Goal: Communication & Community: Answer question/provide support

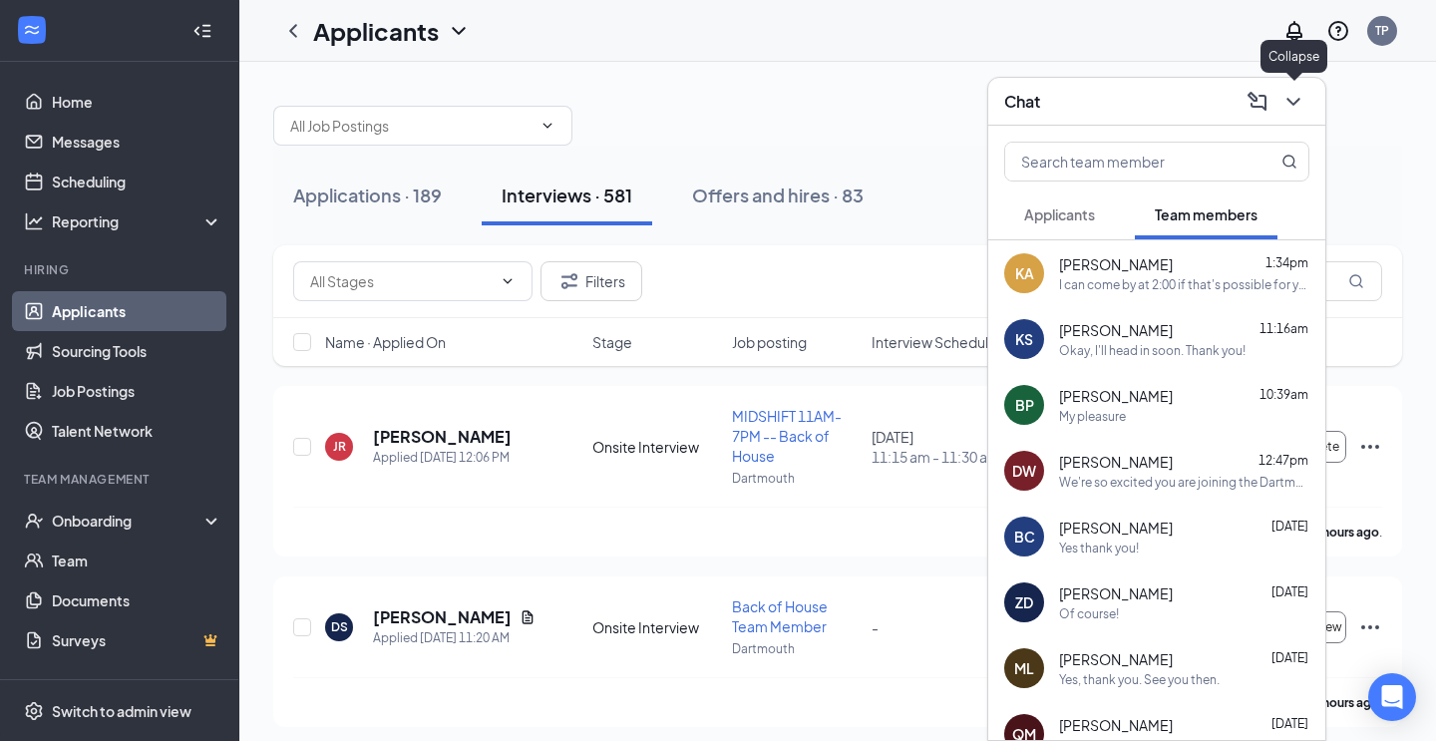
click at [1297, 100] on icon "ChevronDown" at bounding box center [1293, 102] width 13 height 8
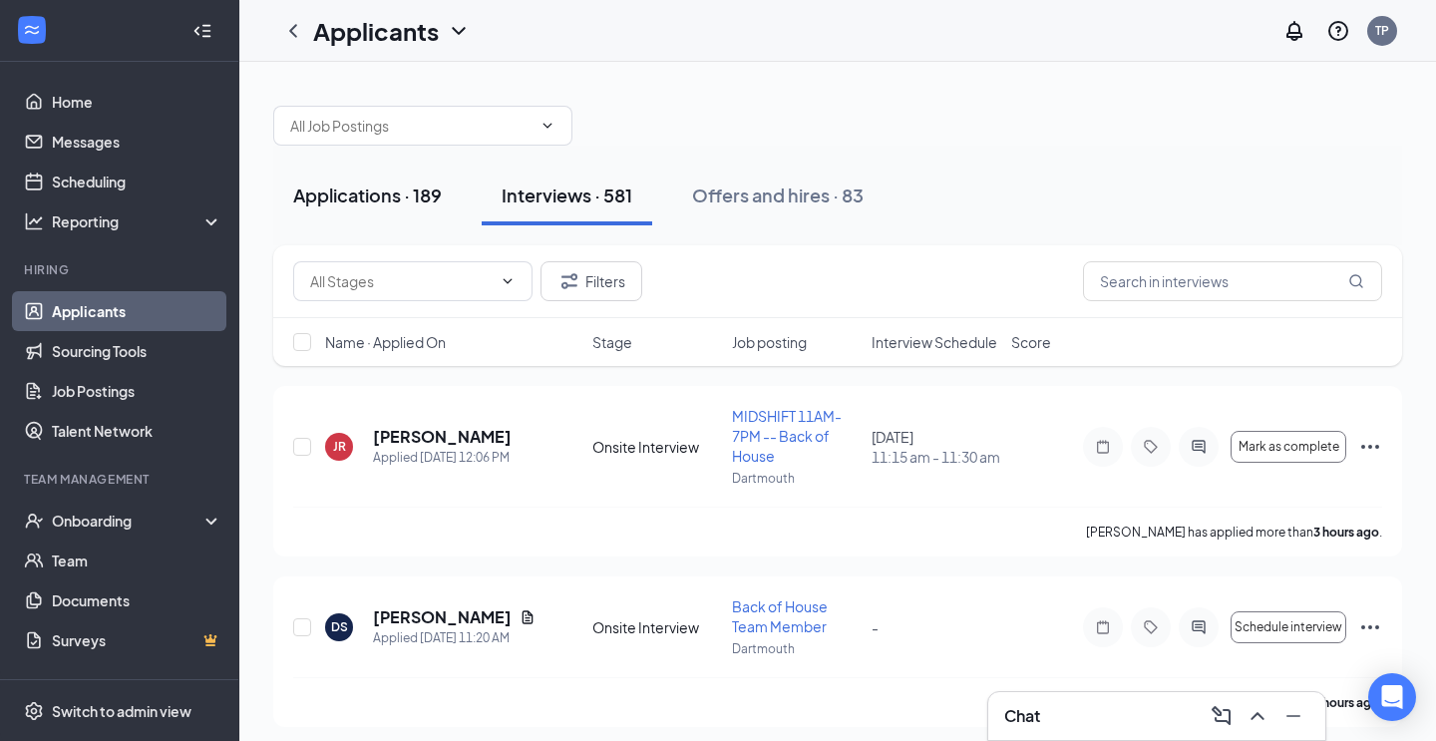
click at [357, 199] on div "Applications · 189" at bounding box center [367, 195] width 149 height 25
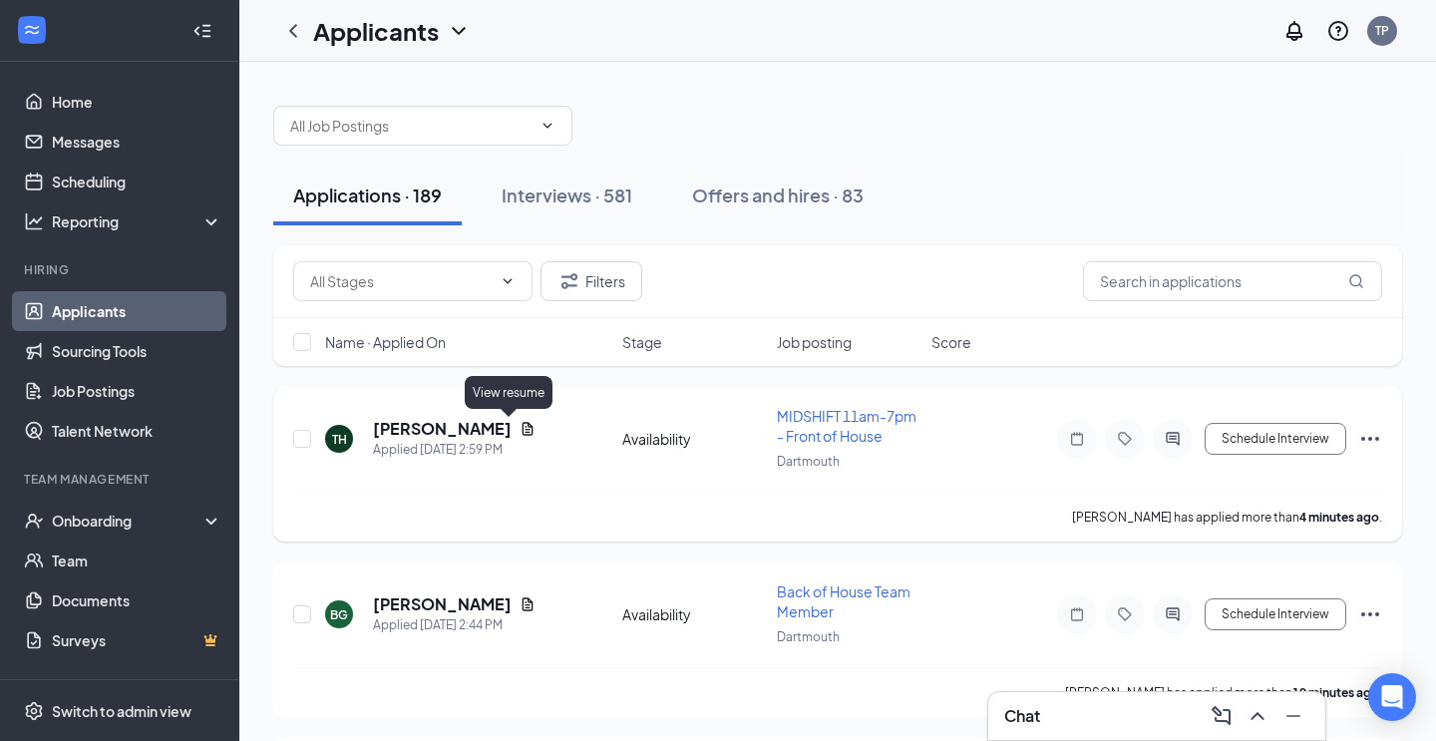
click at [523, 430] on icon "Document" at bounding box center [528, 428] width 11 height 13
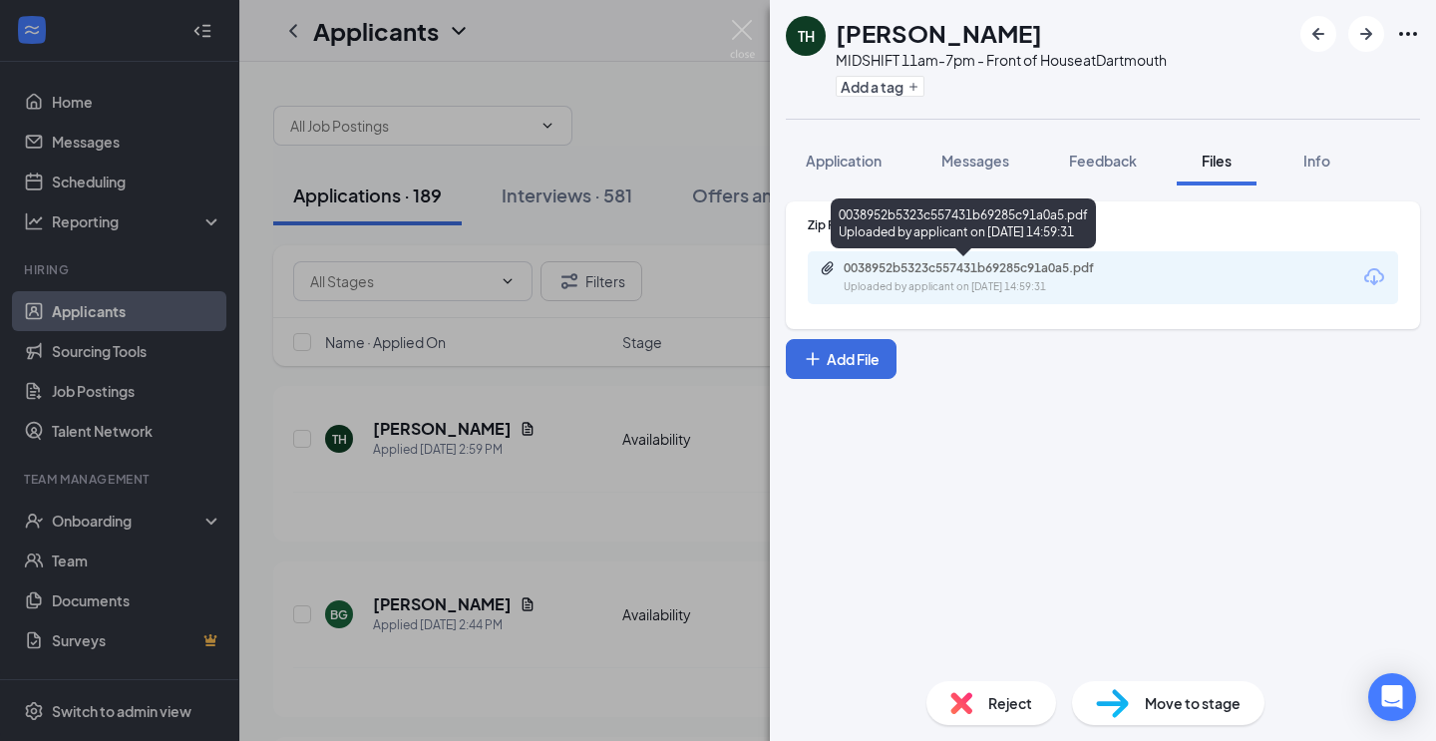
click at [1083, 272] on div "0038952b5323c557431b69285c91a0a5.pdf" at bounding box center [983, 268] width 279 height 16
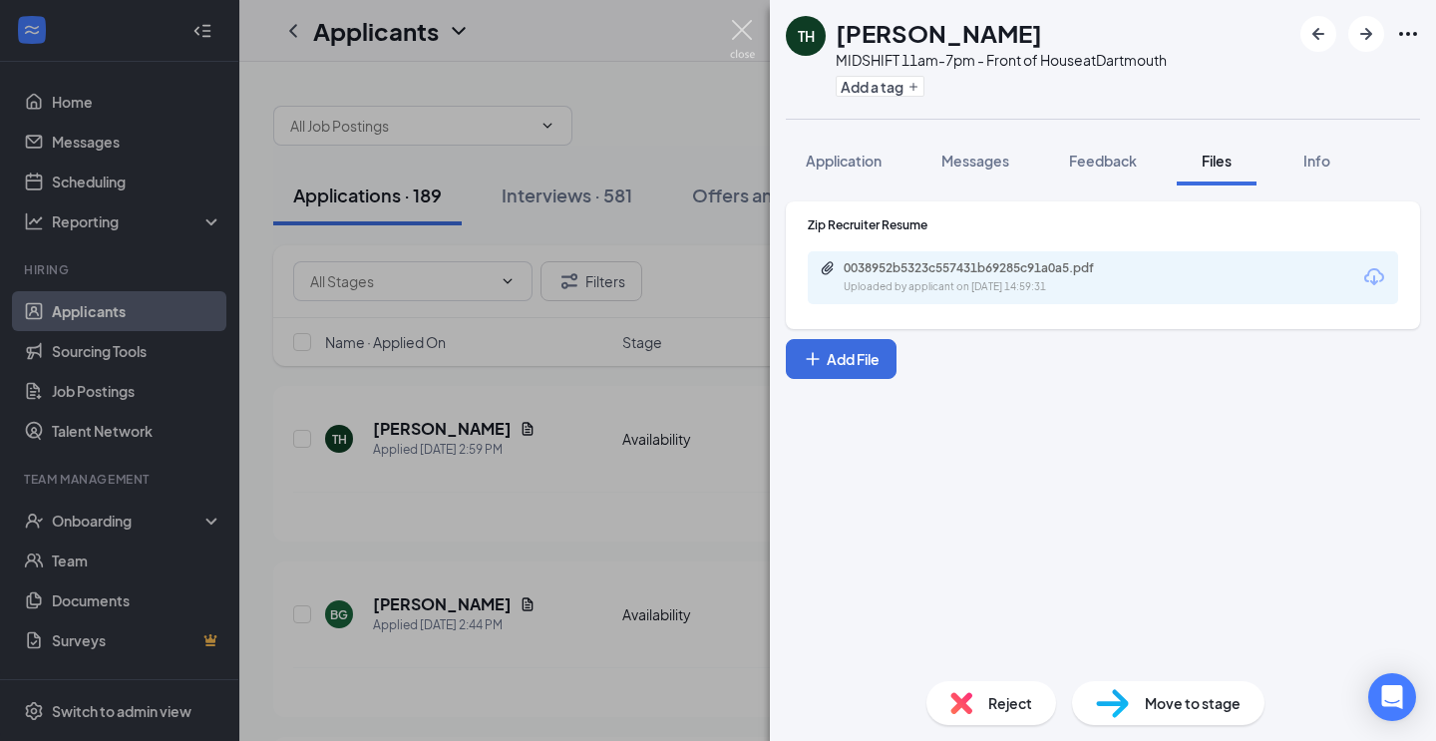
click at [745, 30] on img at bounding box center [742, 39] width 25 height 39
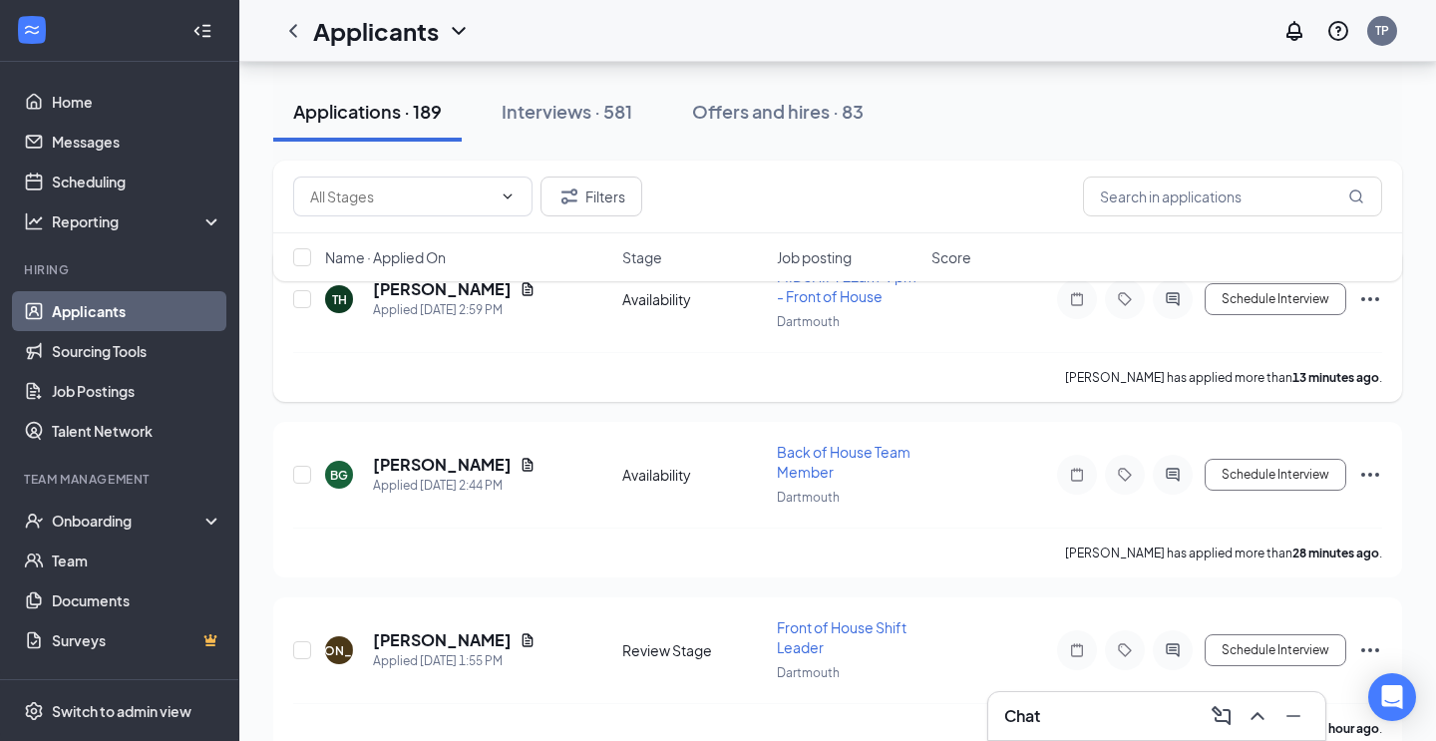
scroll to position [173, 0]
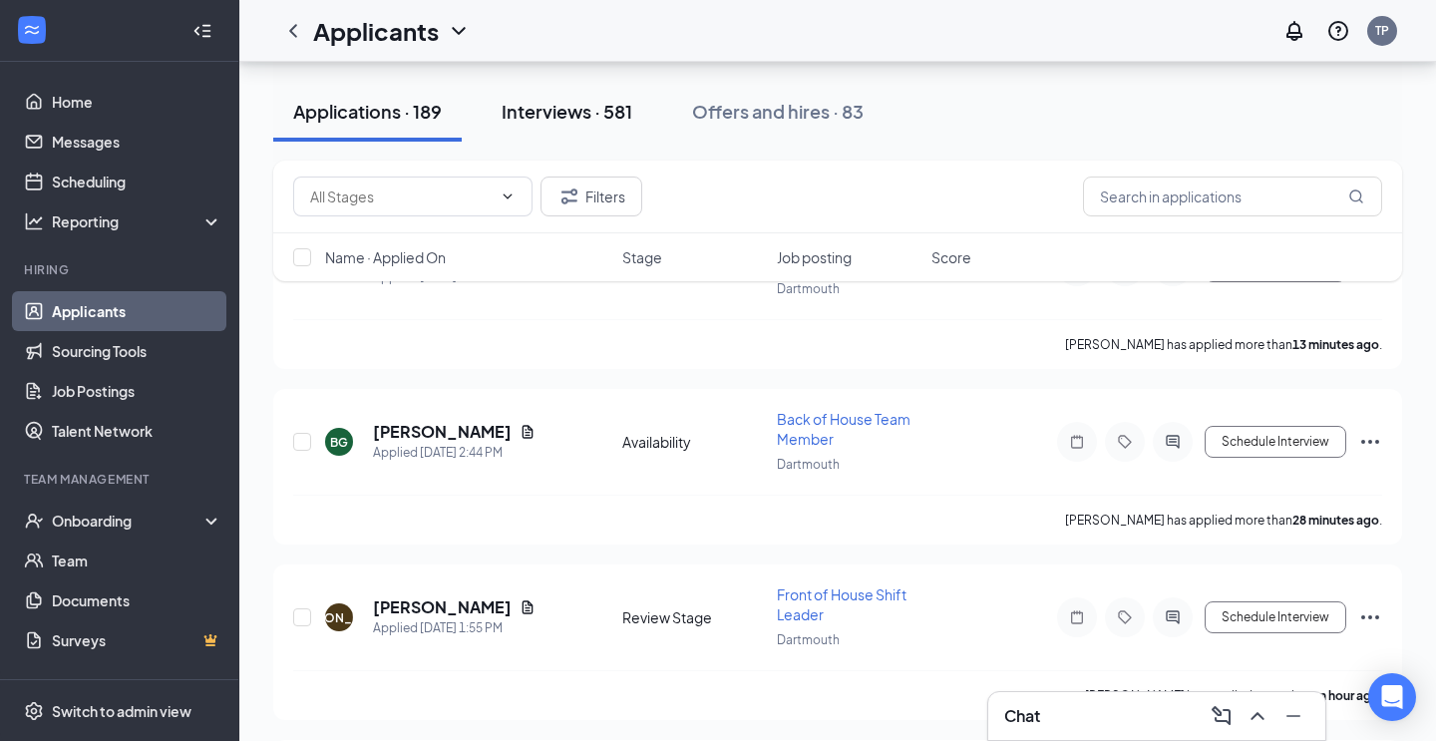
click at [609, 109] on div "Interviews · 581" at bounding box center [567, 111] width 131 height 25
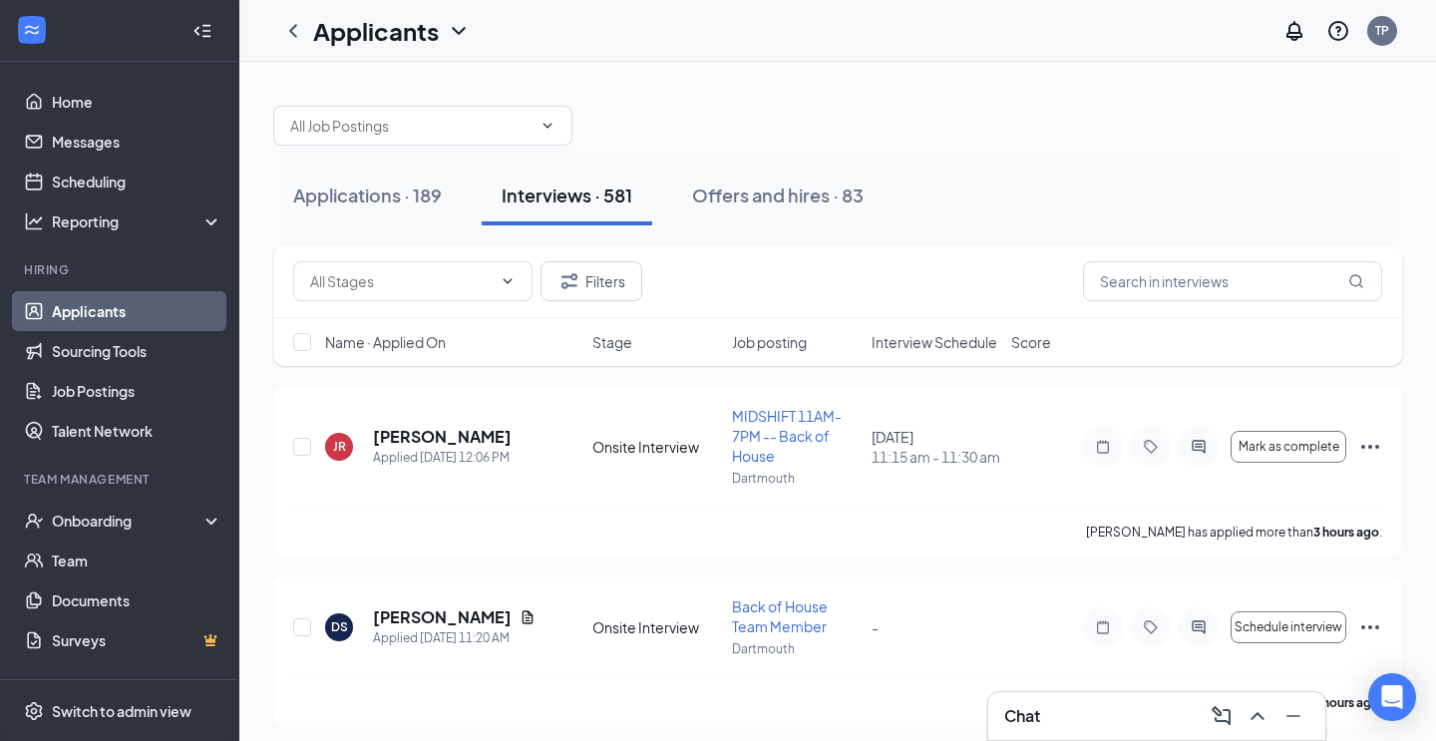
click at [941, 343] on span "Interview Schedule" at bounding box center [935, 342] width 126 height 20
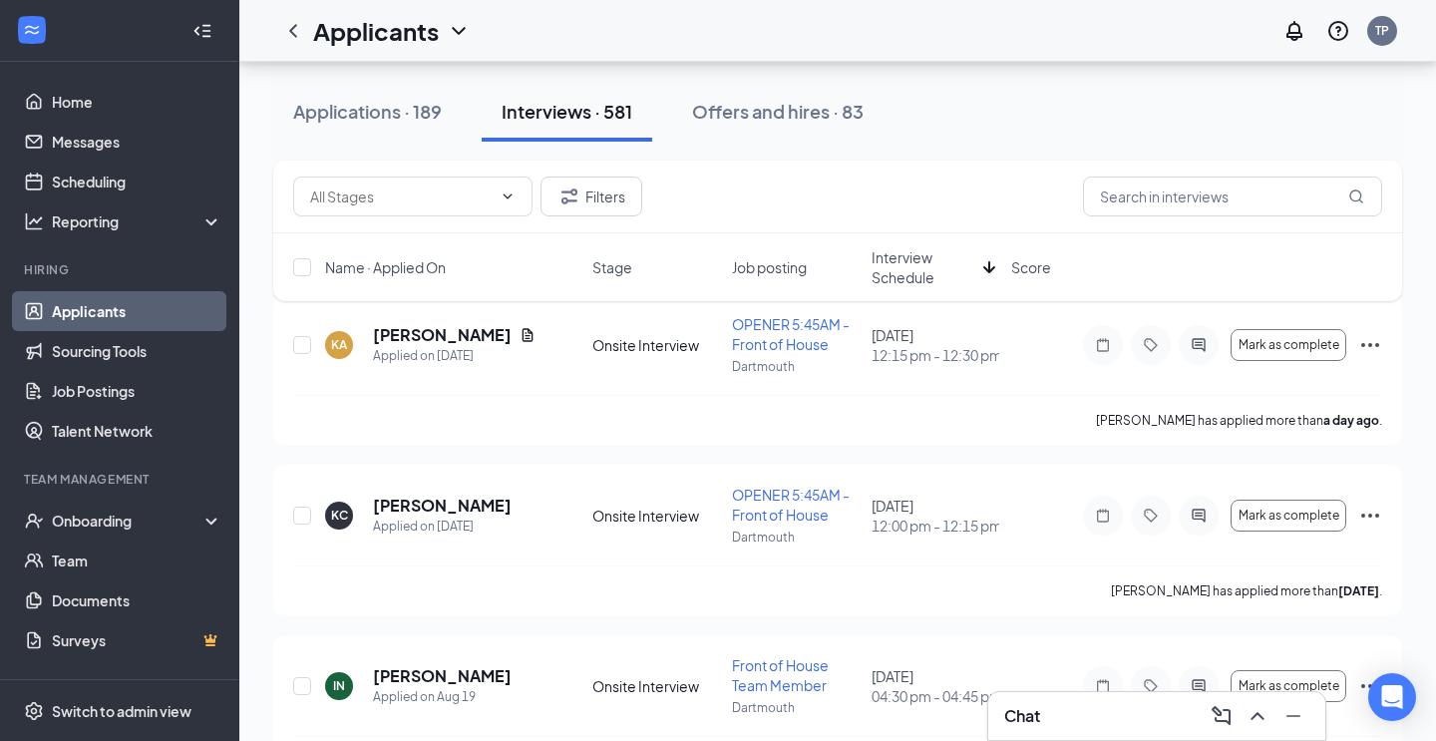
scroll to position [101, 0]
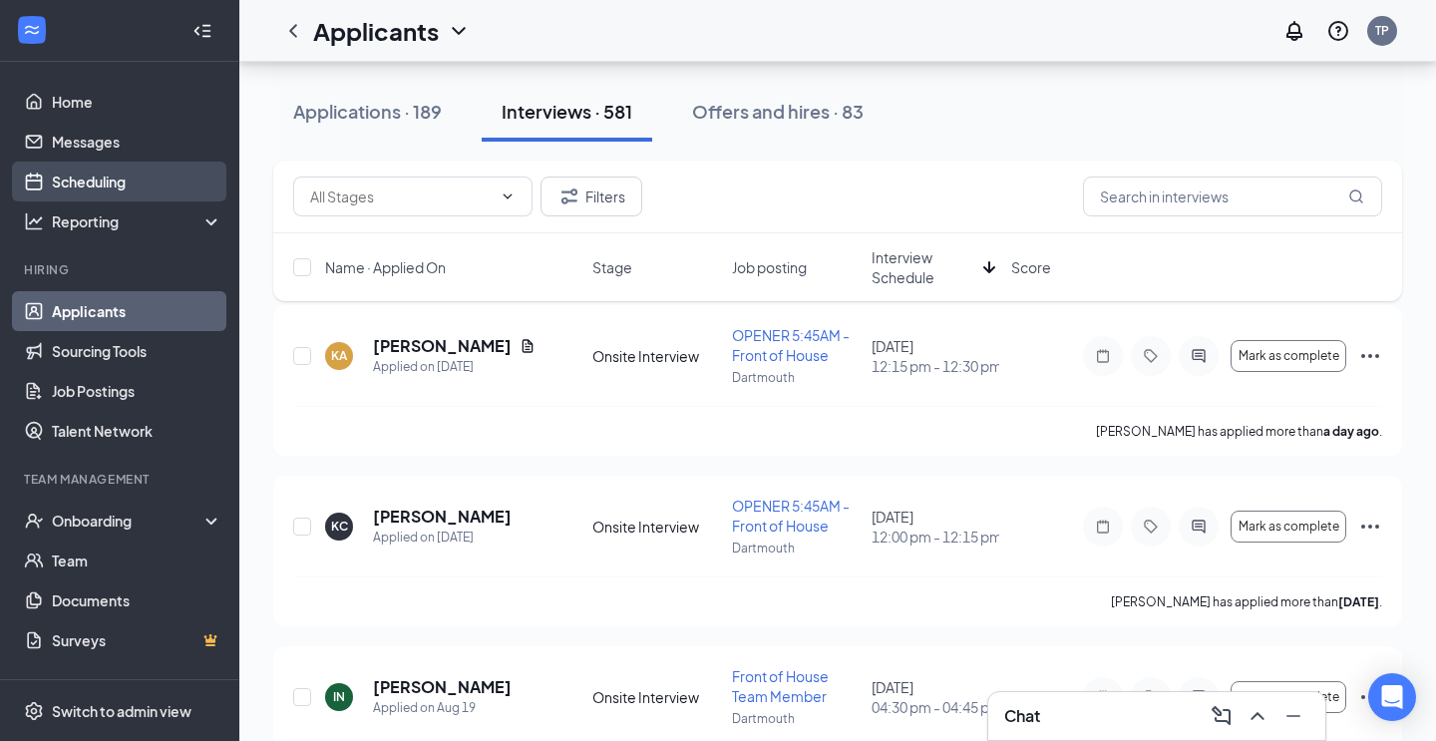
click at [128, 191] on link "Scheduling" at bounding box center [137, 182] width 171 height 40
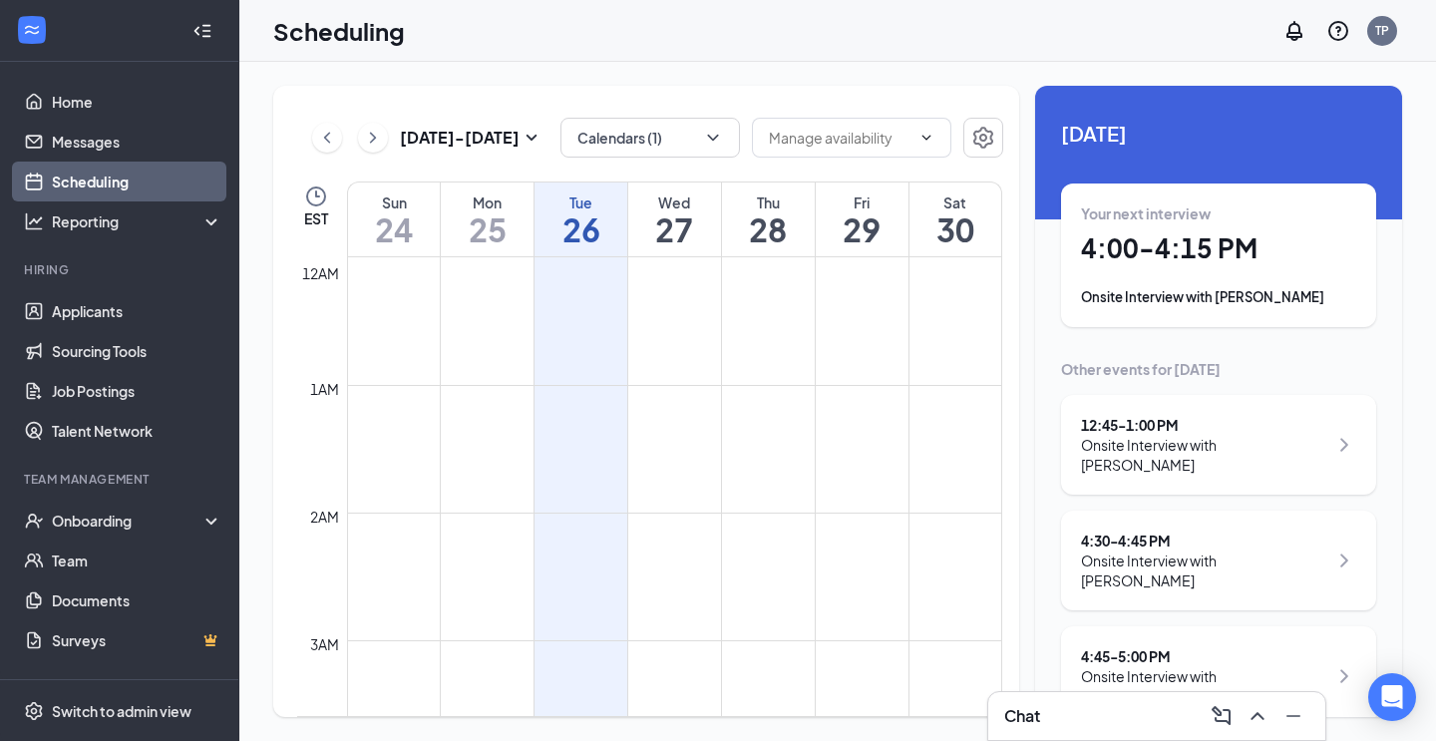
scroll to position [981, 0]
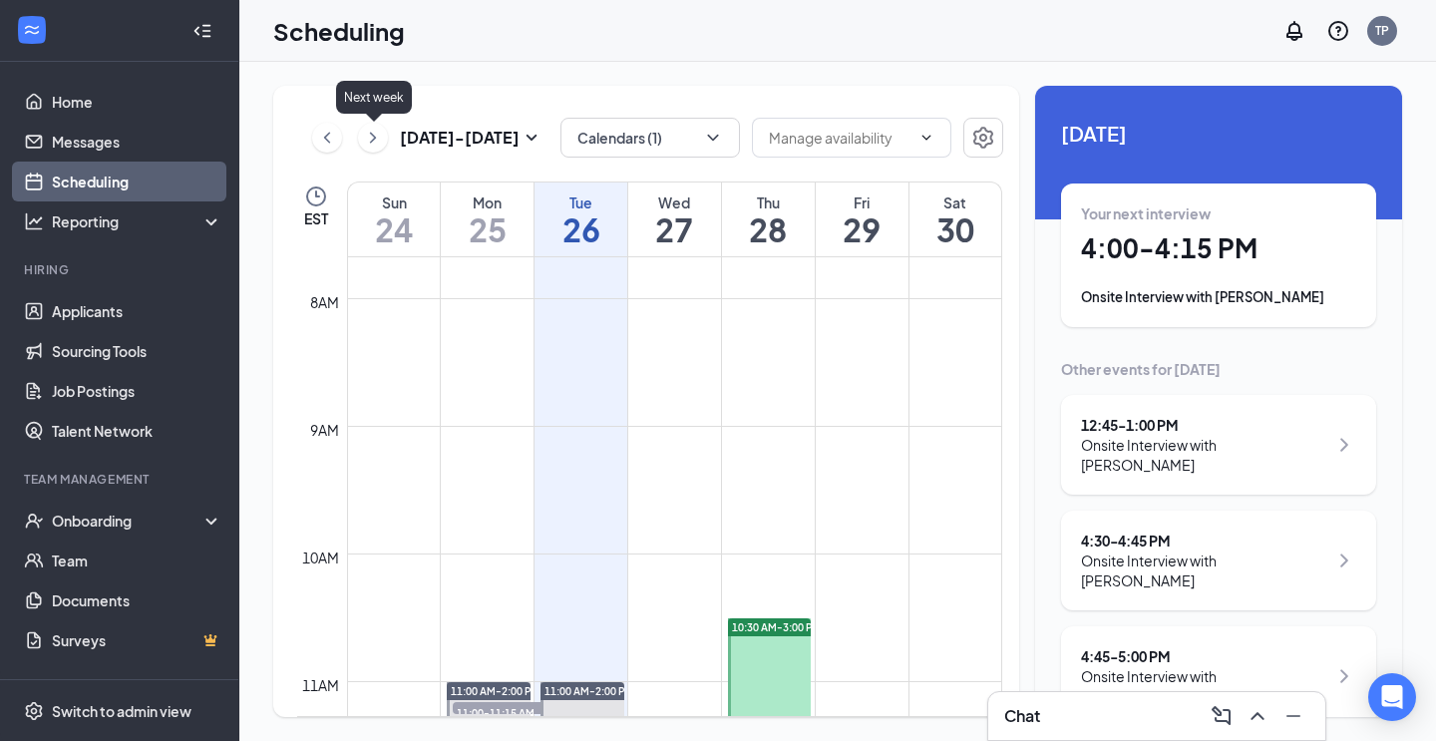
click at [378, 139] on icon "ChevronRight" at bounding box center [373, 138] width 20 height 24
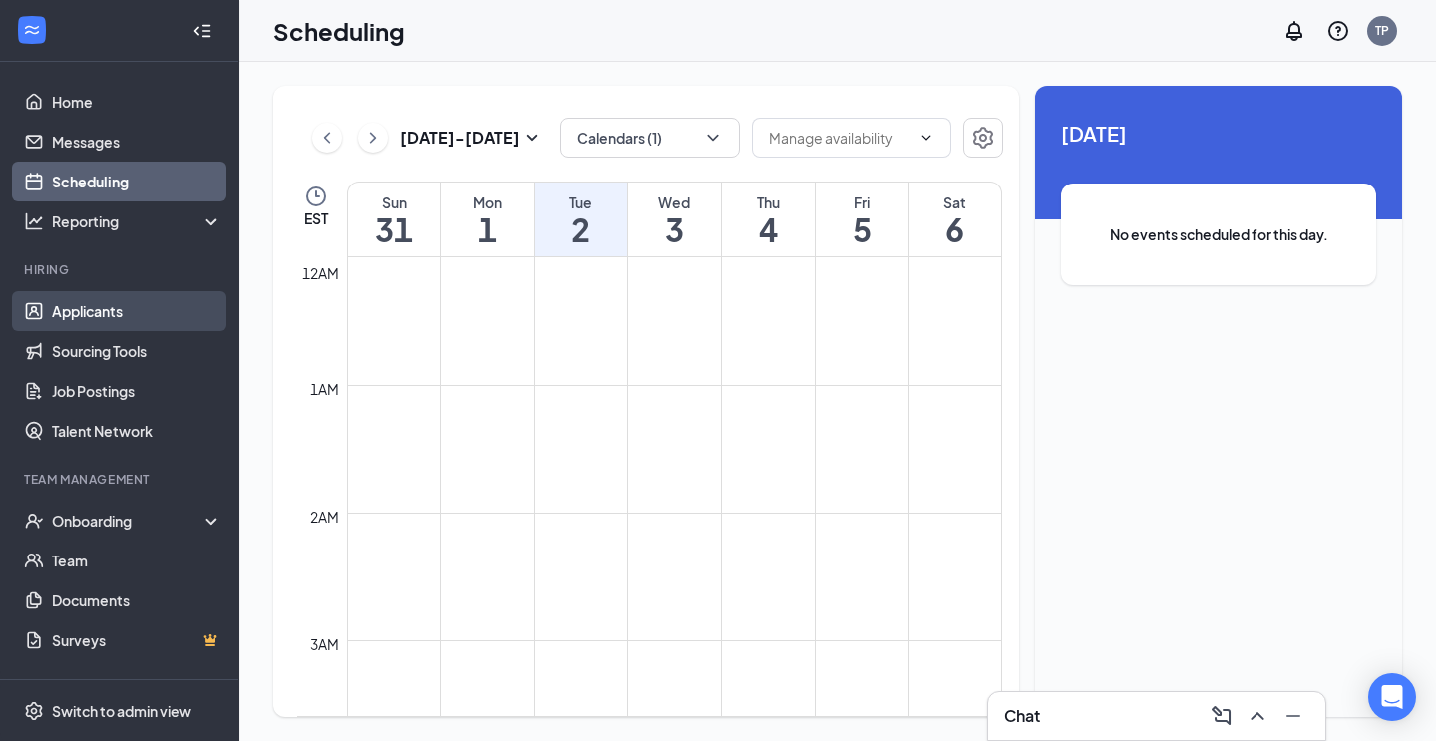
click at [121, 309] on link "Applicants" at bounding box center [137, 311] width 171 height 40
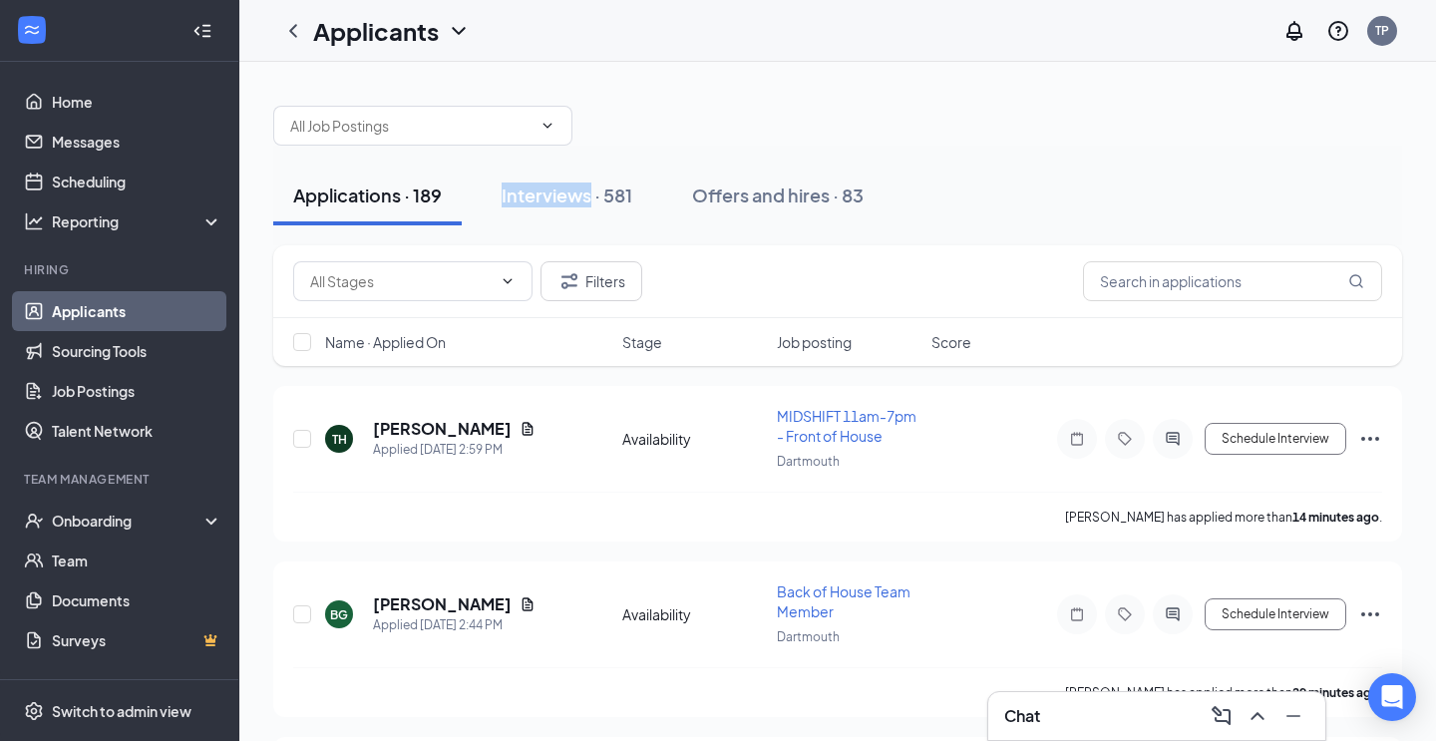
click at [629, 157] on div "Applications · 189 Interviews · 581 Offers and hires · 83" at bounding box center [837, 196] width 1129 height 100
click at [575, 190] on div "Interviews · 581" at bounding box center [567, 195] width 131 height 25
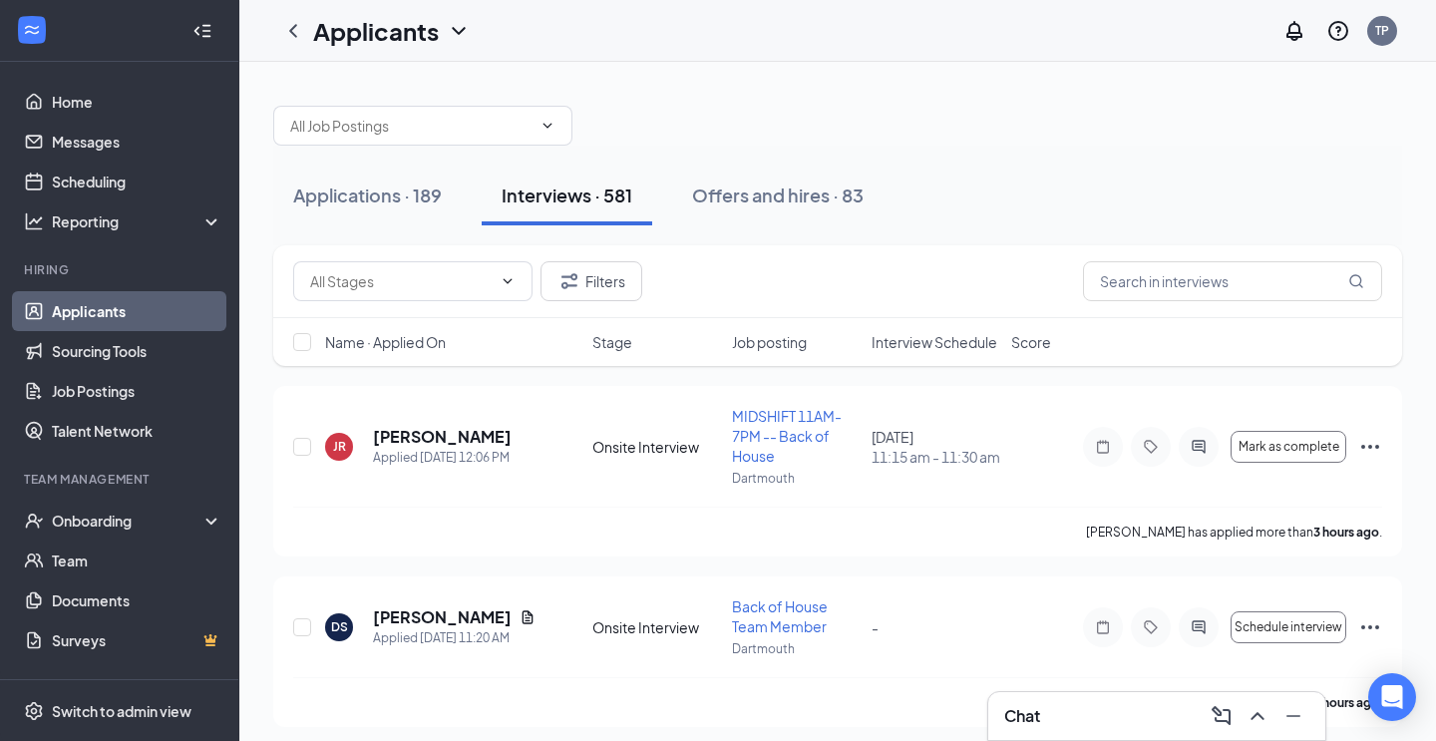
click at [961, 339] on span "Interview Schedule" at bounding box center [935, 342] width 126 height 20
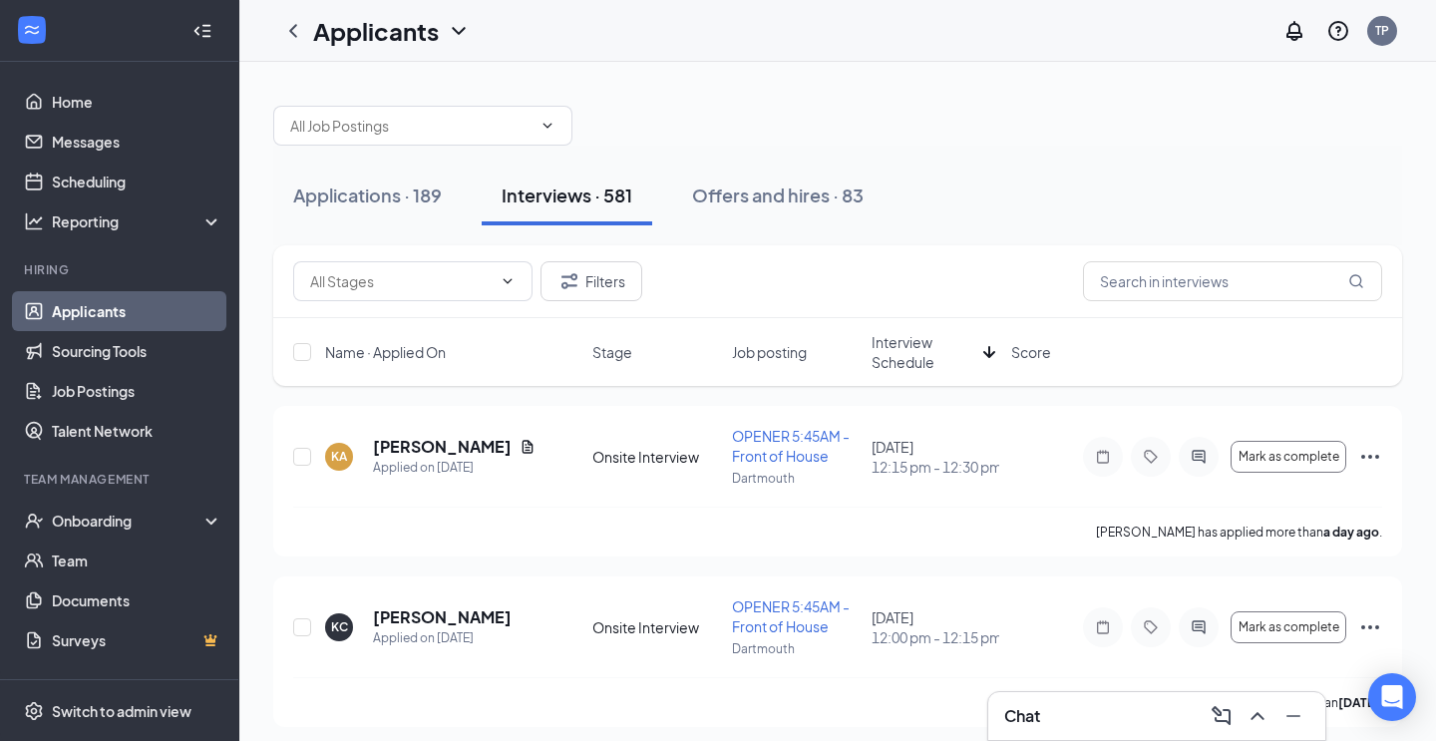
click at [905, 350] on span "Interview Schedule" at bounding box center [924, 352] width 104 height 40
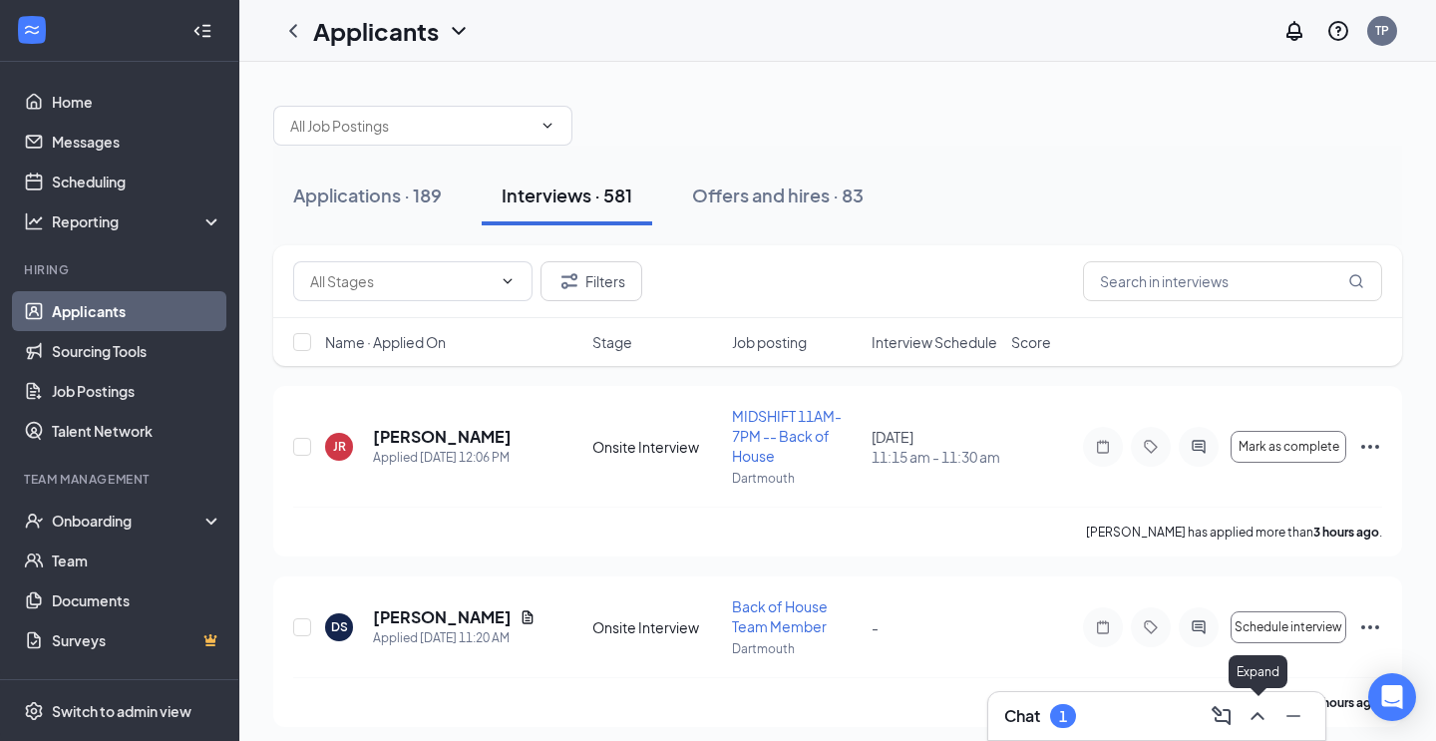
click at [1256, 718] on icon "ChevronUp" at bounding box center [1258, 716] width 24 height 24
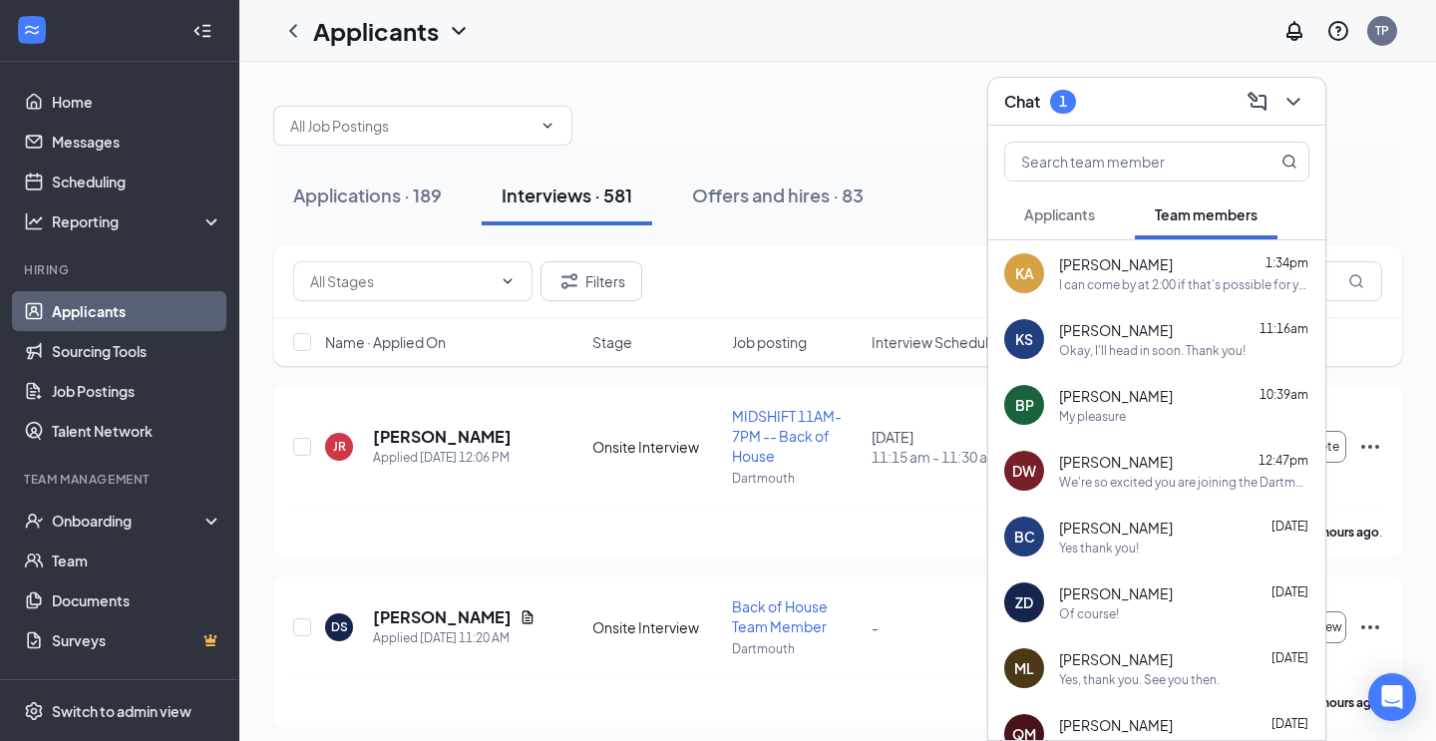
click at [1032, 217] on span "Applicants" at bounding box center [1059, 214] width 71 height 18
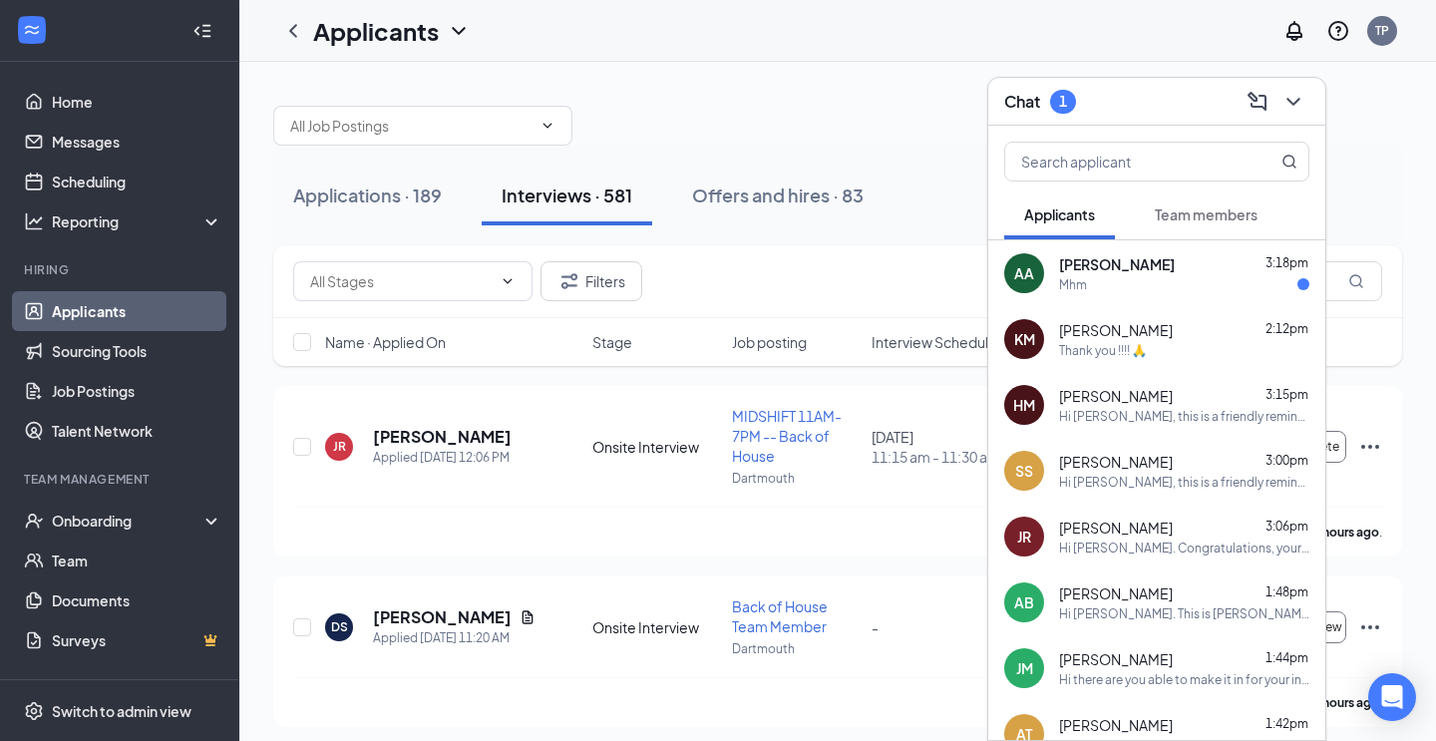
click at [1197, 277] on div "Mhm" at bounding box center [1184, 284] width 250 height 17
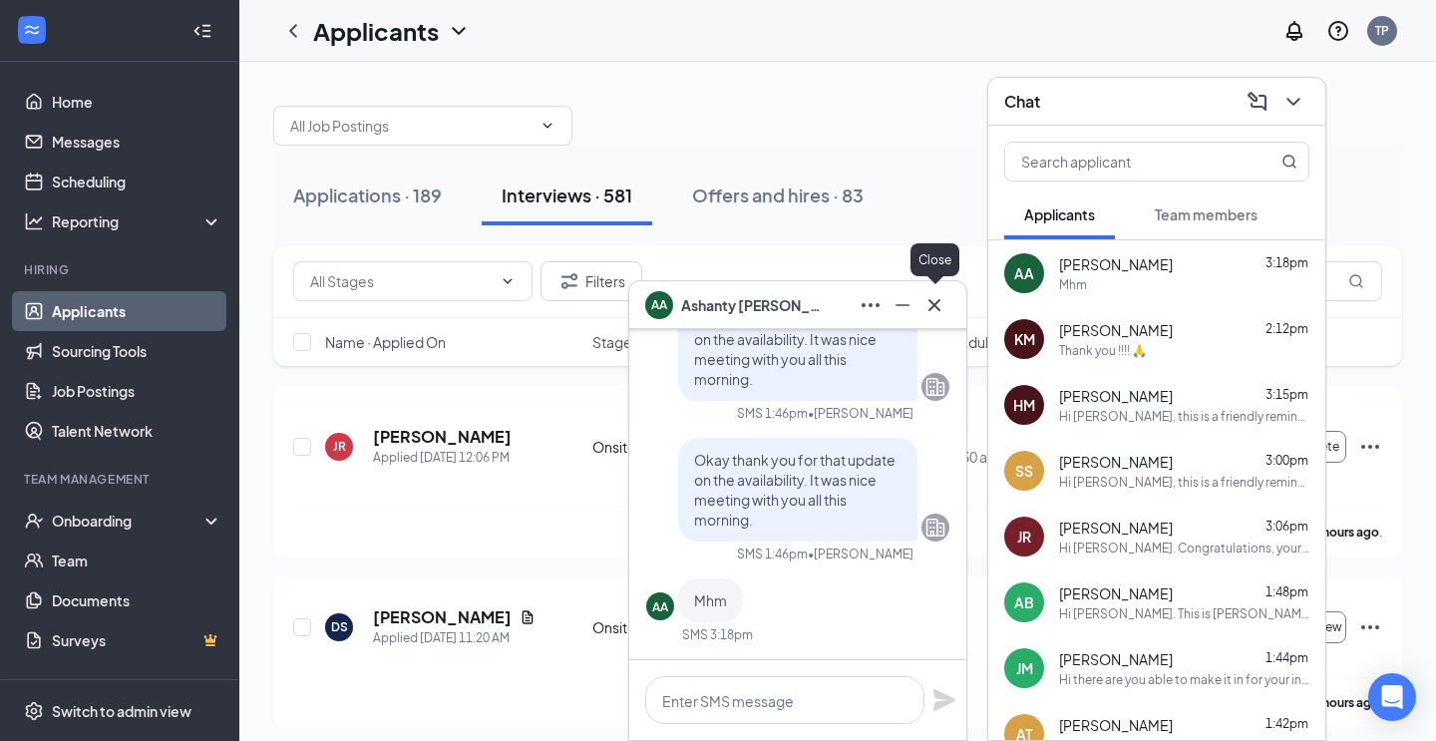
click at [939, 308] on icon "Cross" at bounding box center [935, 304] width 12 height 12
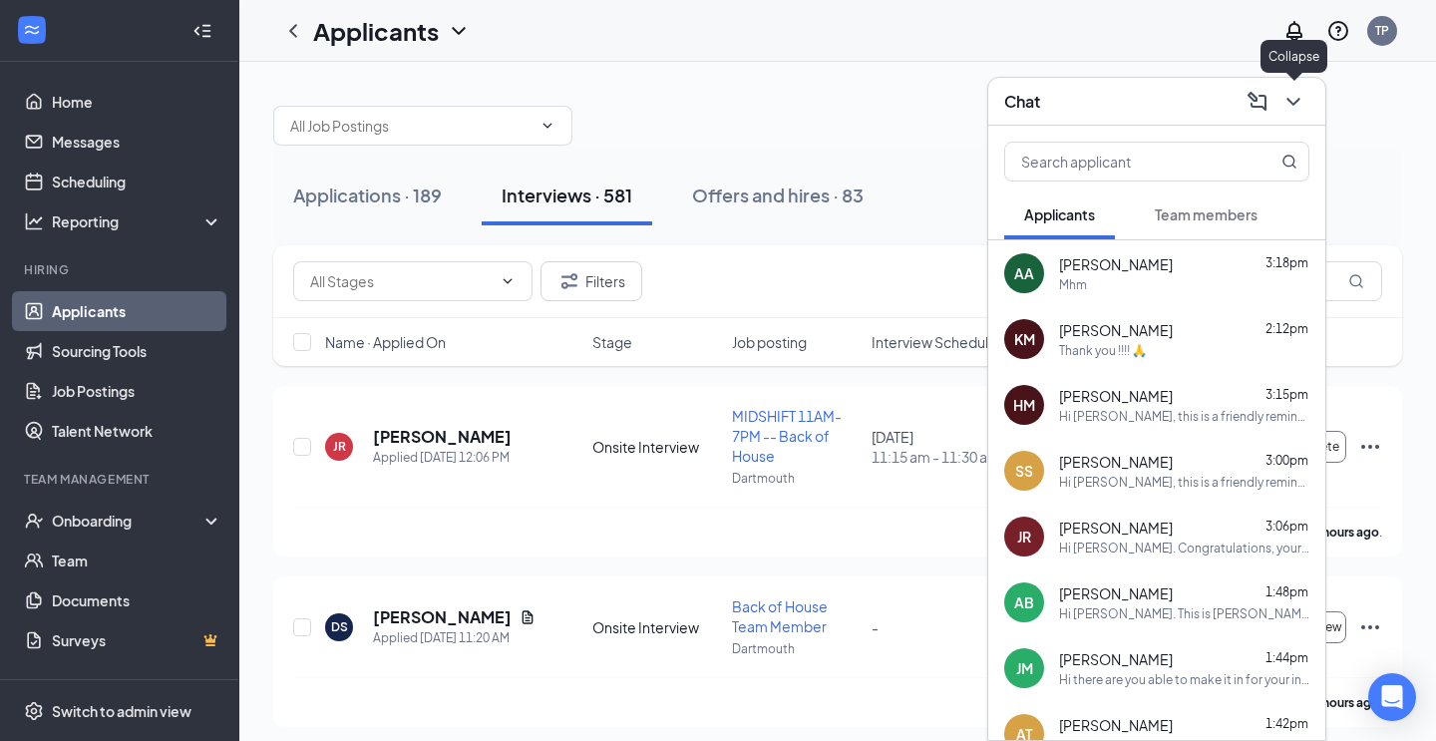
click at [1288, 109] on icon "ChevronDown" at bounding box center [1294, 102] width 24 height 24
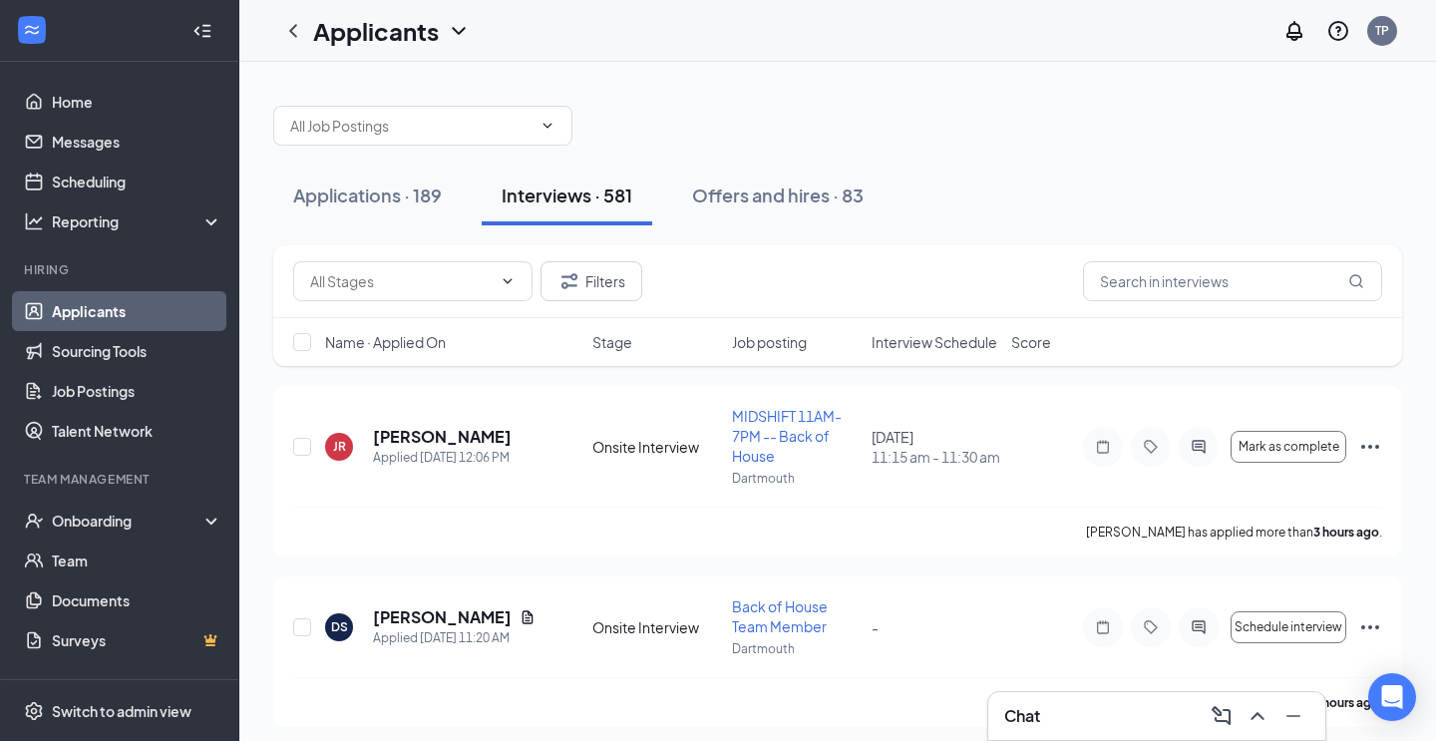
click at [932, 345] on span "Interview Schedule" at bounding box center [935, 342] width 126 height 20
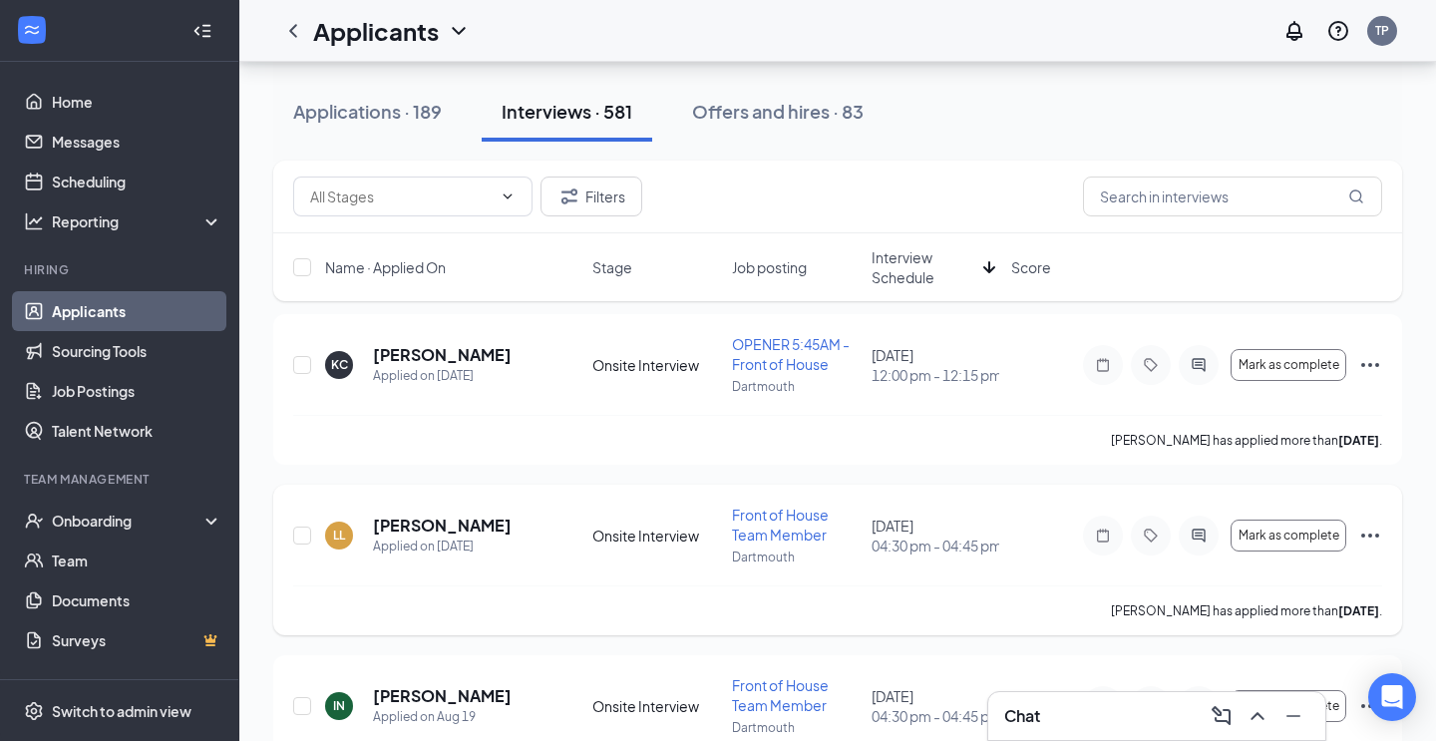
scroll to position [41, 0]
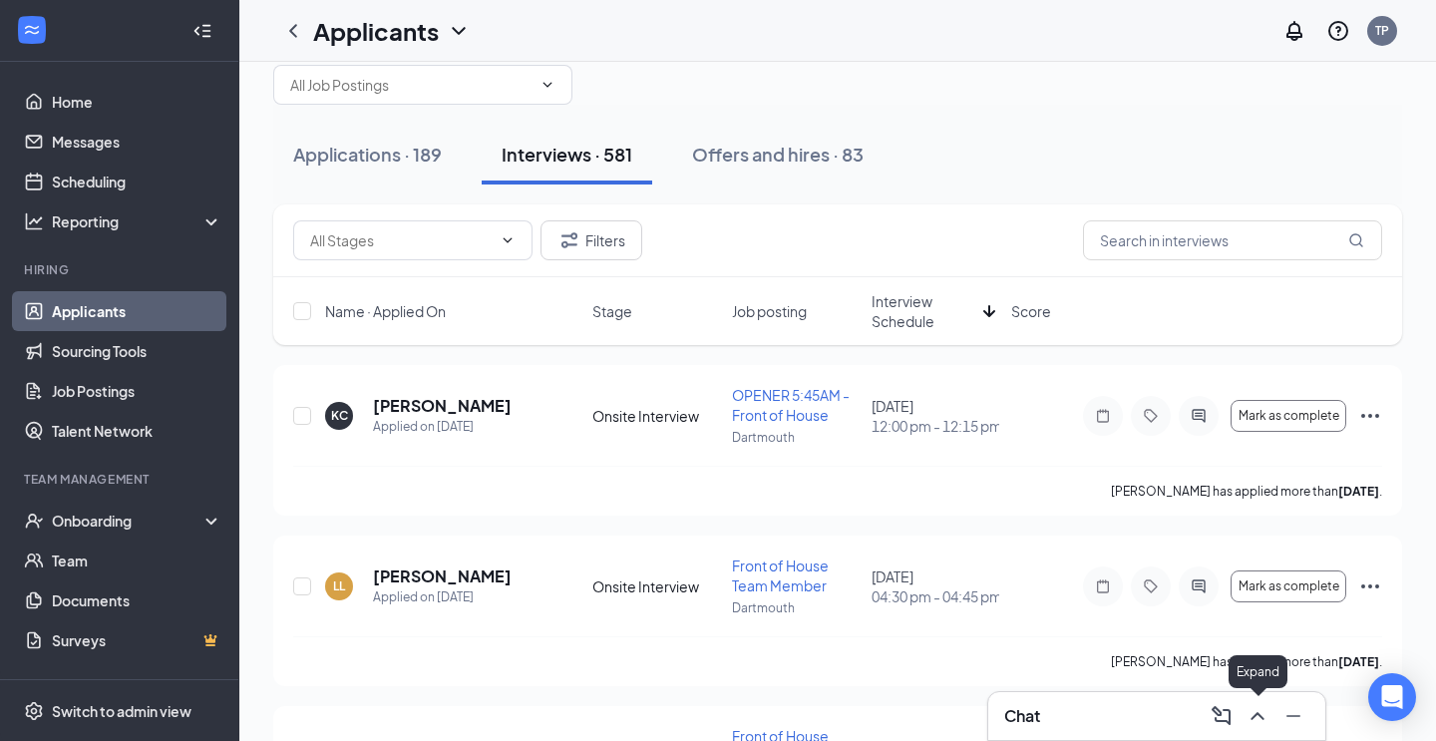
click at [1258, 719] on icon "ChevronUp" at bounding box center [1258, 716] width 24 height 24
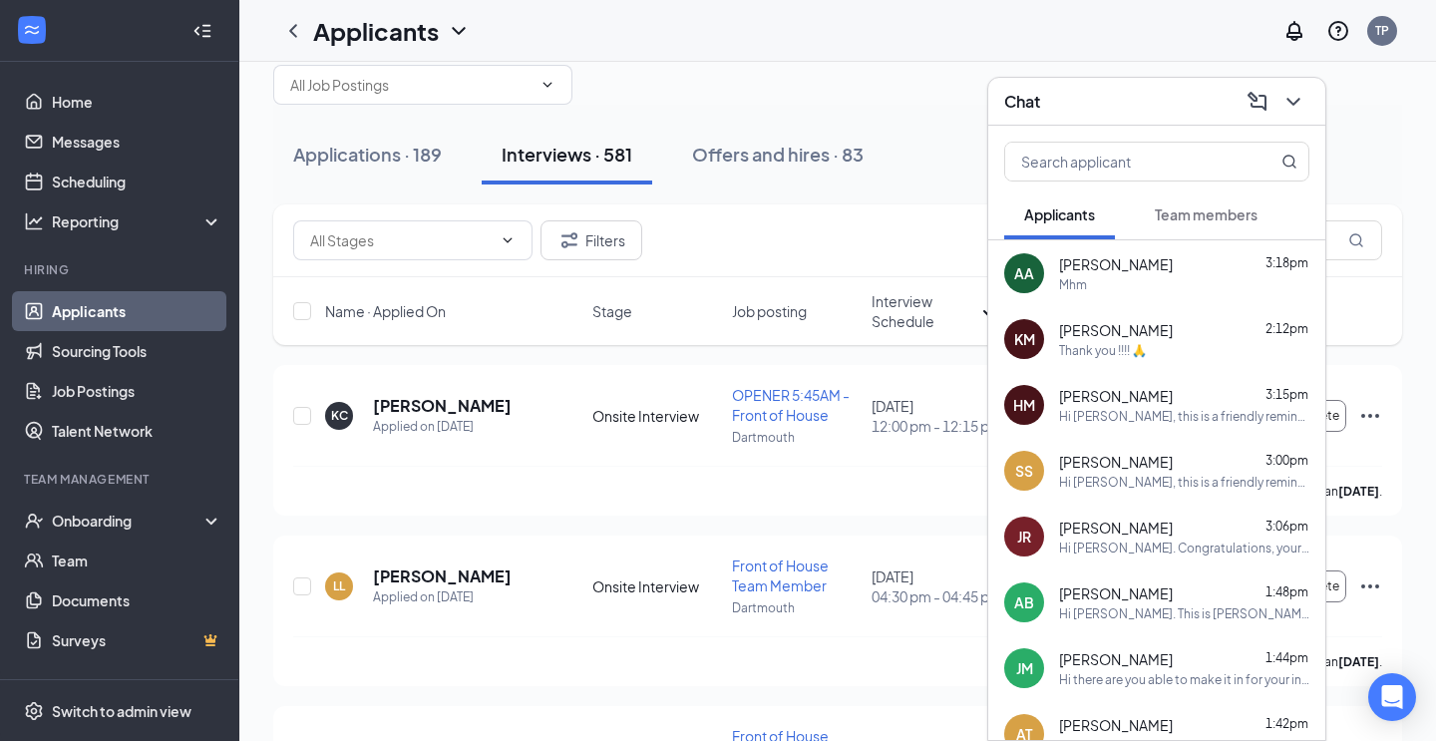
scroll to position [0, 0]
click at [1289, 110] on icon "ChevronDown" at bounding box center [1294, 102] width 24 height 24
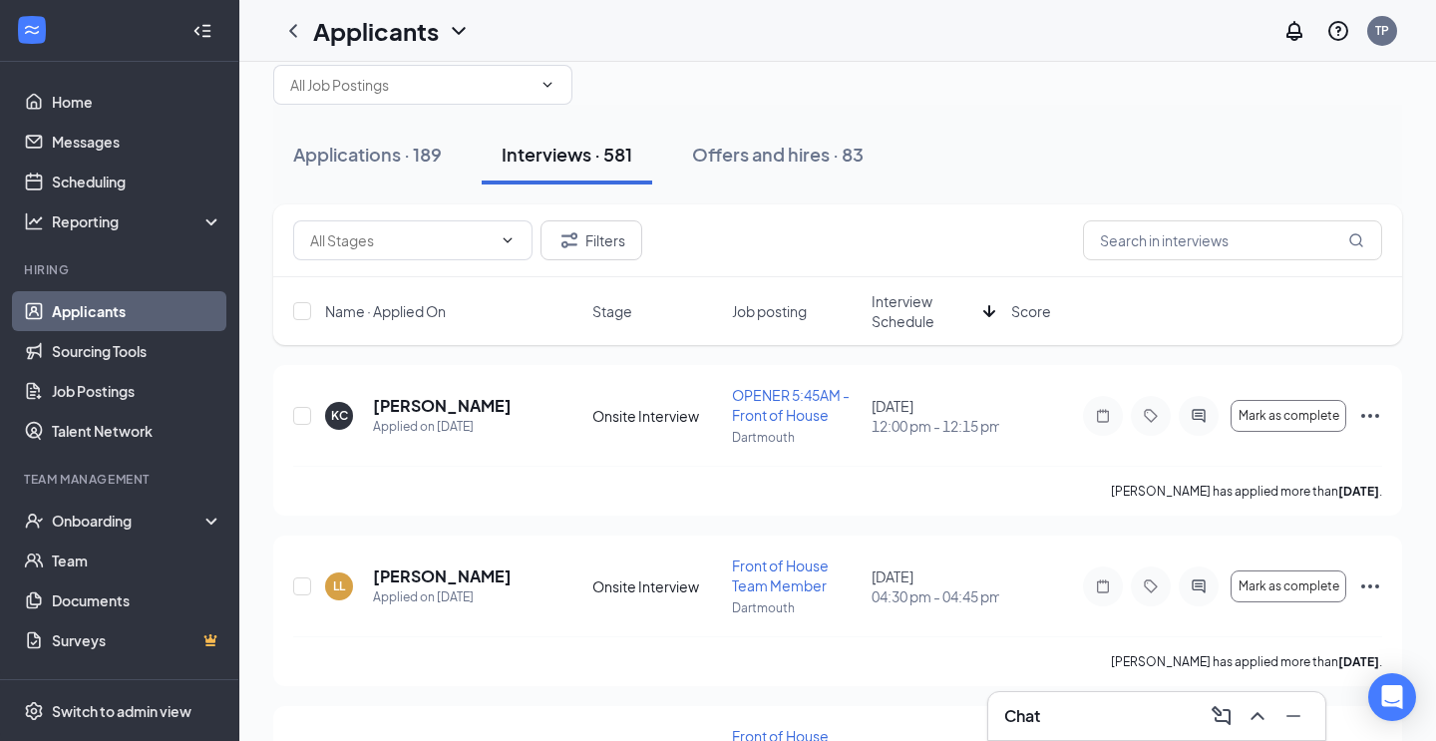
click at [1258, 710] on icon "ChevronUp" at bounding box center [1258, 716] width 24 height 24
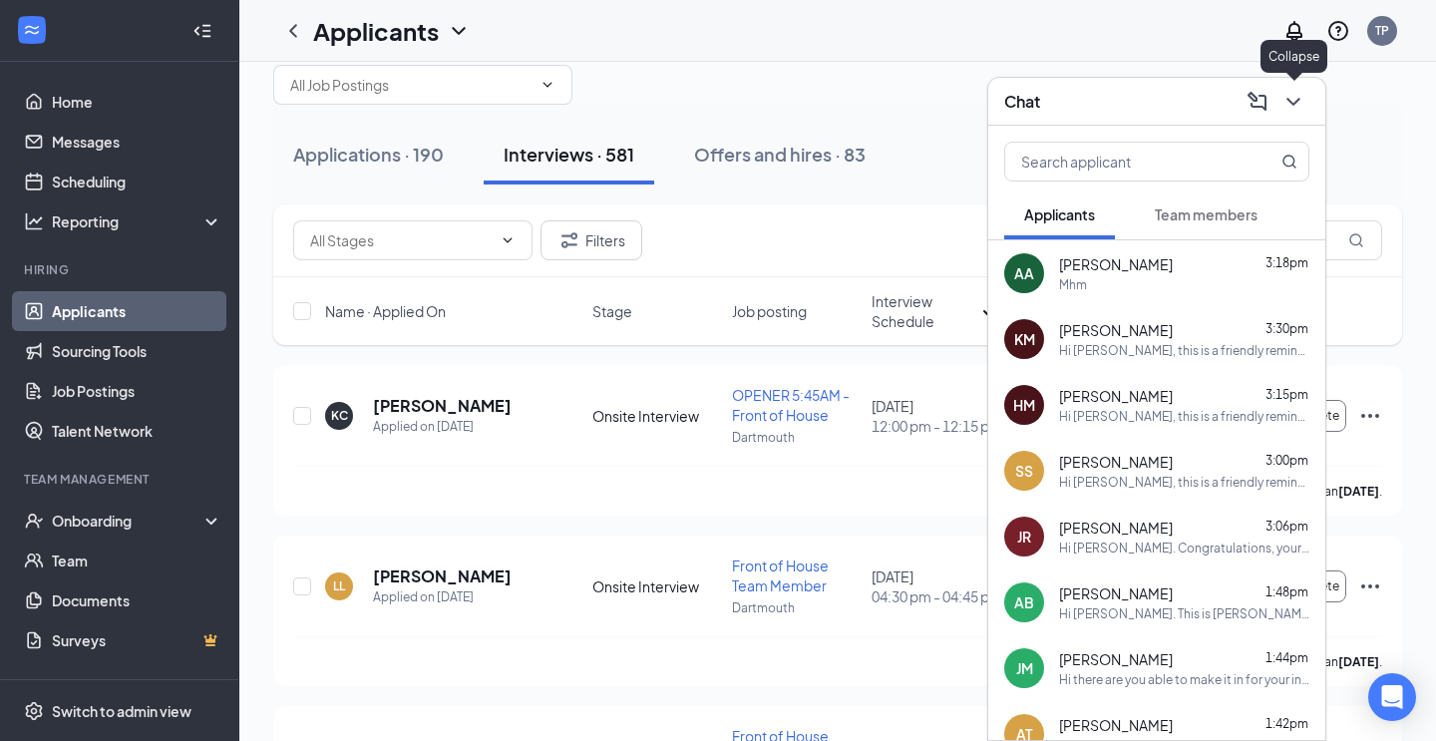
click at [1080, 51] on div "Applicants TP" at bounding box center [837, 31] width 1197 height 62
click at [1223, 215] on span "Team members" at bounding box center [1206, 214] width 103 height 18
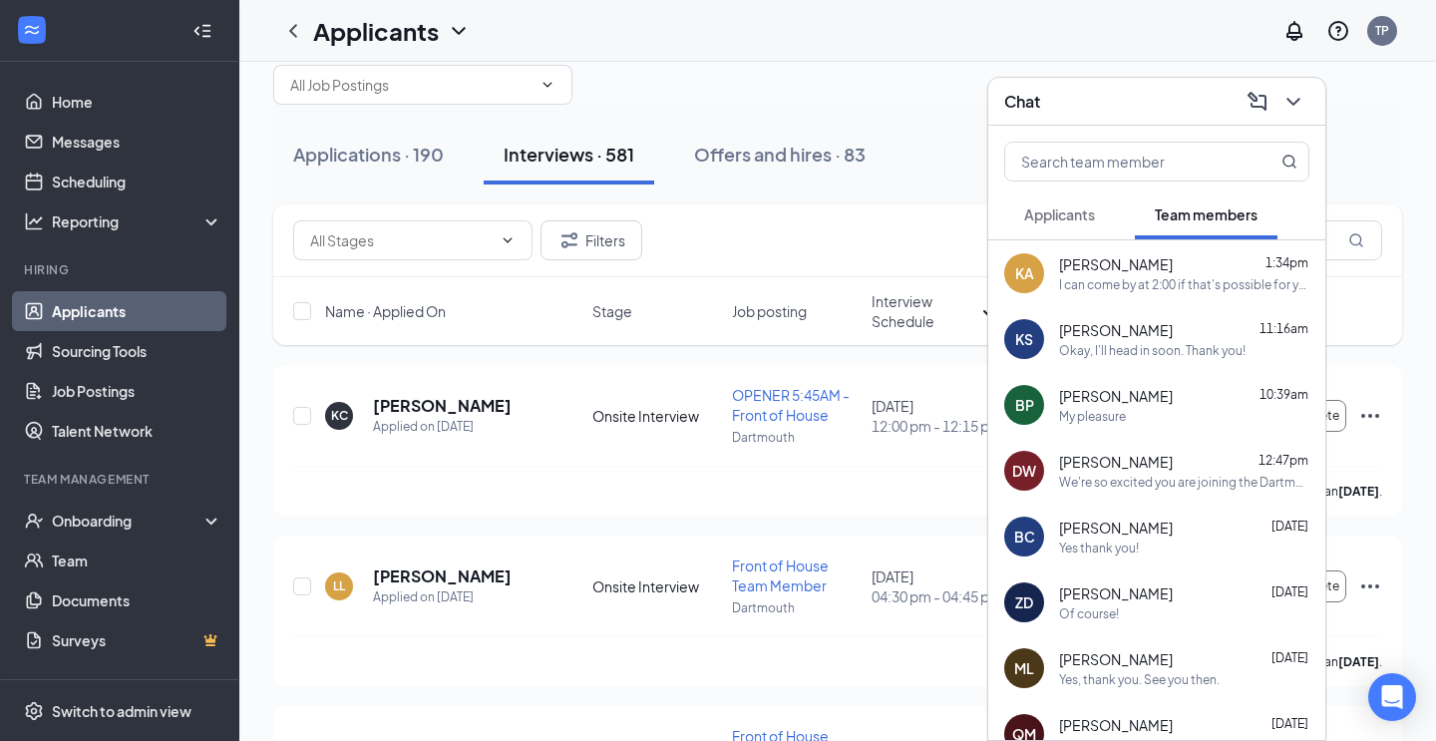
click at [1087, 211] on span "Applicants" at bounding box center [1059, 214] width 71 height 18
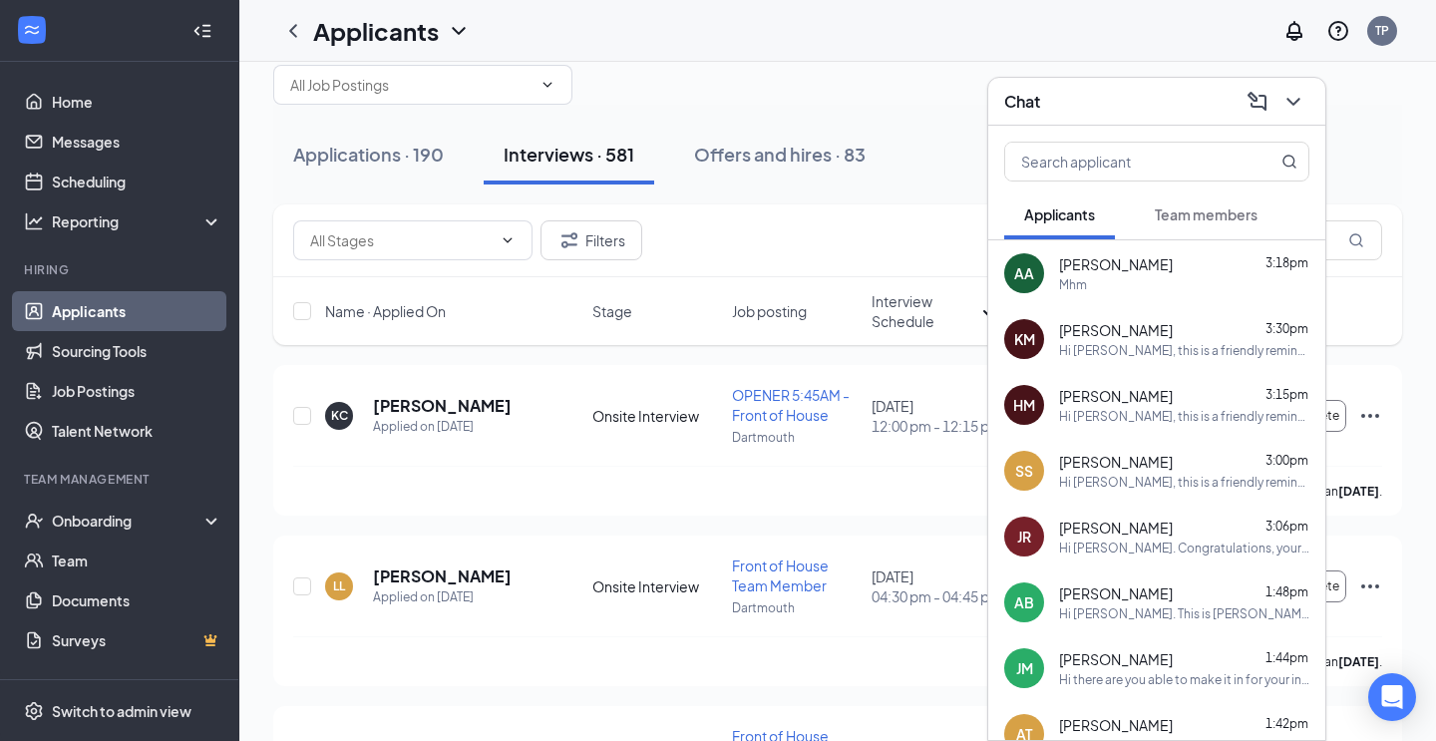
click at [1205, 204] on div "Team members" at bounding box center [1206, 214] width 103 height 20
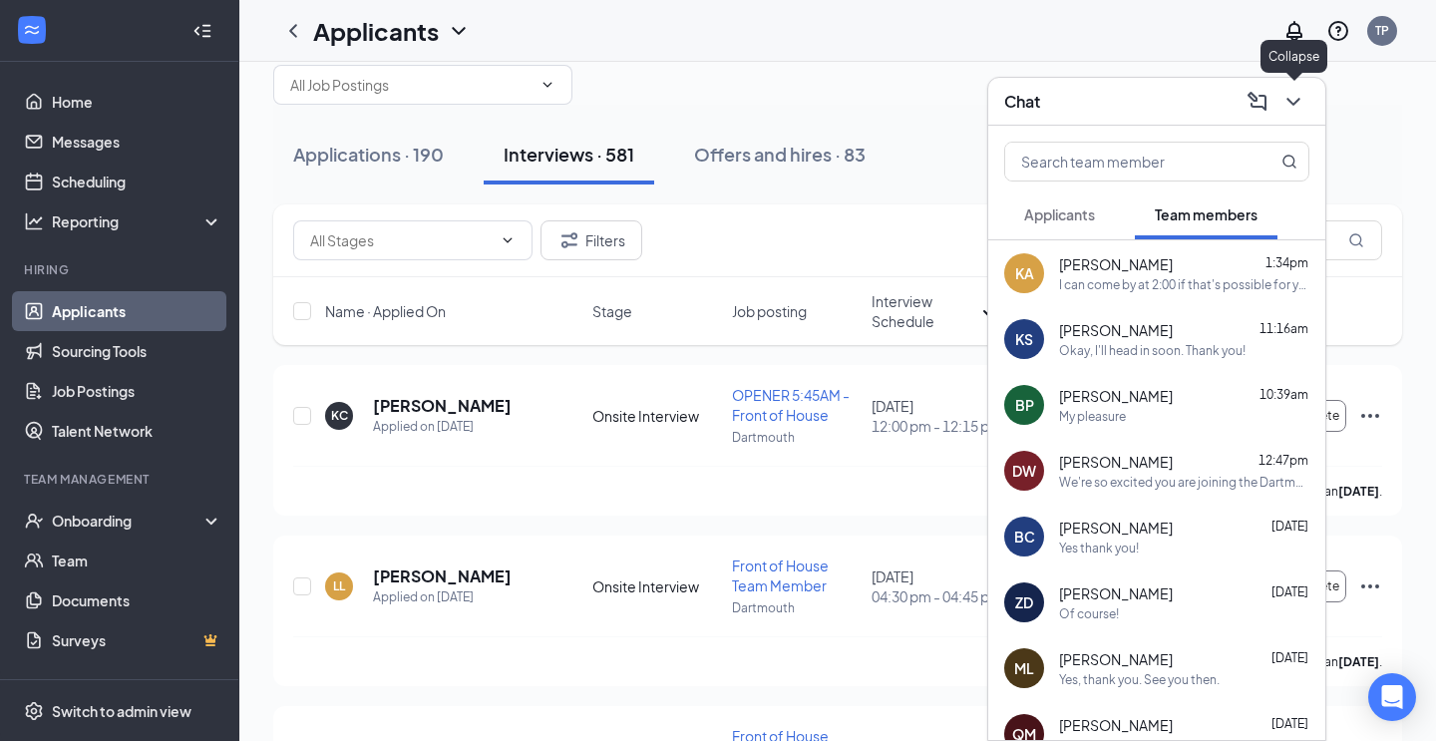
click at [1293, 95] on icon "ChevronDown" at bounding box center [1294, 102] width 24 height 24
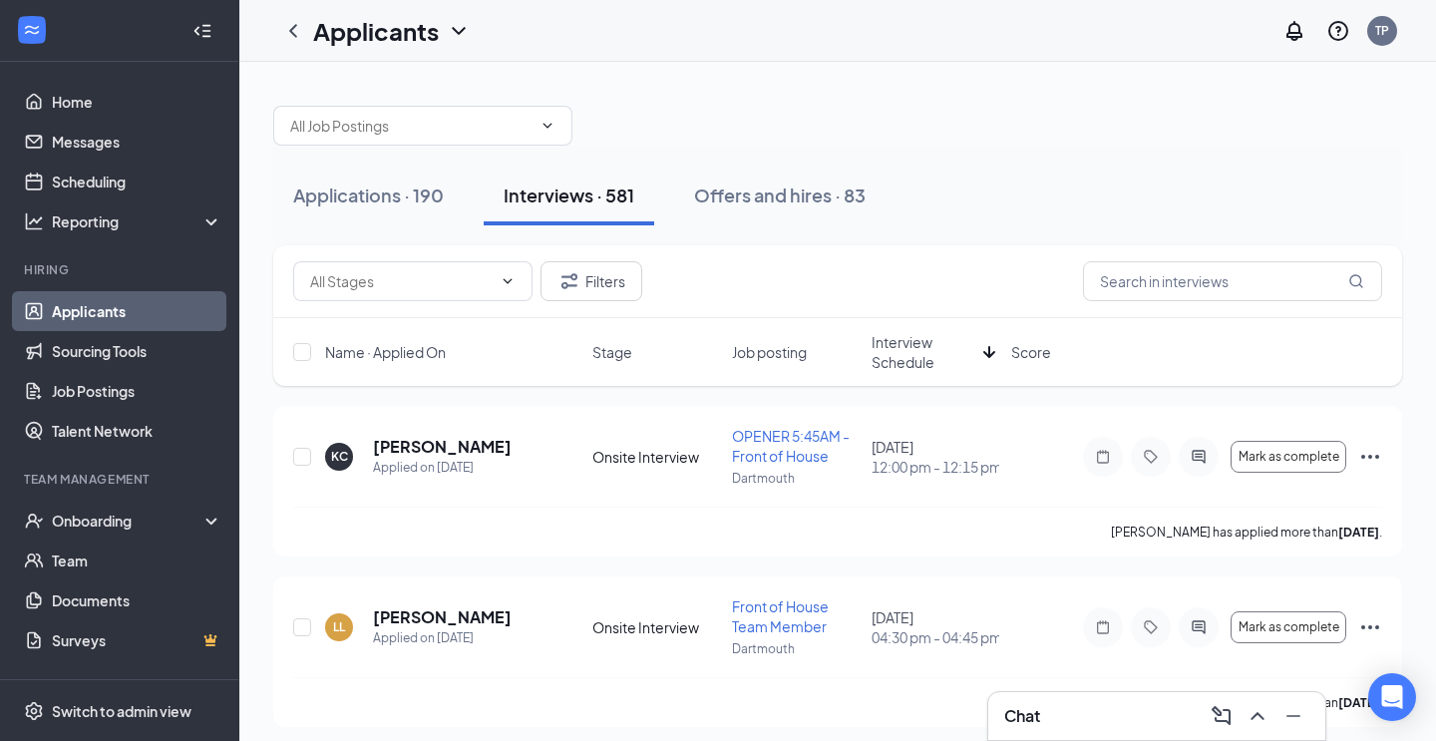
scroll to position [463, 0]
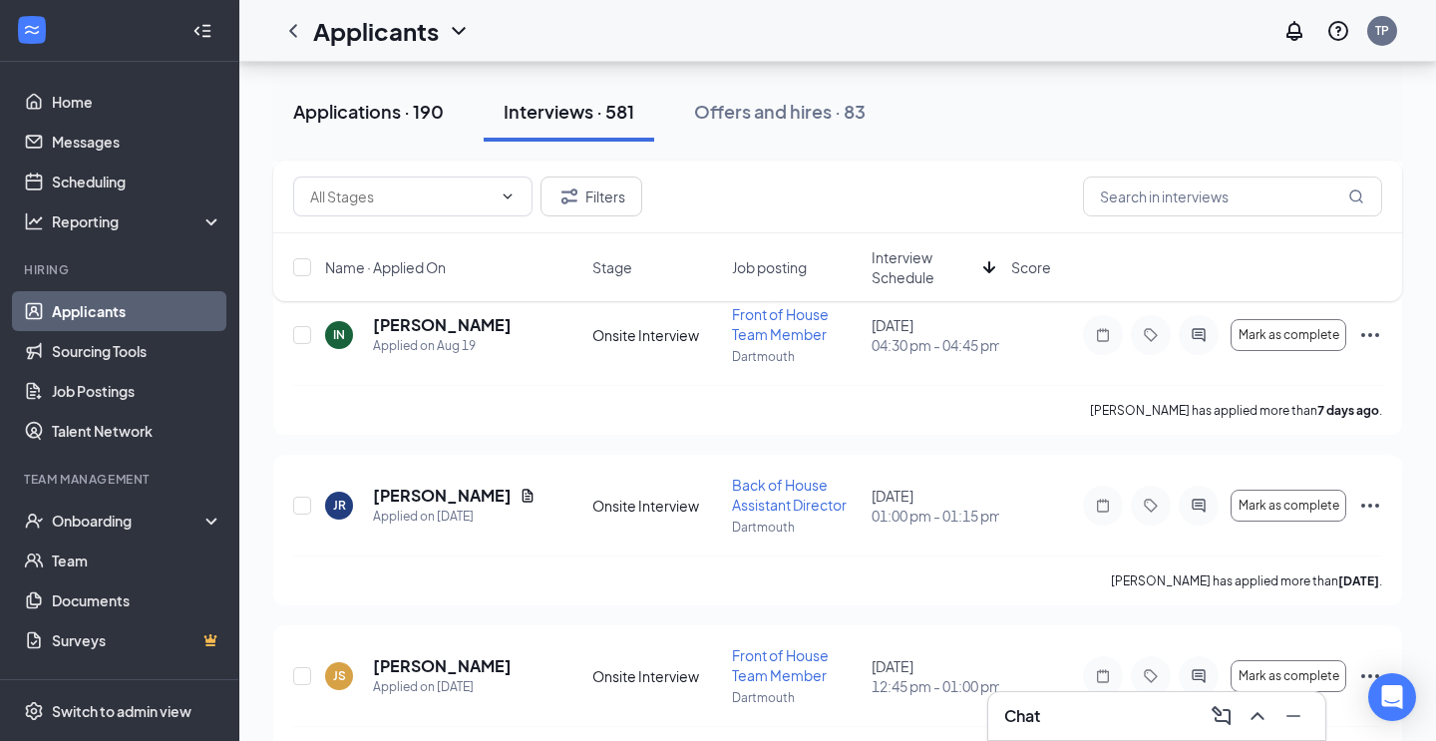
click at [425, 114] on div "Applications · 190" at bounding box center [368, 111] width 151 height 25
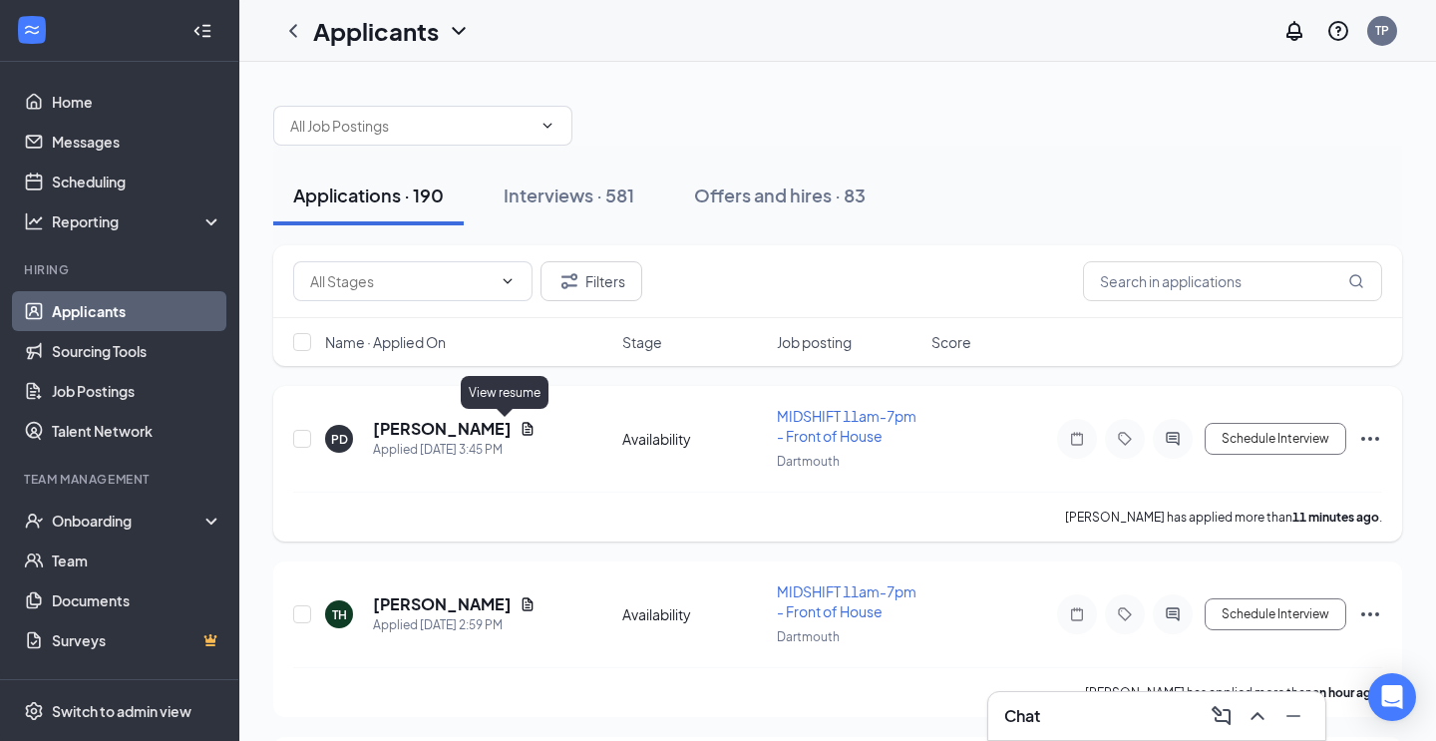
click at [520, 428] on icon "Document" at bounding box center [528, 429] width 16 height 16
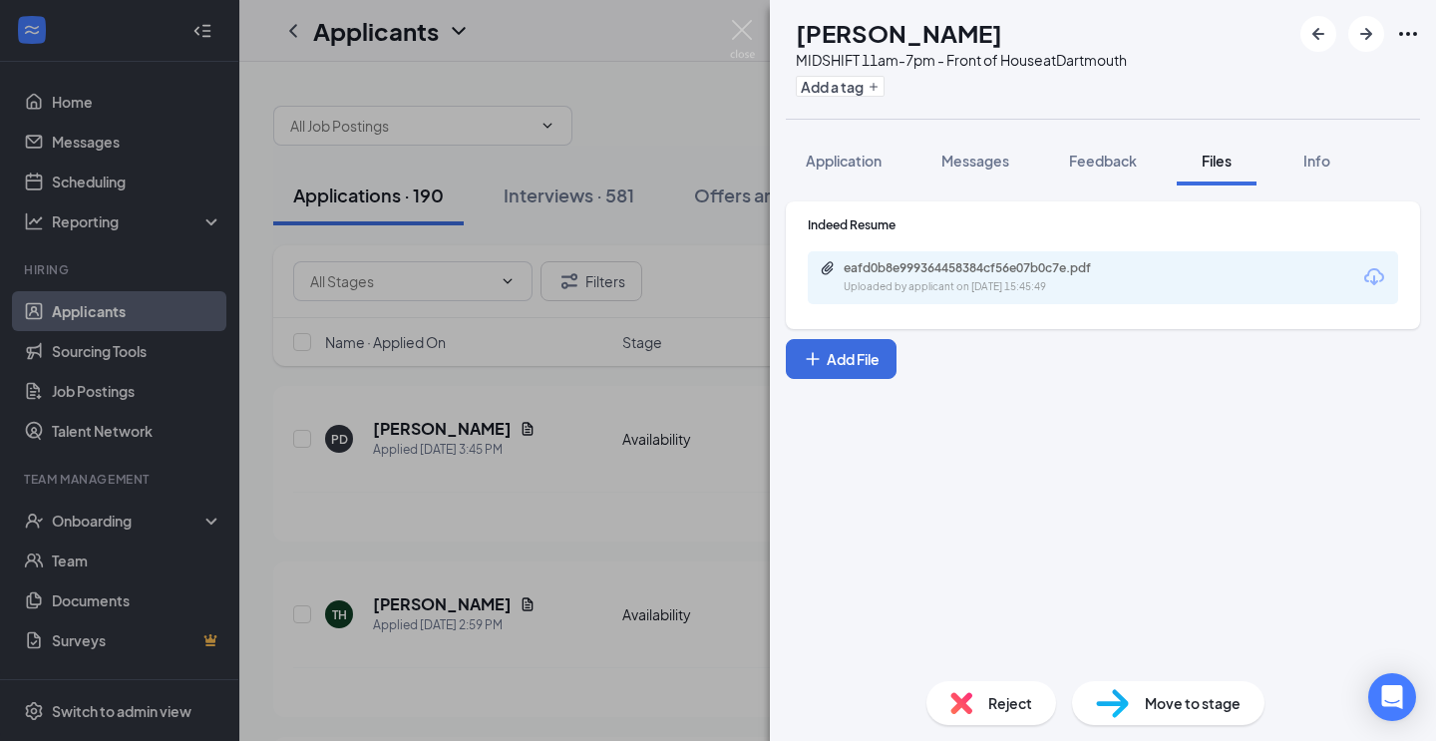
click at [999, 270] on div "eafd0b8e999364458384cf56e07b0c7e.pdf" at bounding box center [983, 268] width 279 height 16
click at [745, 36] on img at bounding box center [742, 39] width 25 height 39
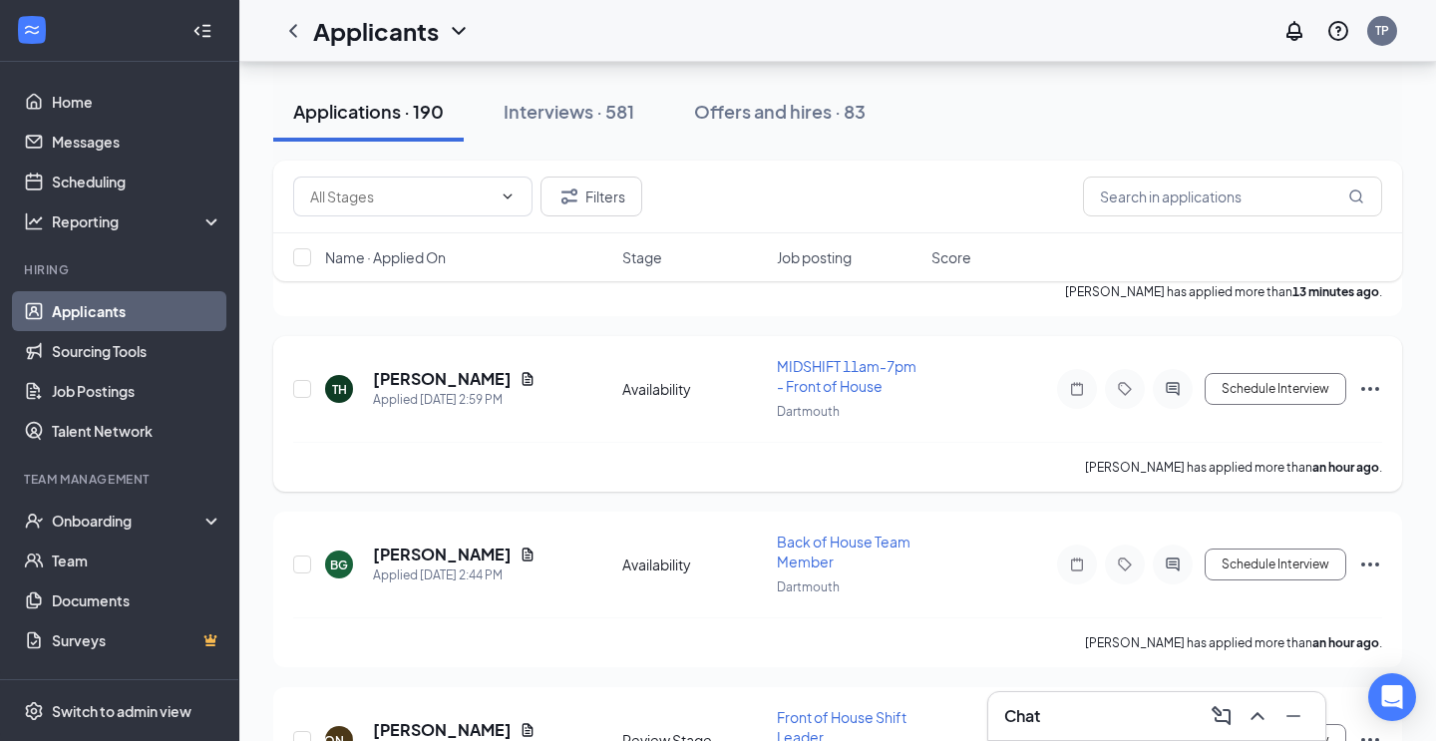
scroll to position [225, 0]
click at [520, 381] on icon "Document" at bounding box center [528, 379] width 16 height 16
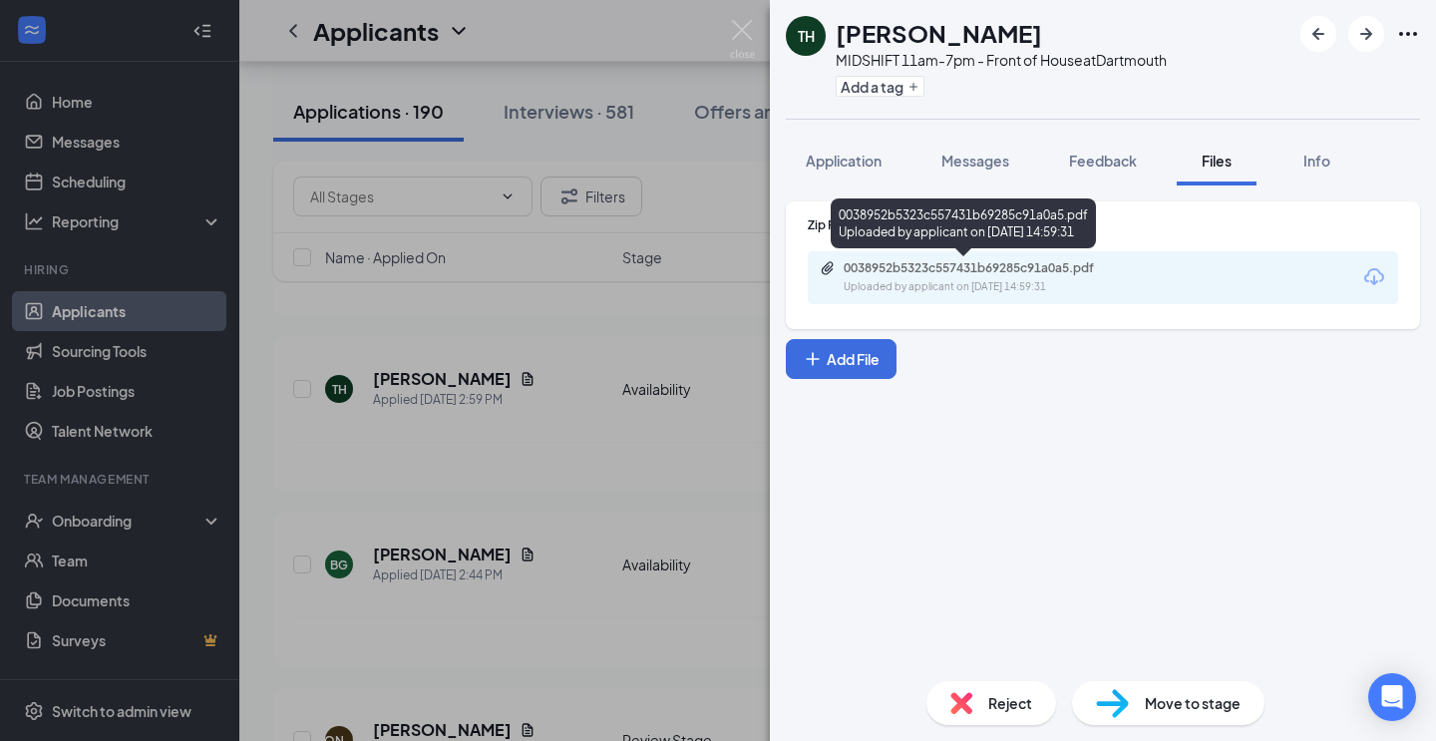
click at [1037, 272] on div "0038952b5323c557431b69285c91a0a5.pdf" at bounding box center [983, 268] width 279 height 16
click at [944, 277] on div "0038952b5323c557431b69285c91a0a5.pdf Uploaded by applicant on [DATE] 14:59:31" at bounding box center [981, 277] width 323 height 35
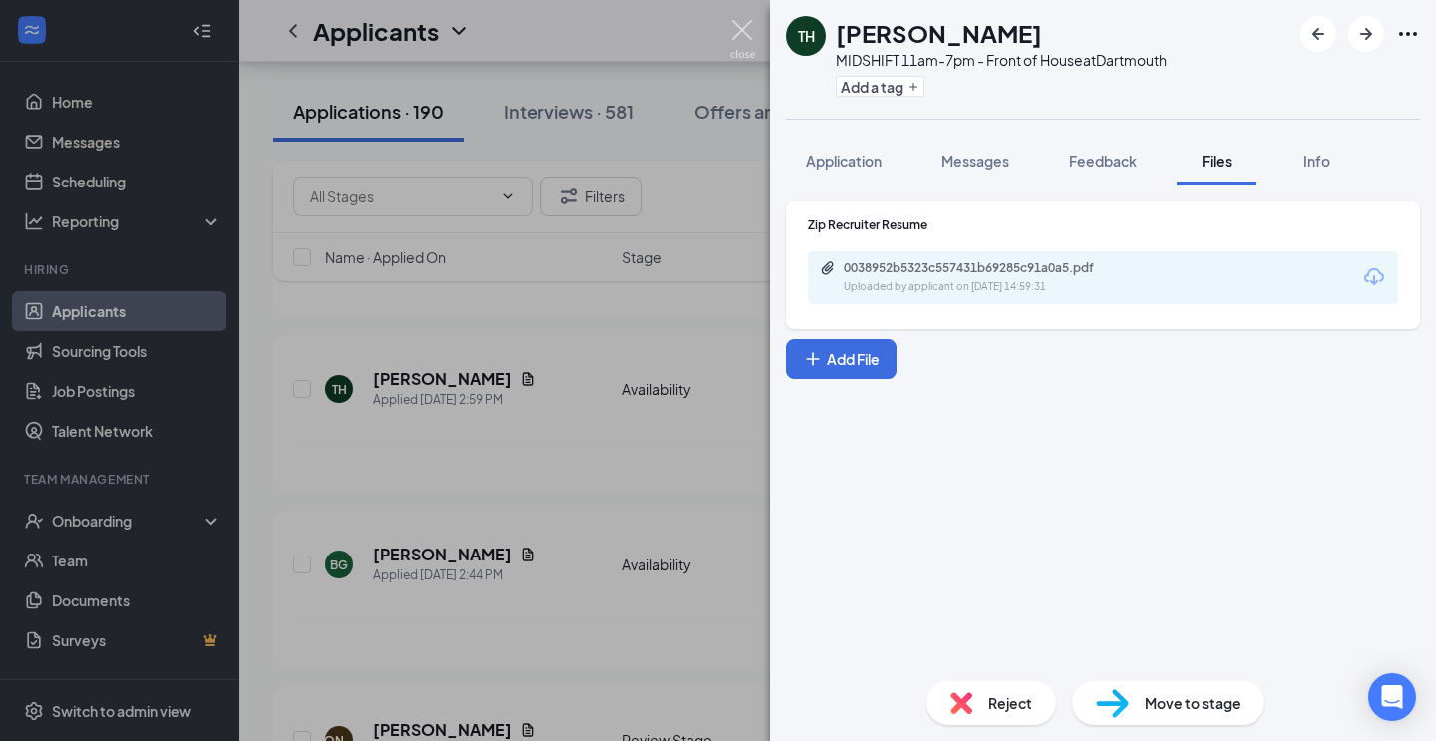
click at [741, 32] on img at bounding box center [742, 39] width 25 height 39
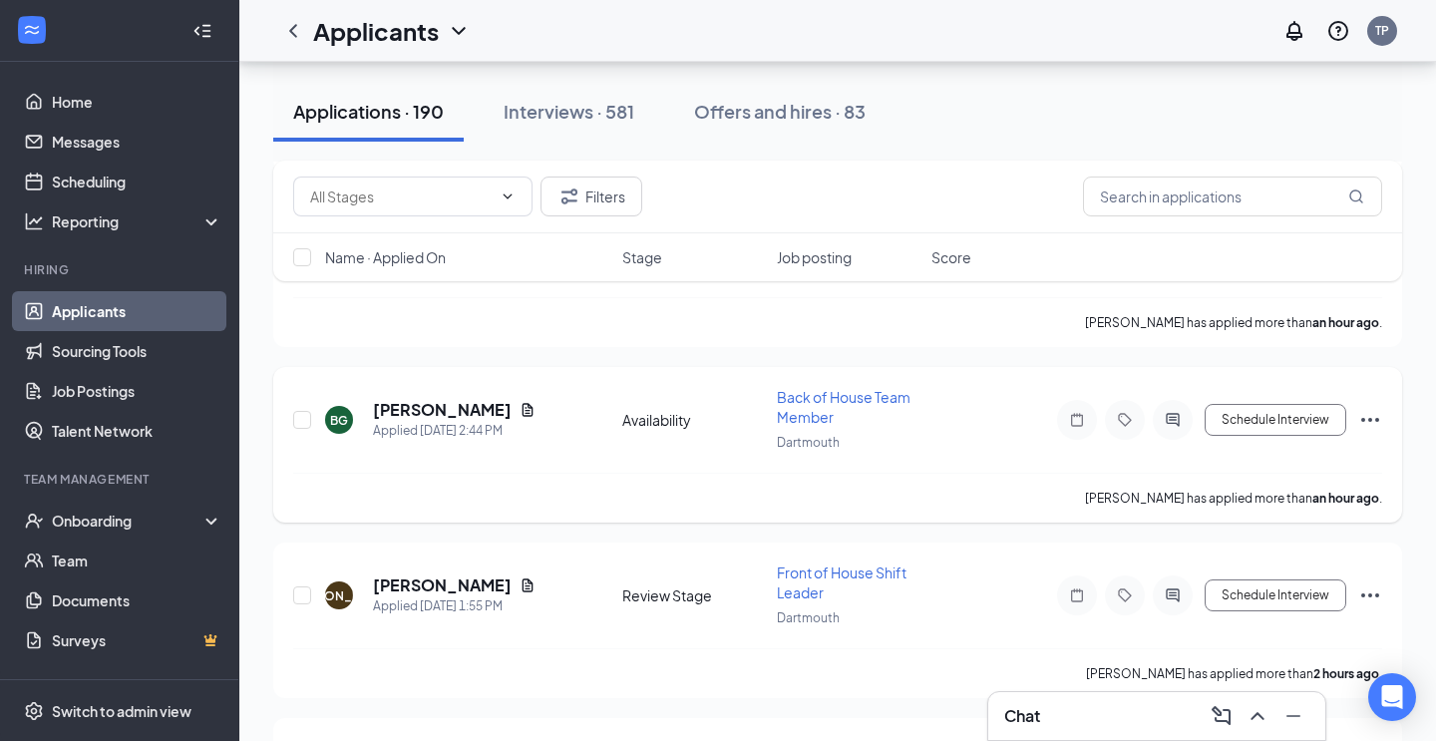
scroll to position [374, 0]
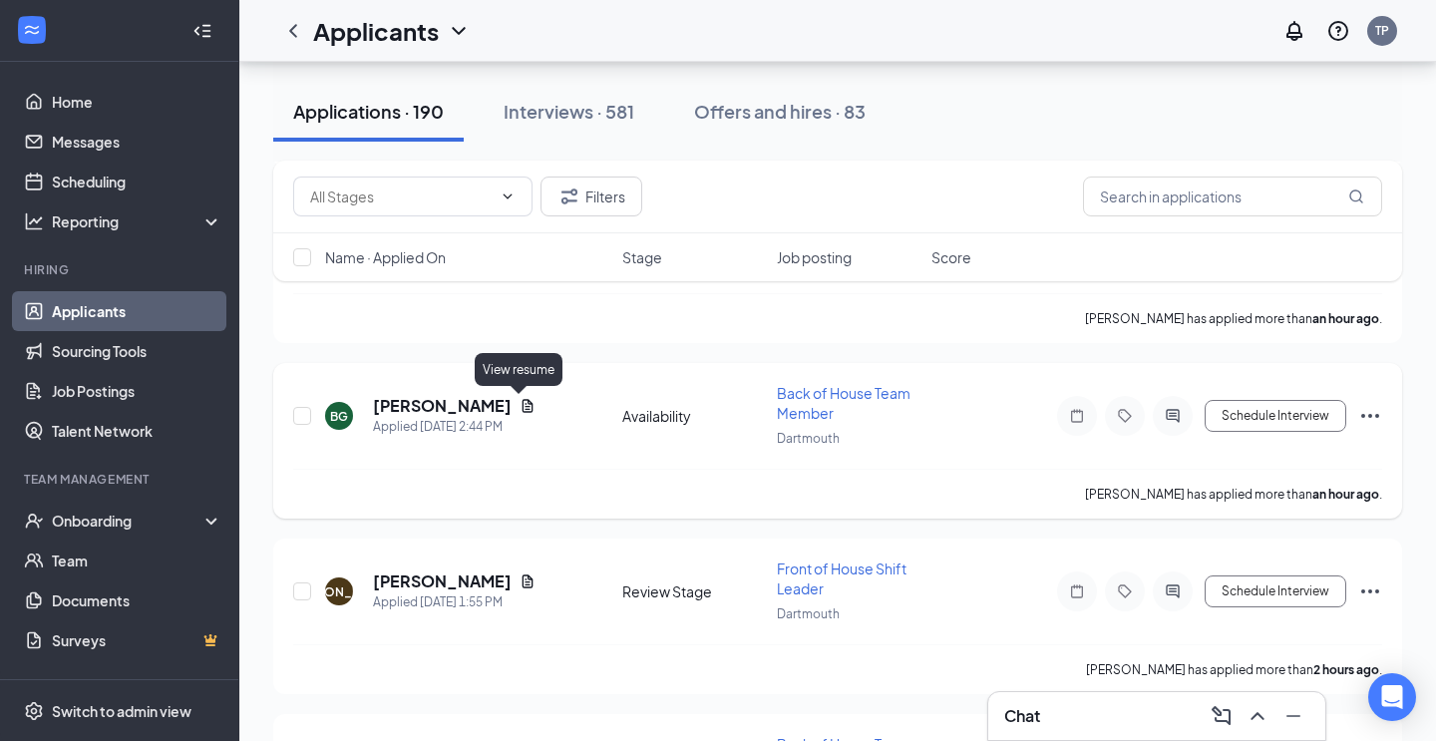
click at [523, 409] on icon "Document" at bounding box center [528, 405] width 11 height 13
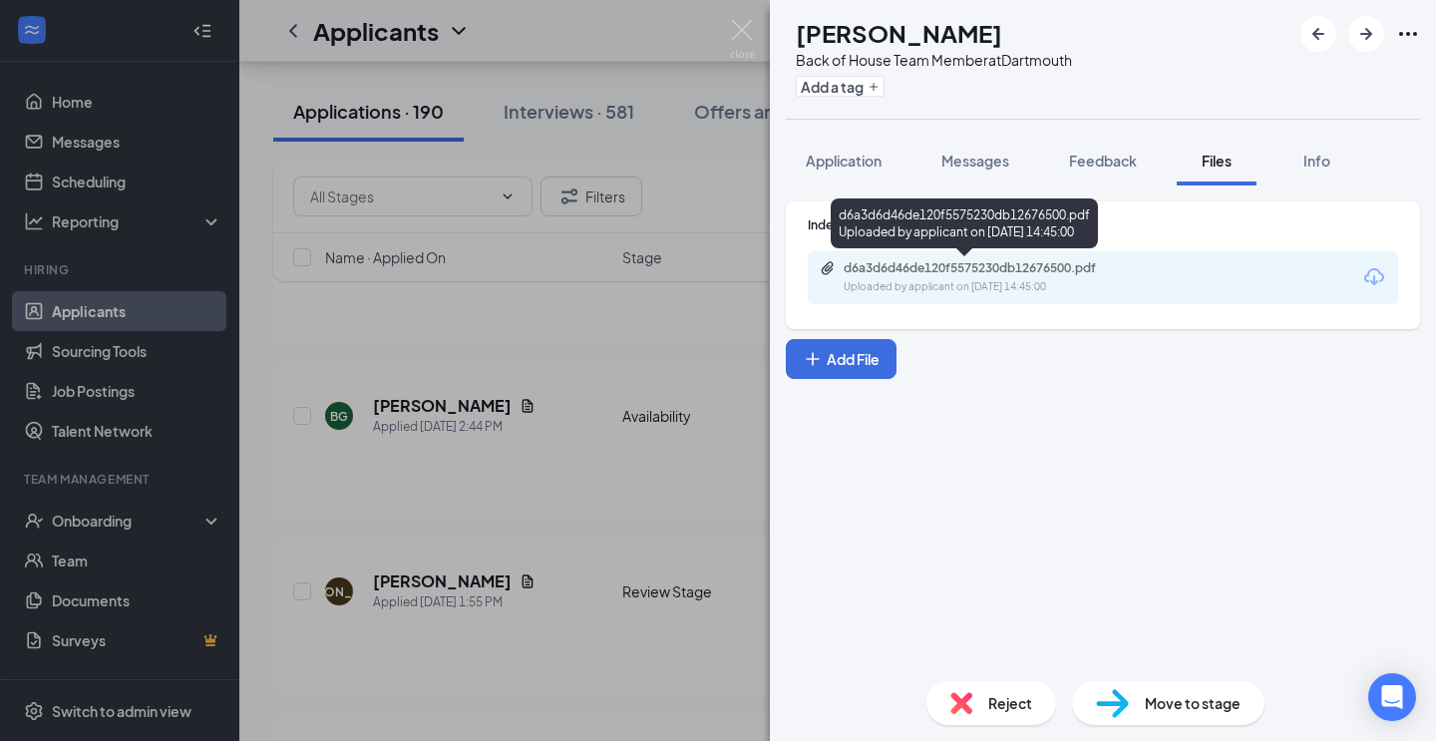
click at [986, 265] on div "d6a3d6d46de120f5575230db12676500.pdf" at bounding box center [983, 268] width 279 height 16
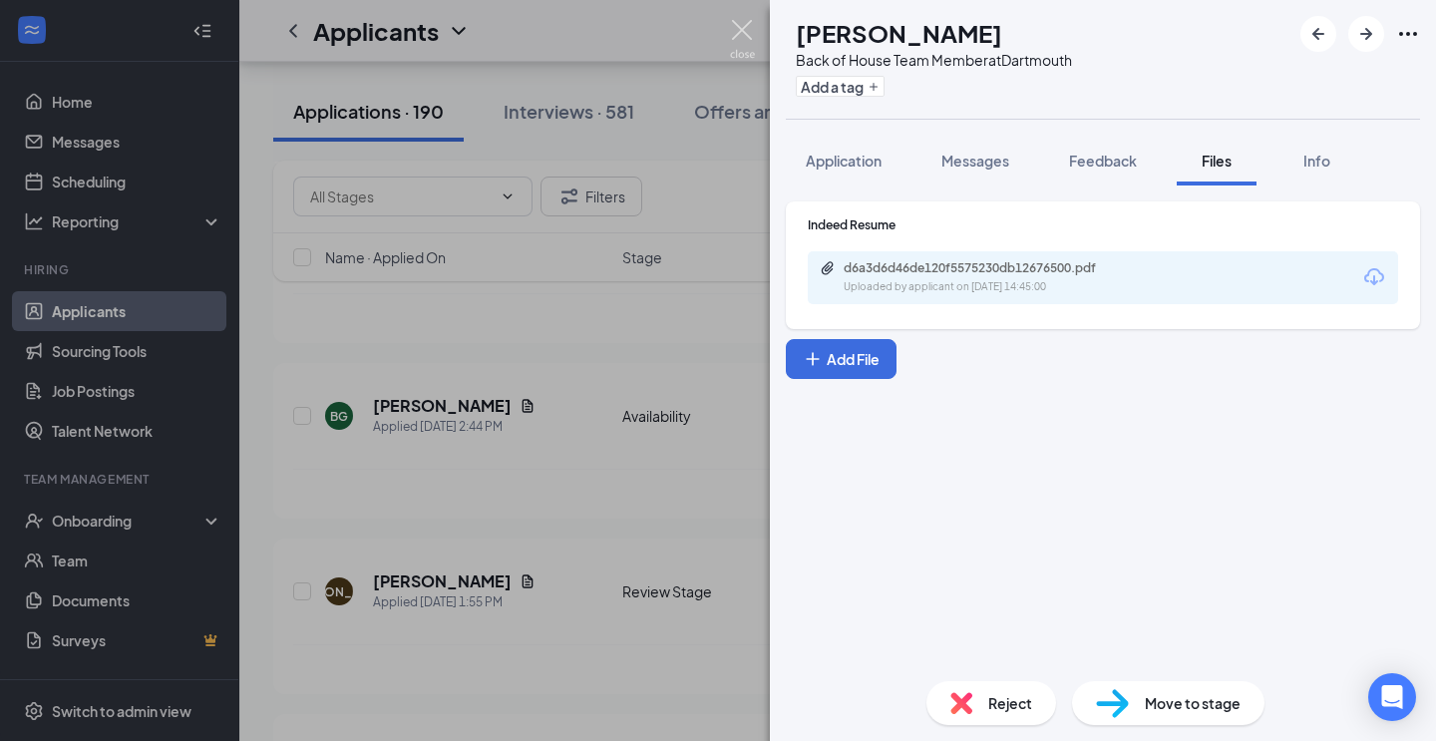
click at [745, 35] on img at bounding box center [742, 39] width 25 height 39
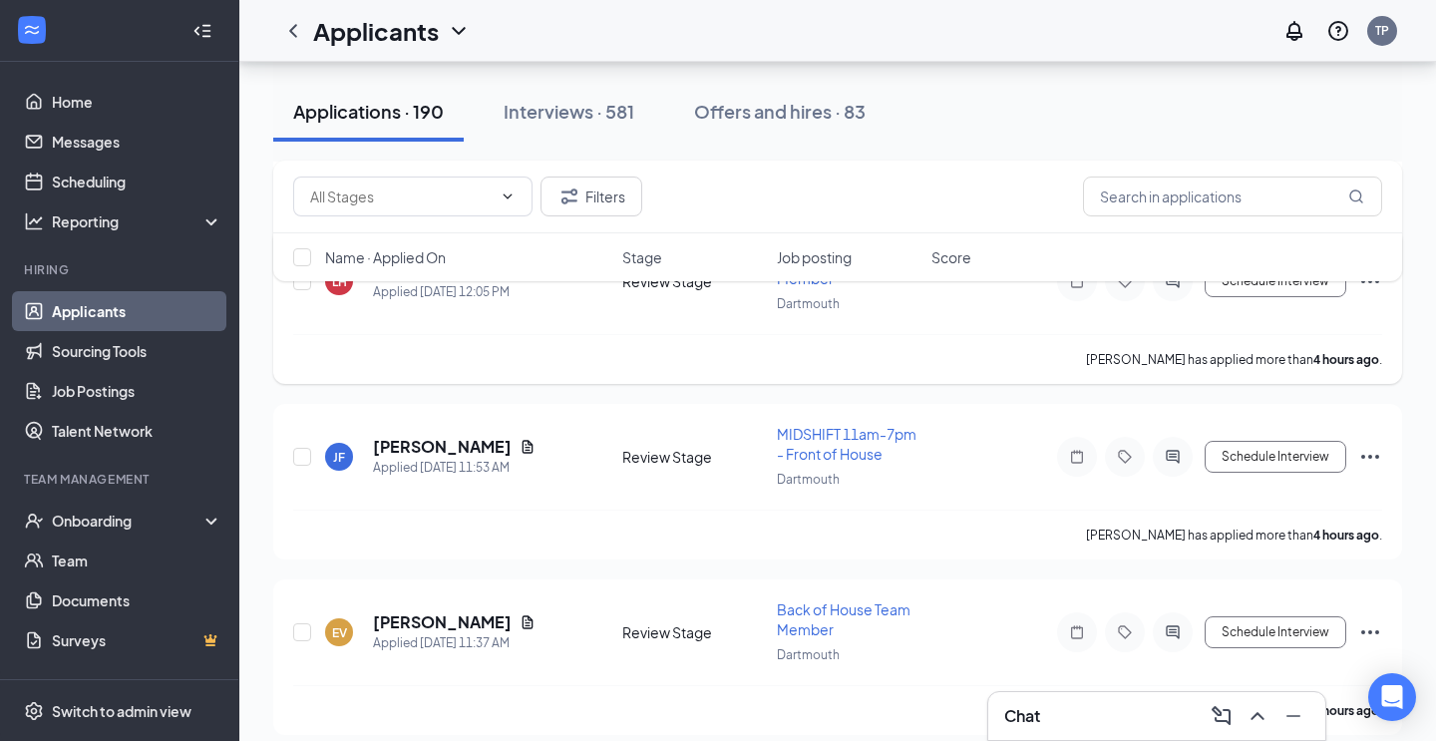
scroll to position [1216, 0]
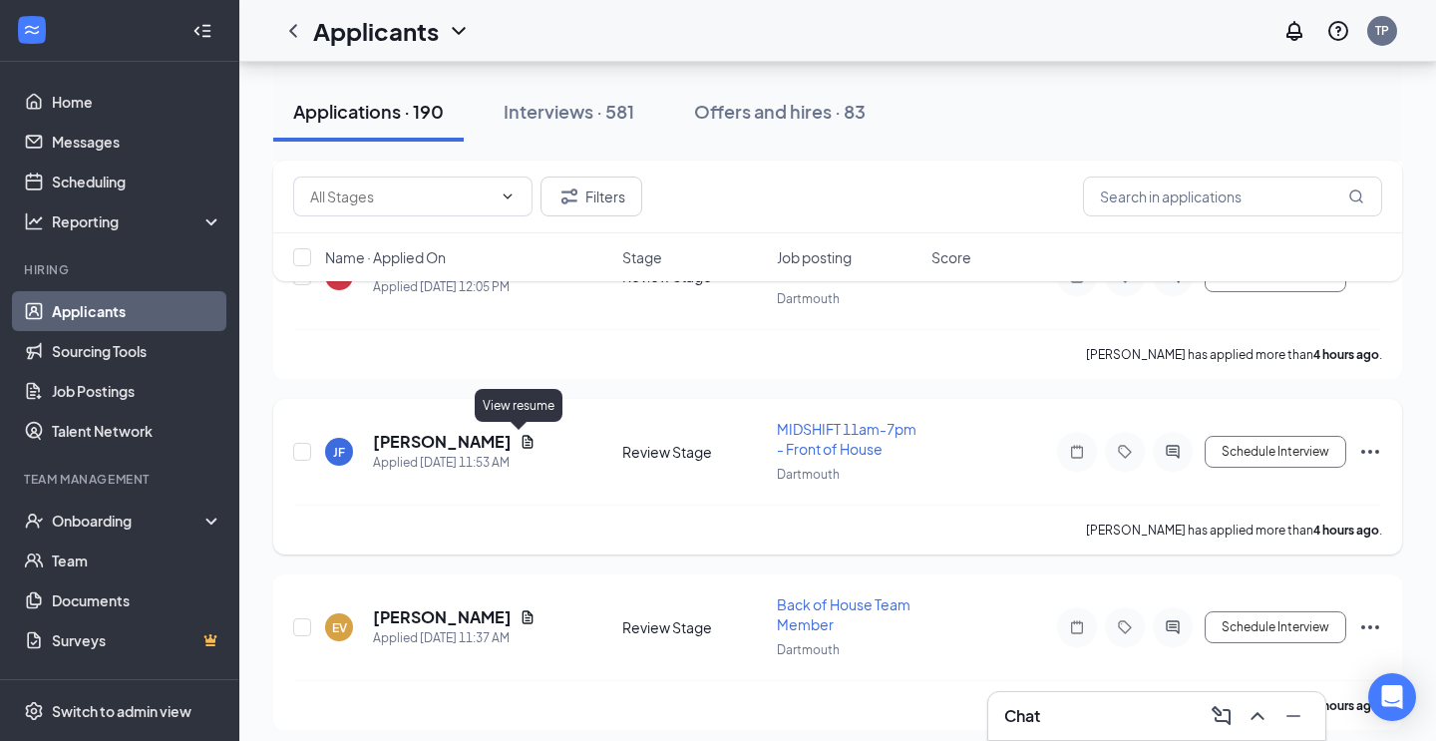
click at [523, 443] on icon "Document" at bounding box center [528, 441] width 11 height 13
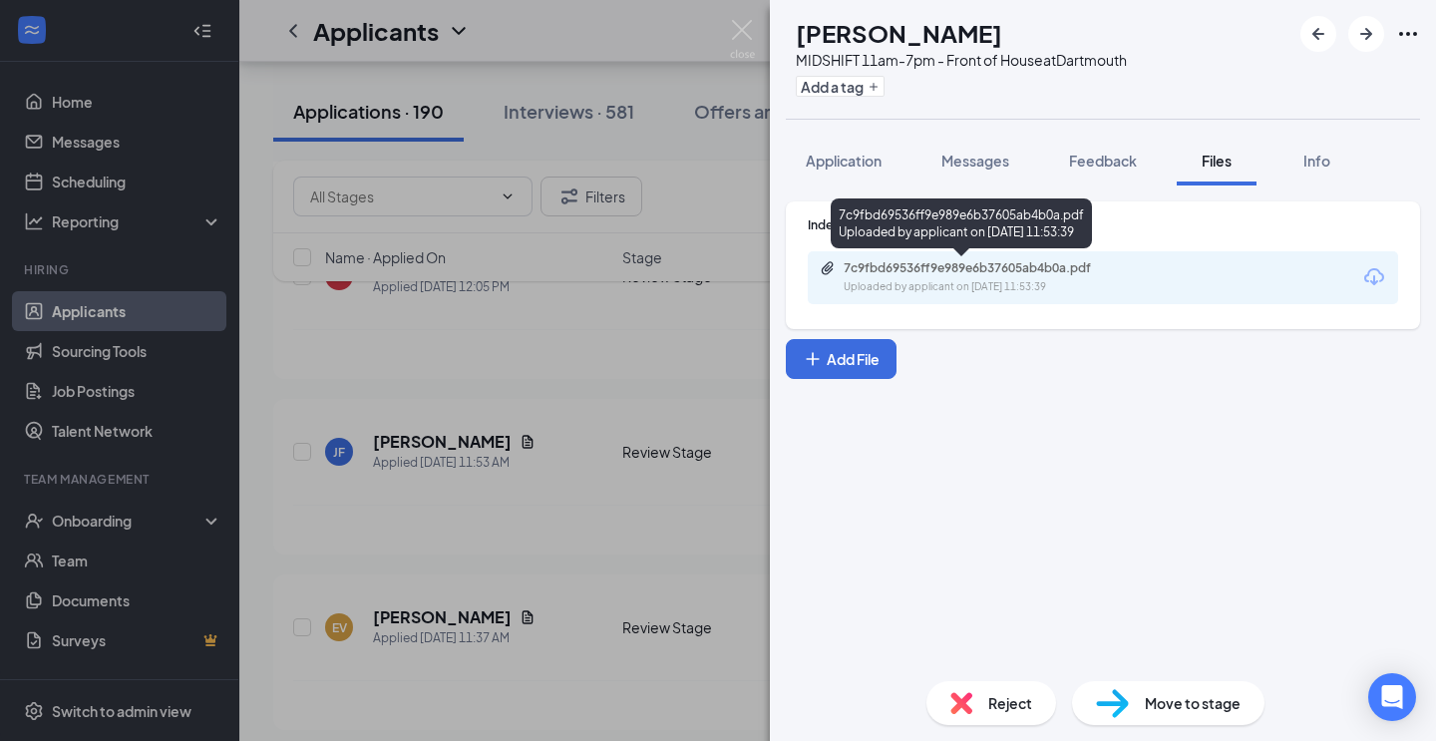
click at [974, 283] on div "Uploaded by applicant on [DATE] 11:53:39" at bounding box center [993, 287] width 299 height 16
click at [745, 29] on img at bounding box center [742, 39] width 25 height 39
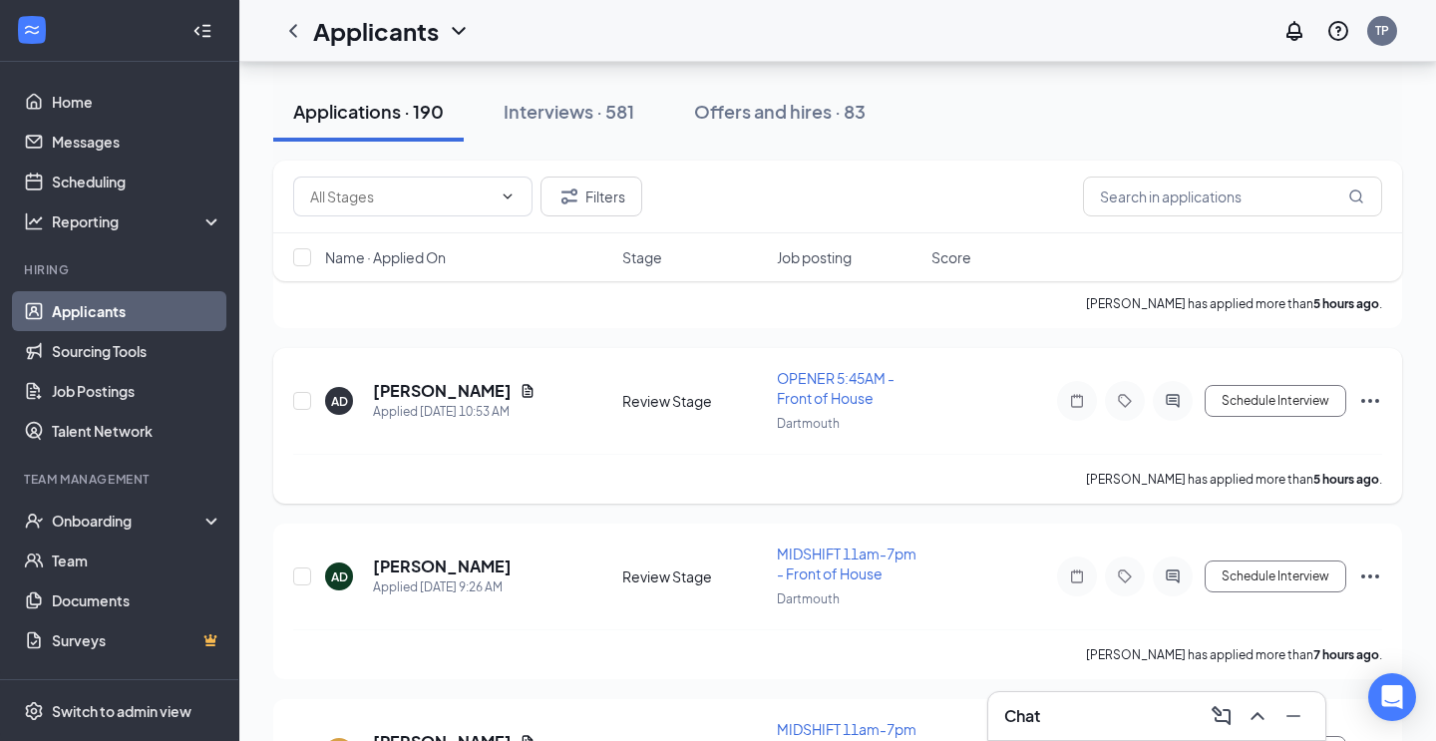
scroll to position [1972, 0]
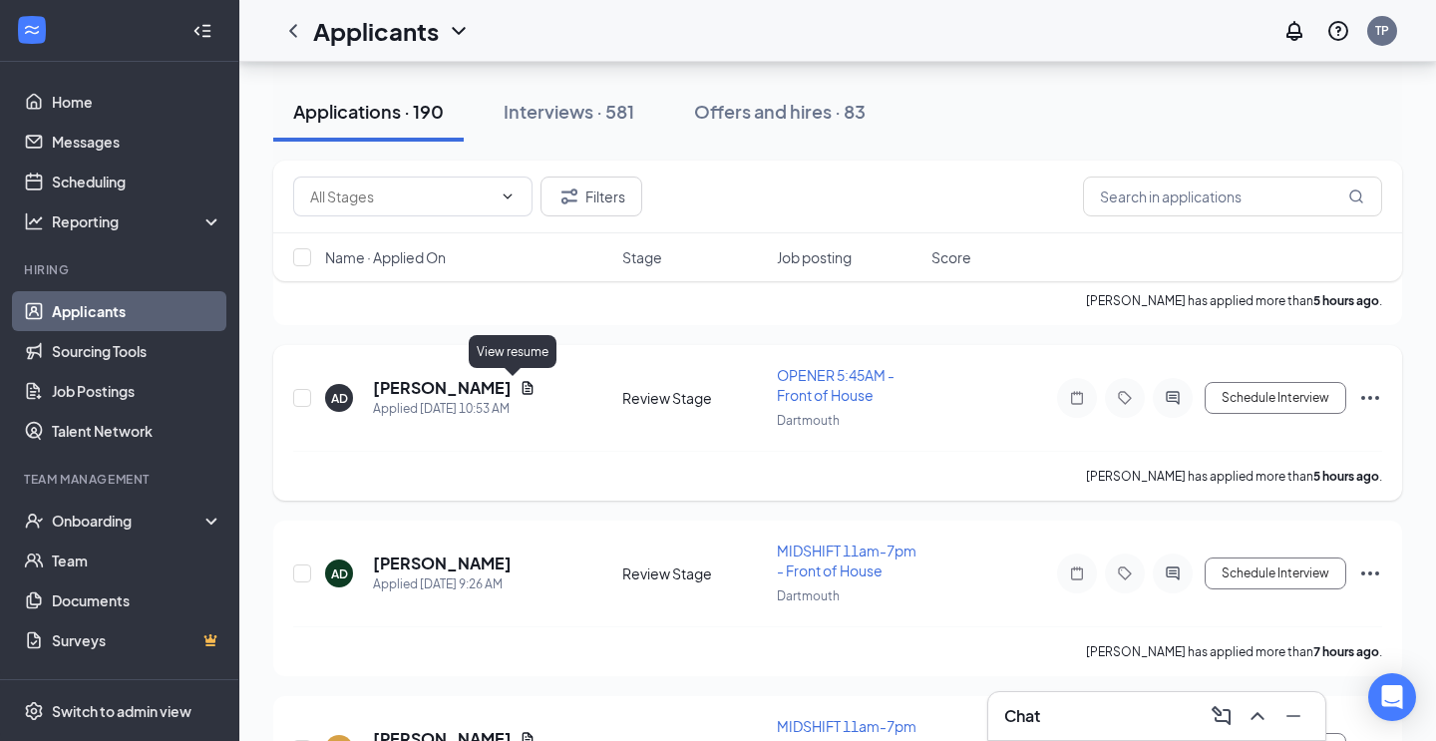
click at [523, 388] on icon "Document" at bounding box center [528, 387] width 11 height 13
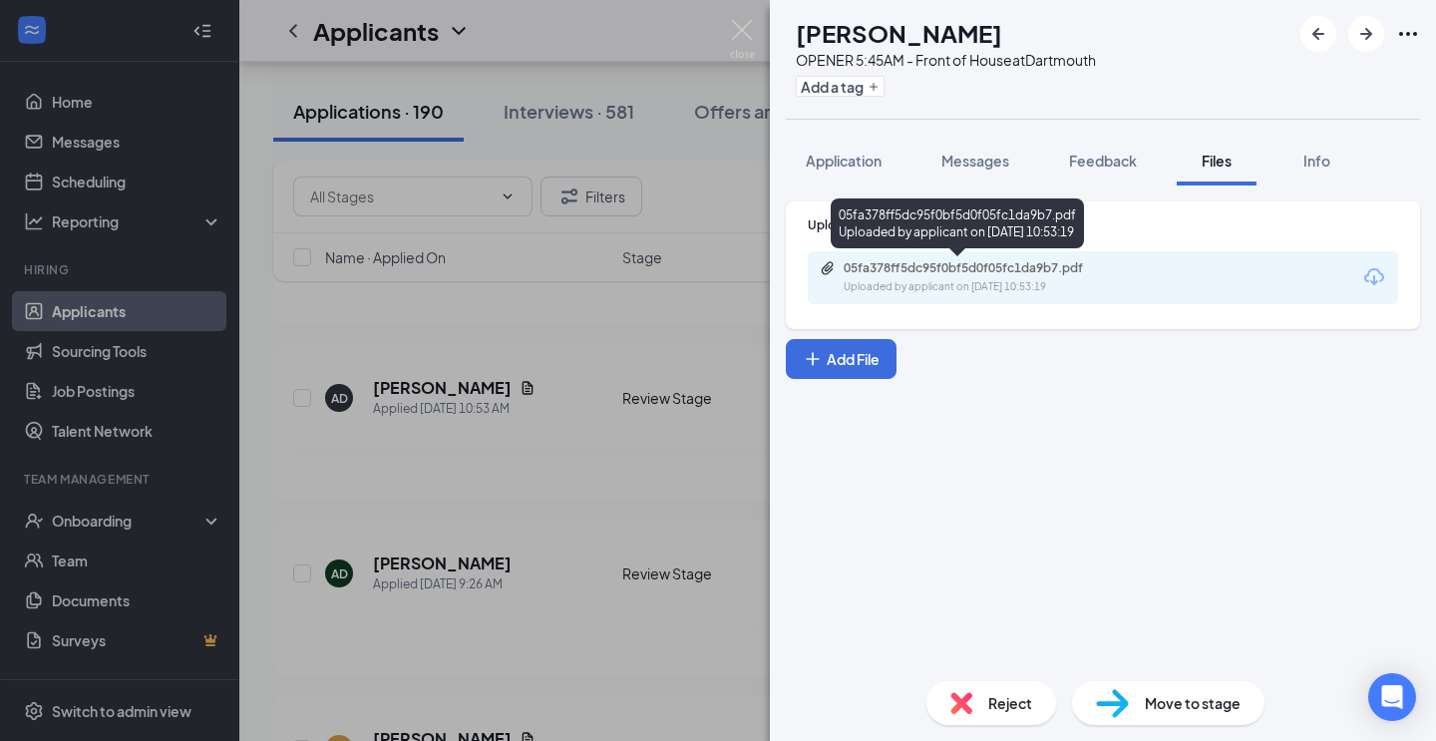
click at [1006, 280] on div "Uploaded by applicant on [DATE] 10:53:19" at bounding box center [993, 287] width 299 height 16
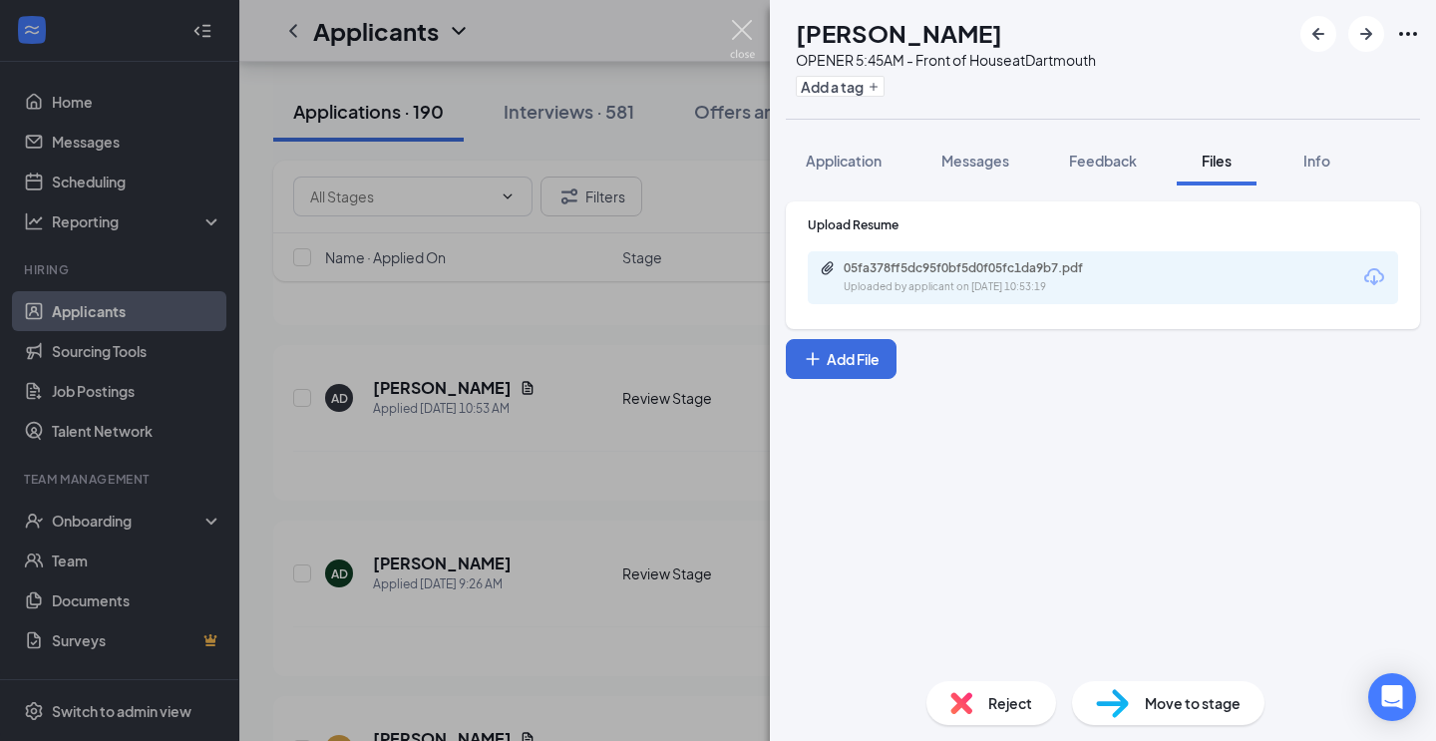
click at [743, 31] on img at bounding box center [742, 39] width 25 height 39
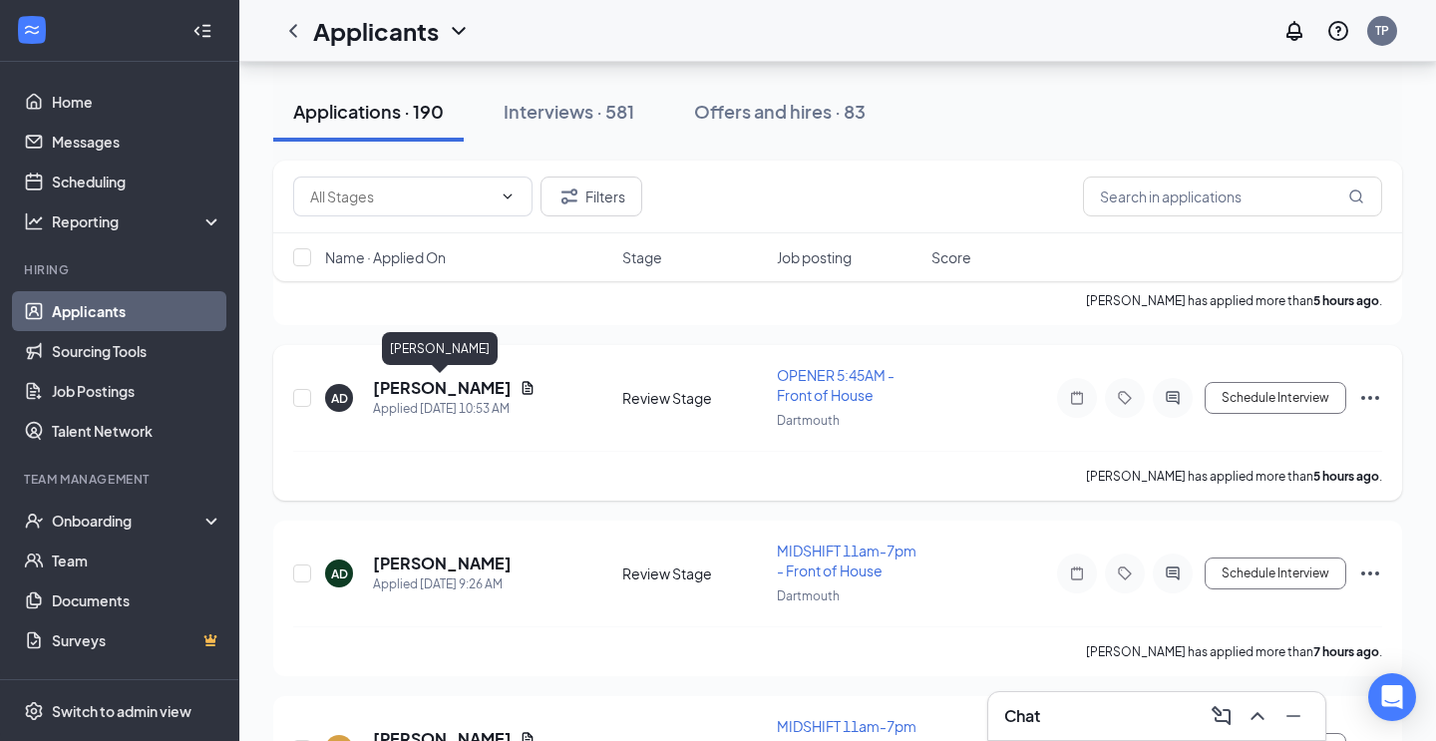
click at [469, 387] on h5 "[PERSON_NAME]" at bounding box center [442, 388] width 139 height 22
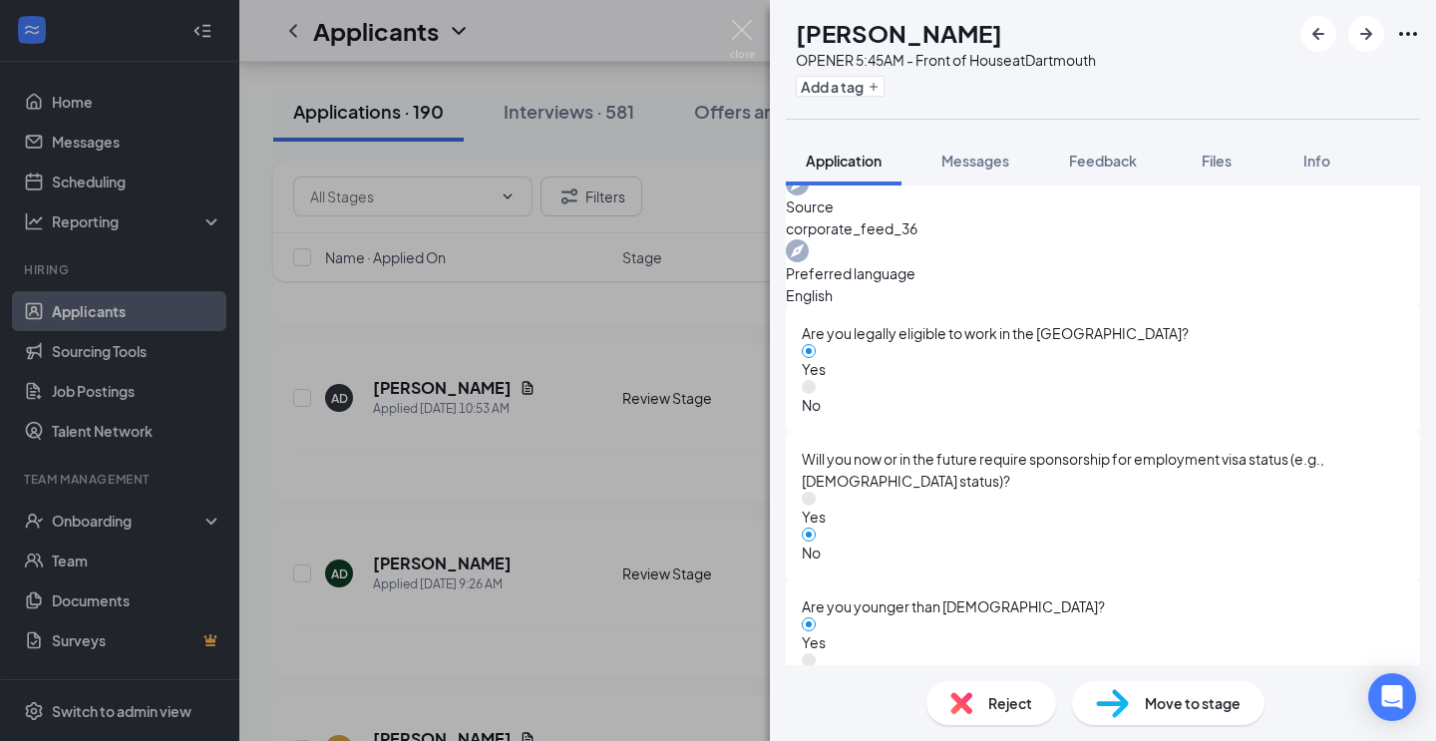
scroll to position [669, 0]
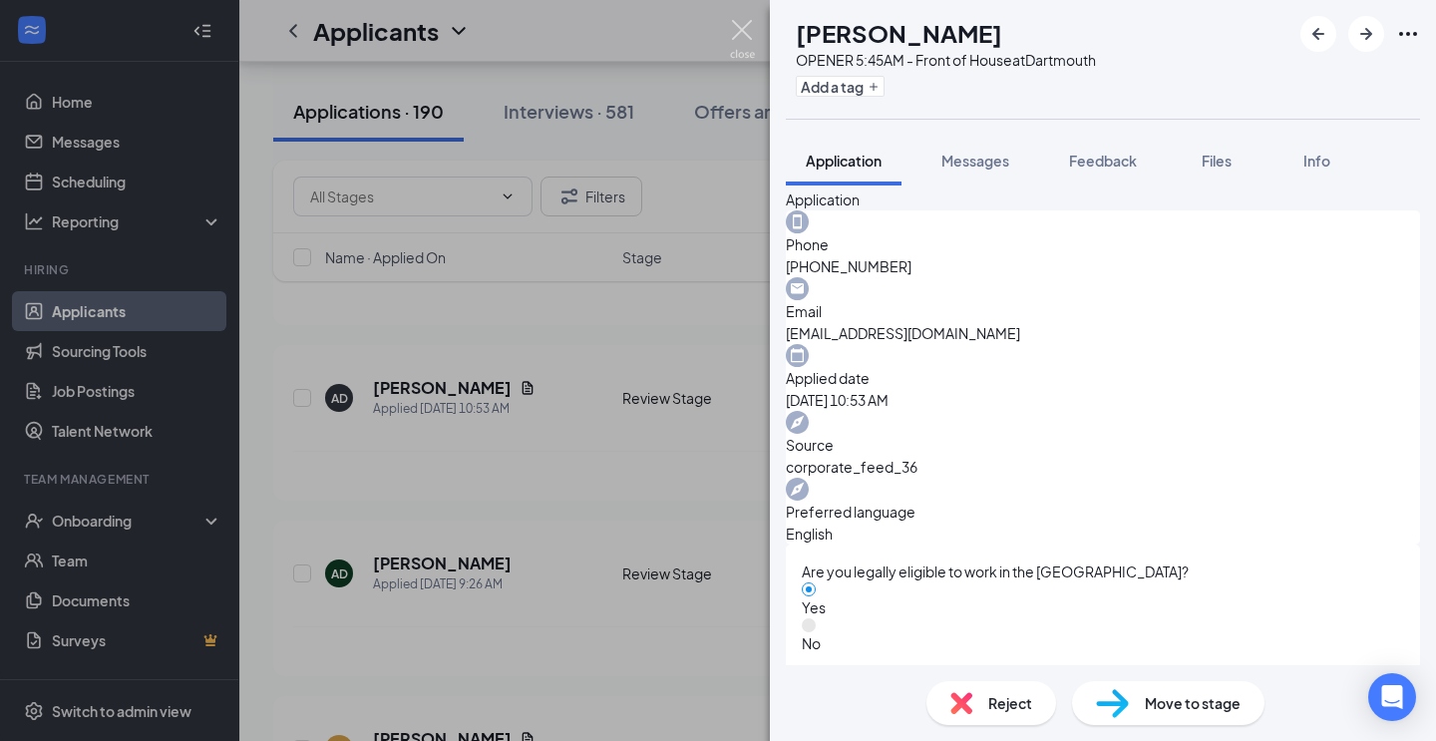
click at [748, 31] on img at bounding box center [742, 39] width 25 height 39
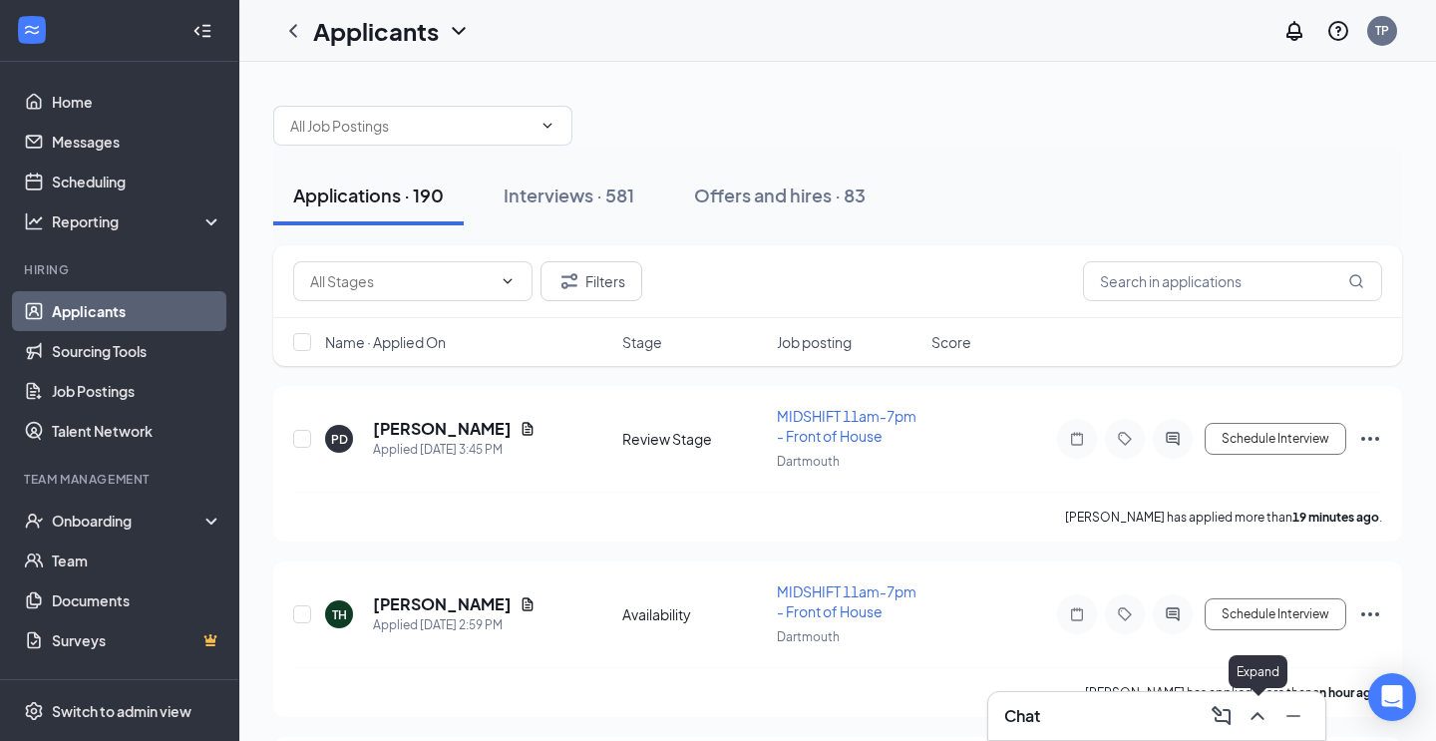
click at [1261, 719] on icon "ChevronUp" at bounding box center [1258, 716] width 24 height 24
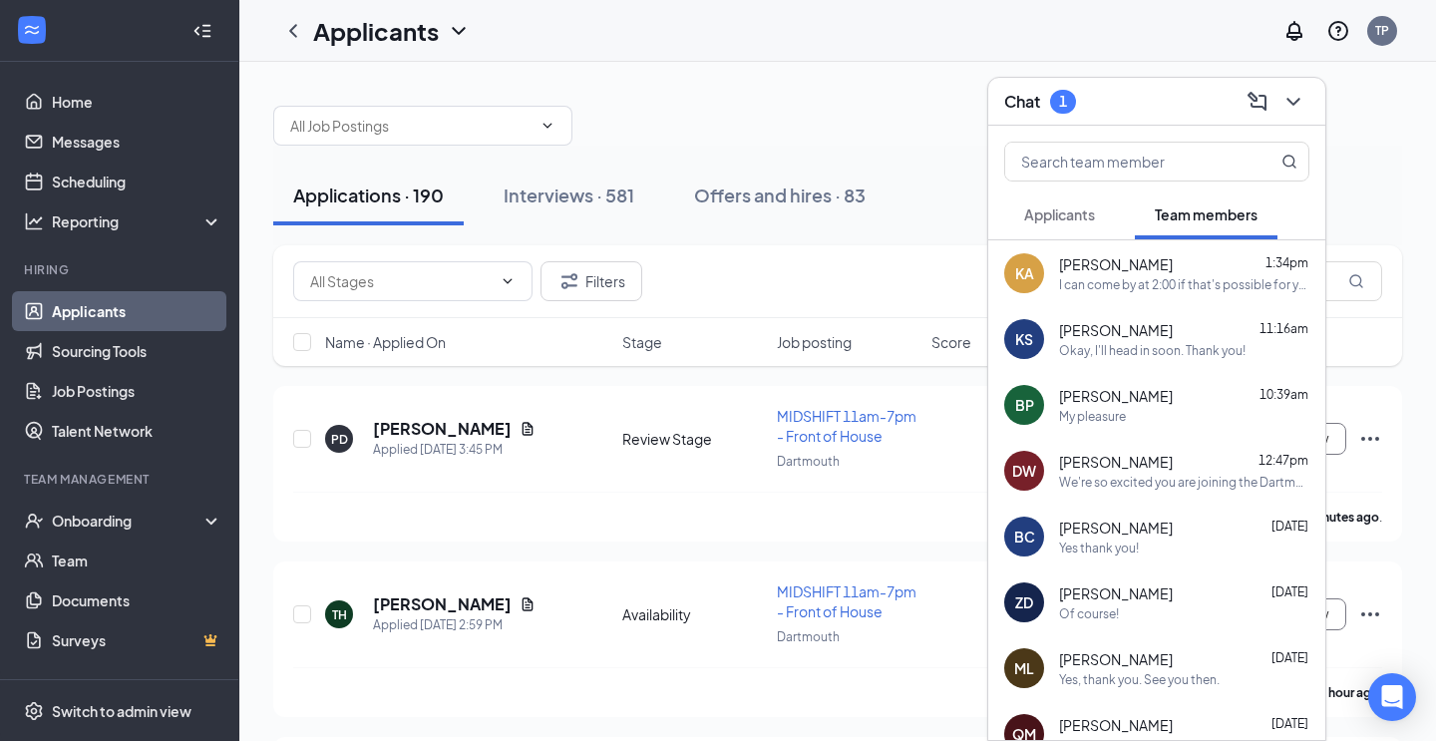
click at [1070, 222] on span "Applicants" at bounding box center [1059, 214] width 71 height 18
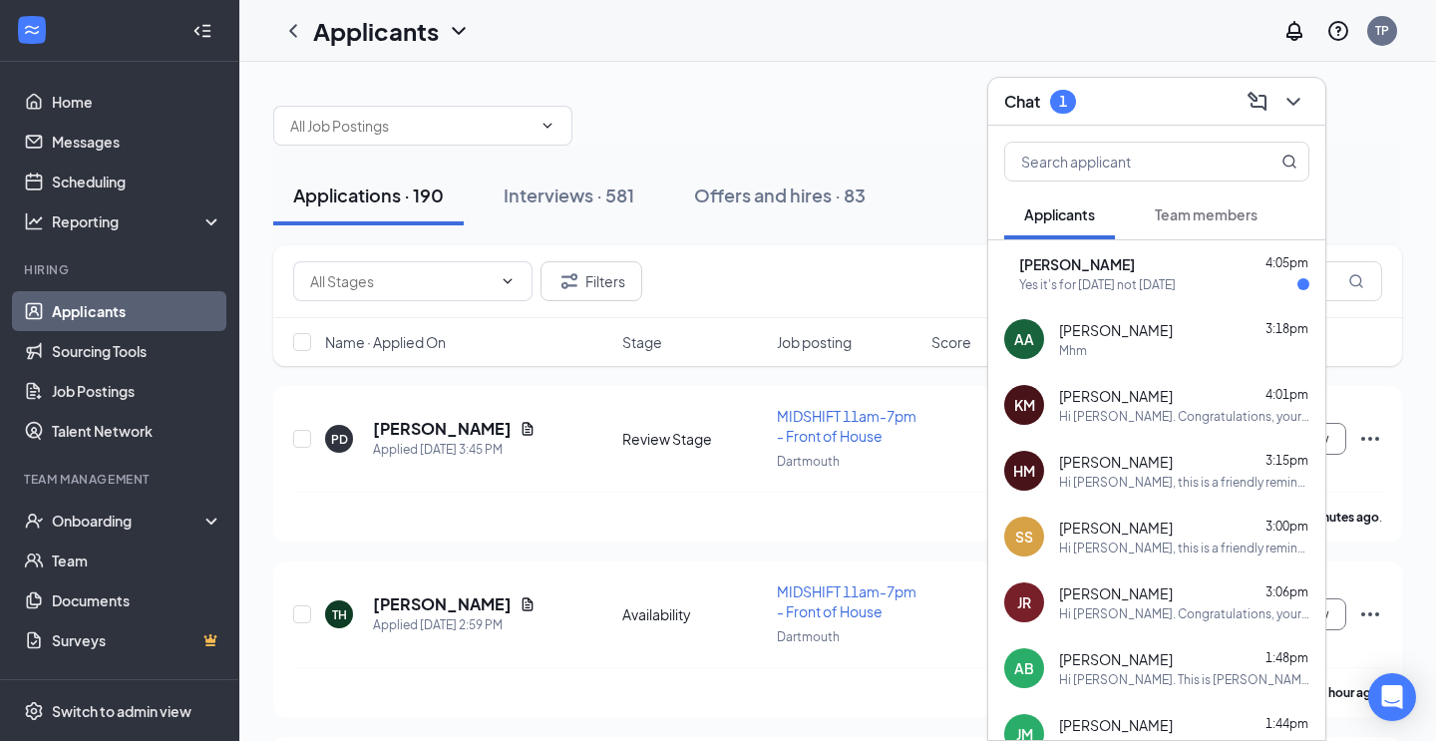
click at [1172, 291] on div "Yes it's for [DATE] not [DATE]" at bounding box center [1097, 284] width 157 height 17
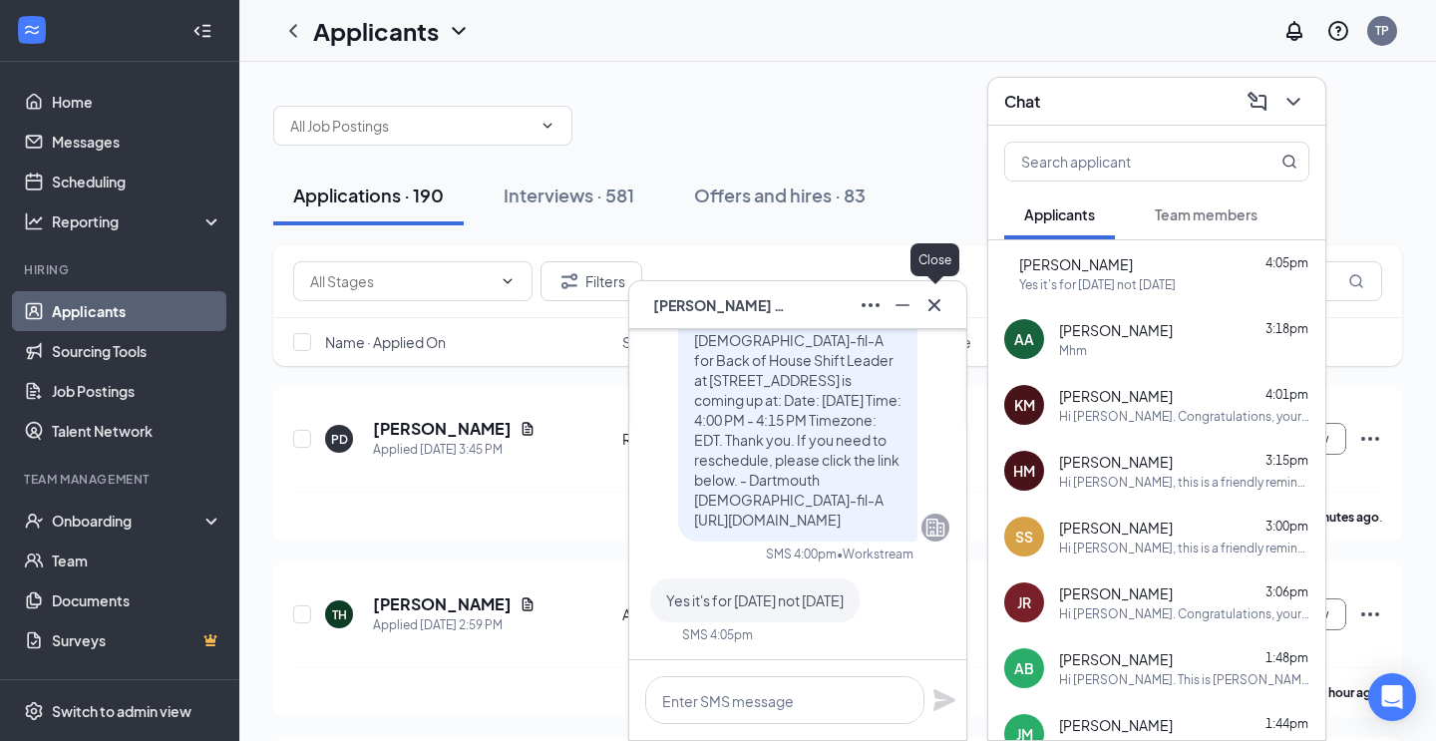
click at [939, 301] on icon "Cross" at bounding box center [935, 304] width 12 height 12
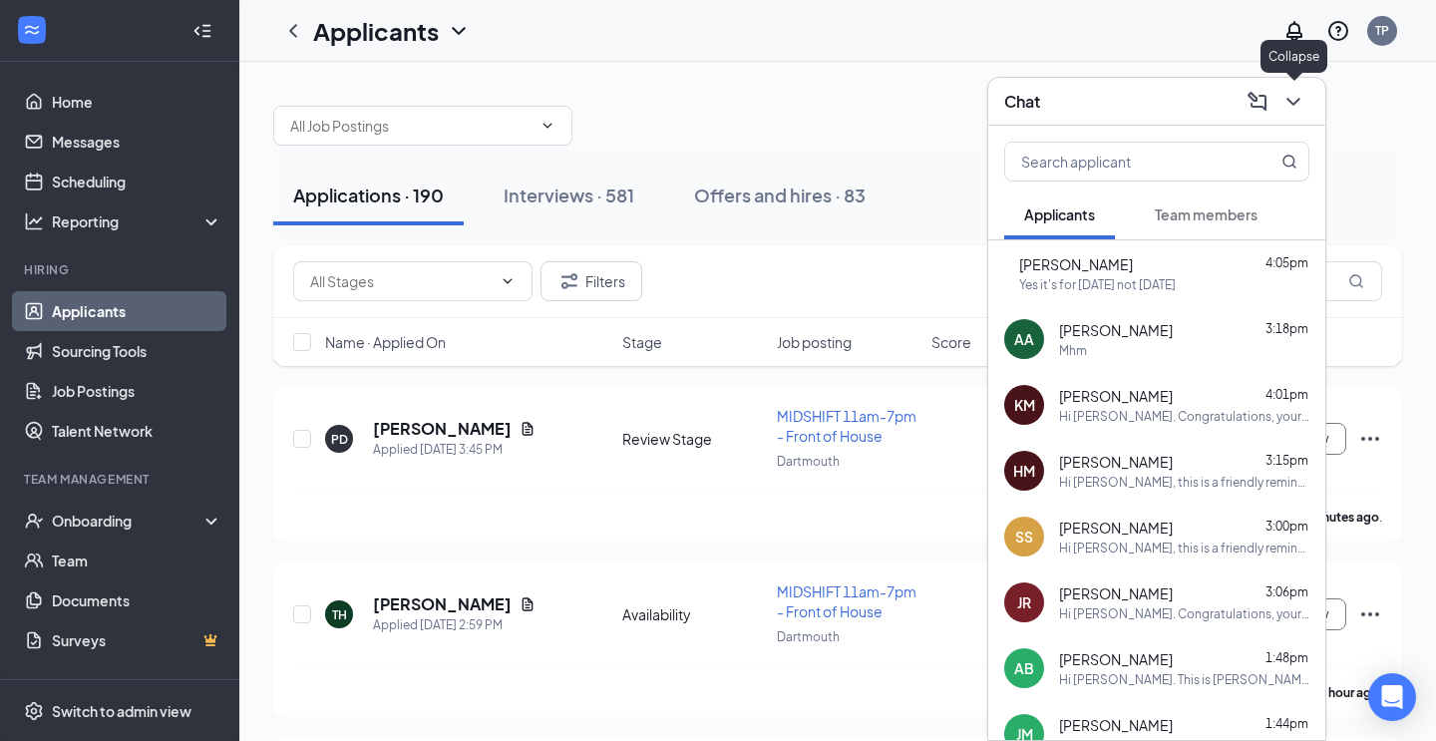
click at [1298, 99] on icon "ChevronDown" at bounding box center [1293, 102] width 13 height 8
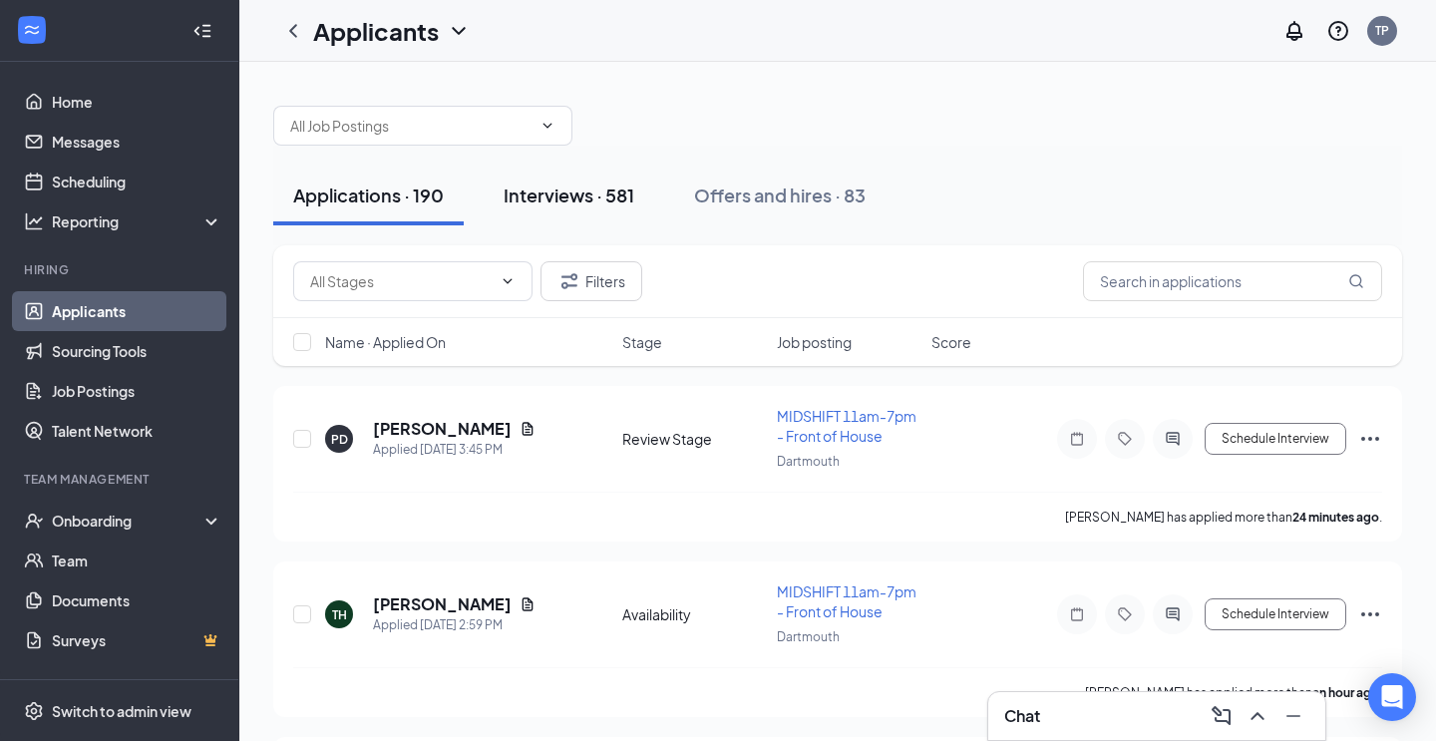
click at [563, 203] on div "Interviews · 581" at bounding box center [569, 195] width 131 height 25
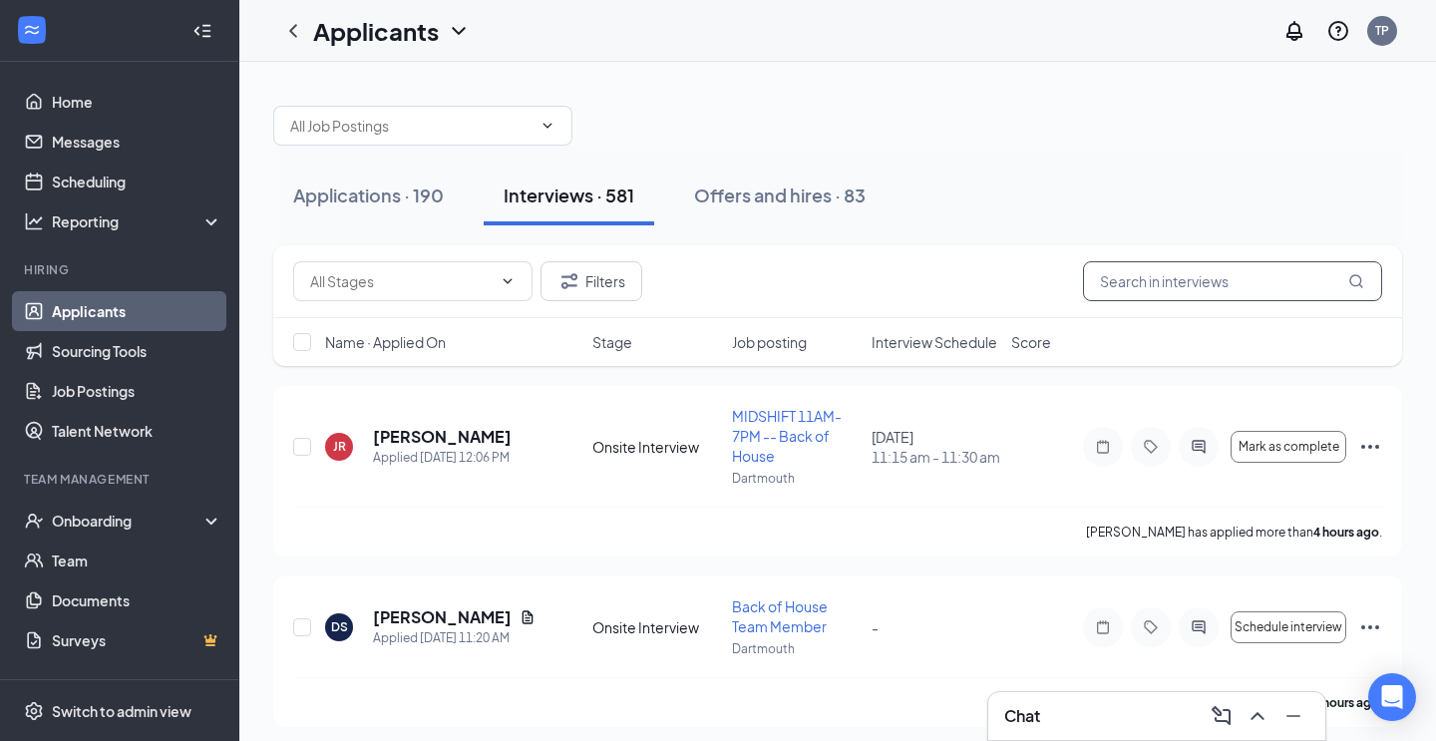
click at [1245, 287] on input "text" at bounding box center [1232, 281] width 299 height 40
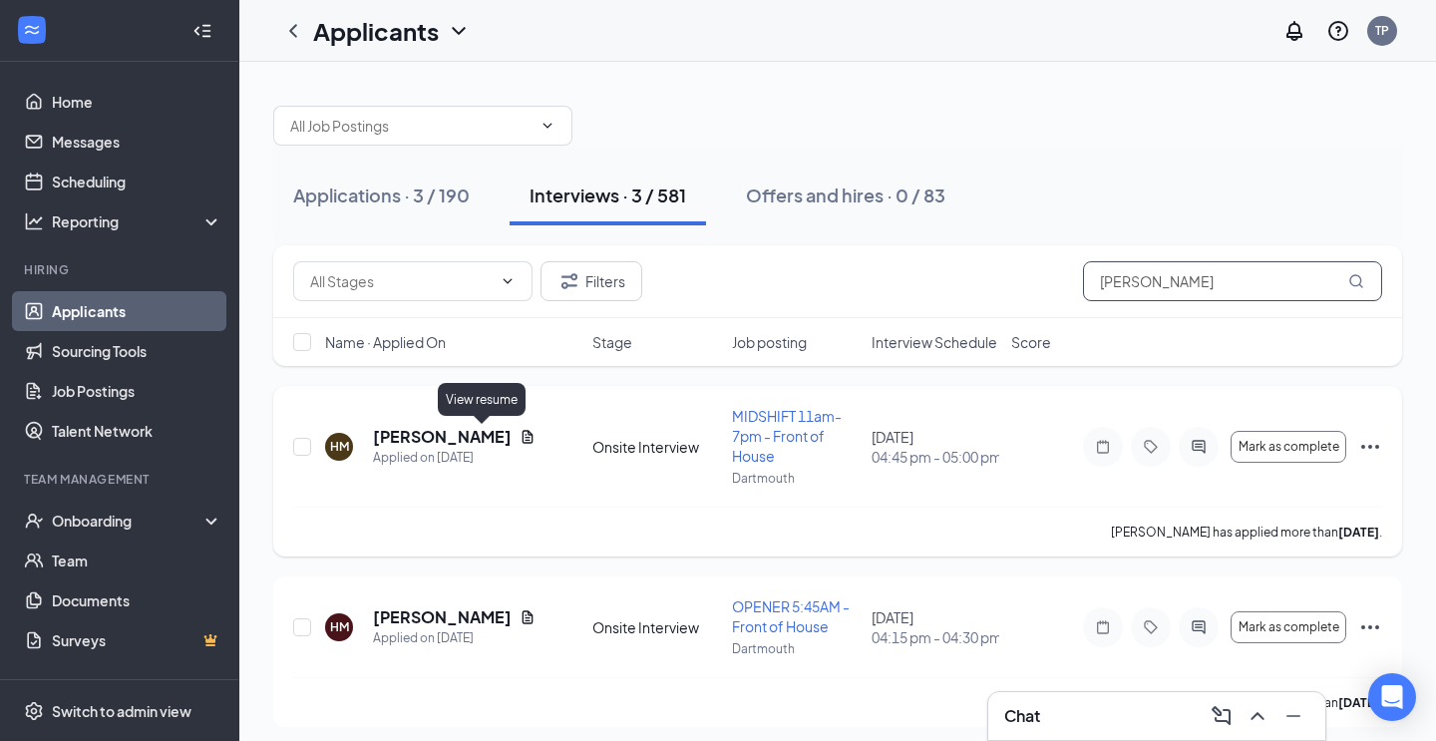
type input "[PERSON_NAME]"
click at [520, 438] on icon "Document" at bounding box center [528, 437] width 16 height 16
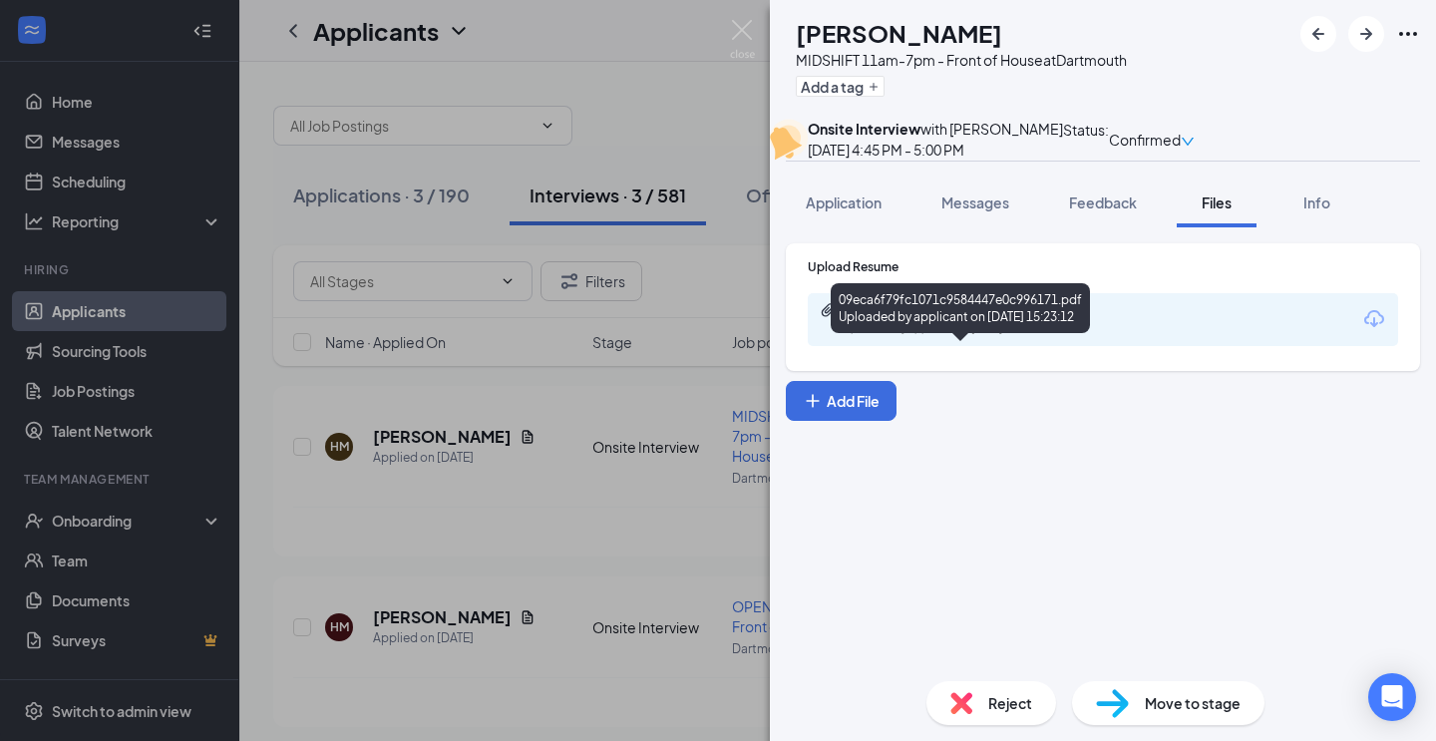
click at [1046, 318] on div "09eca6f79fc1071c9584447e0c996171.pdf" at bounding box center [983, 310] width 279 height 16
click at [993, 318] on div "09eca6f79fc1071c9584447e0c996171.pdf" at bounding box center [983, 310] width 279 height 16
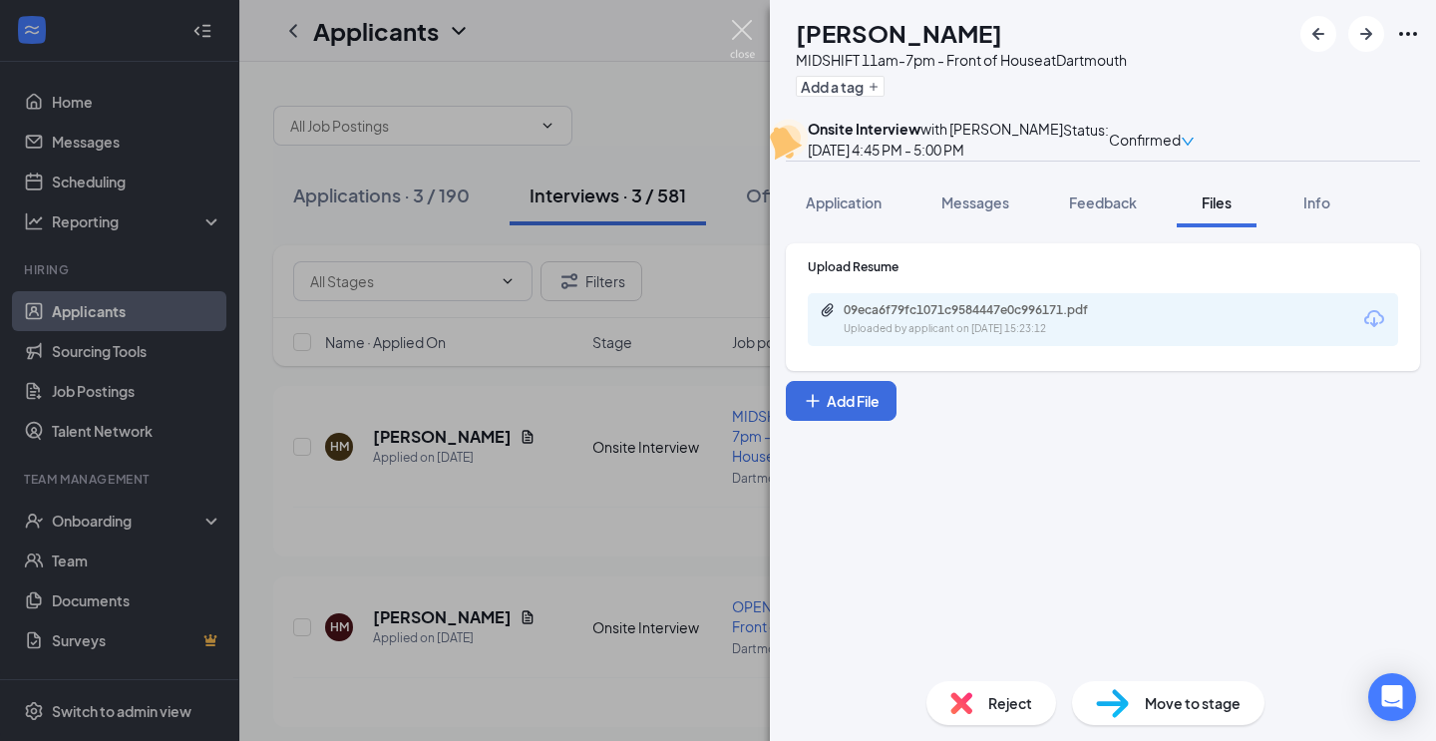
click at [741, 30] on img at bounding box center [742, 39] width 25 height 39
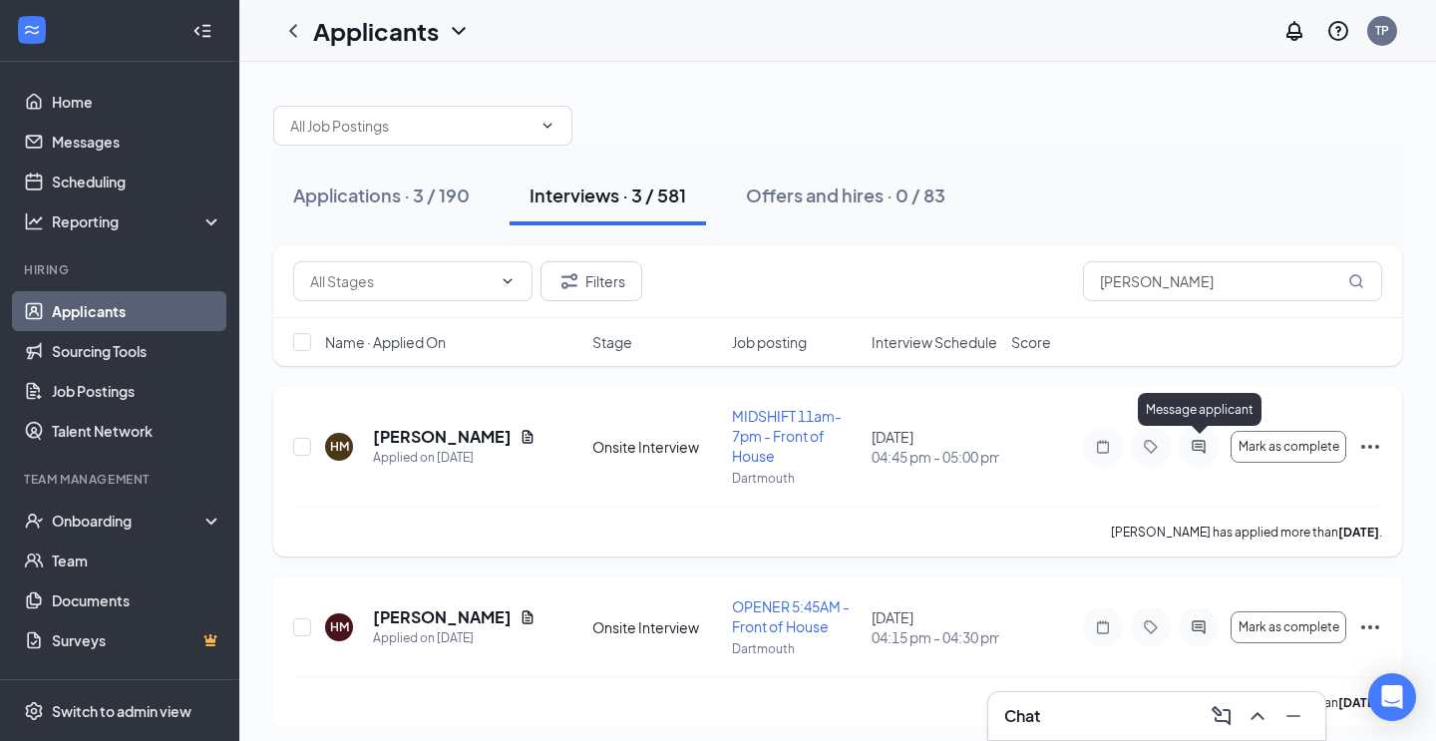
click at [1198, 445] on icon "ActiveChat" at bounding box center [1199, 447] width 24 height 16
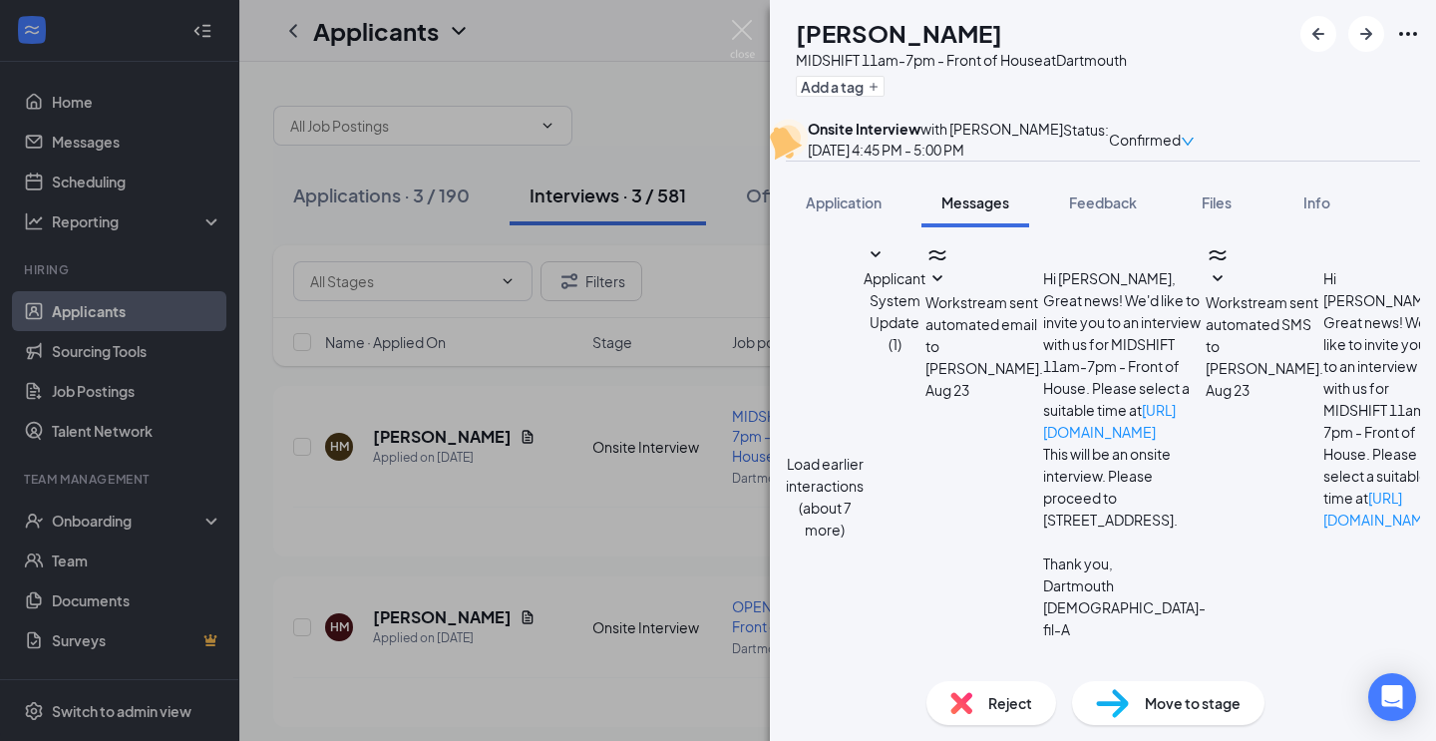
scroll to position [755, 0]
click at [744, 33] on img at bounding box center [742, 39] width 25 height 39
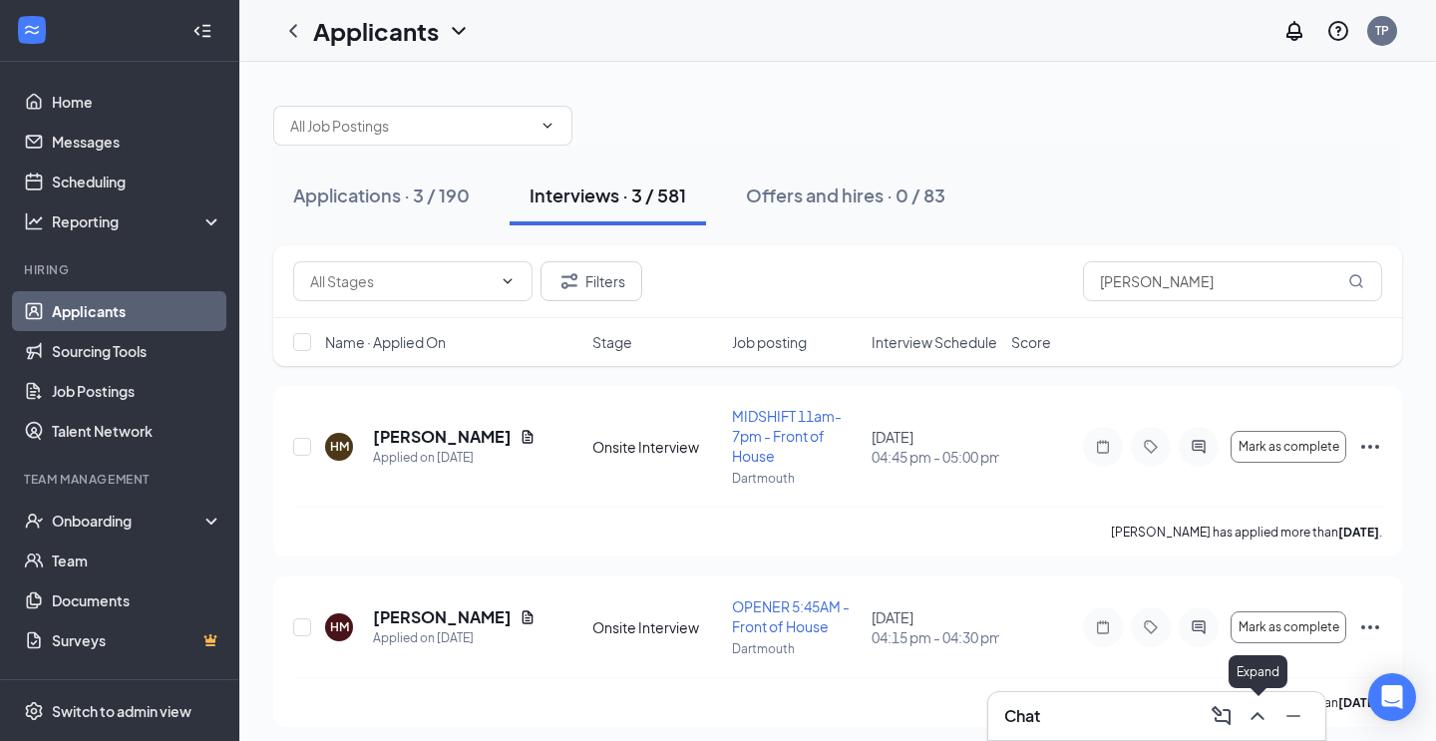
click at [1255, 713] on icon "ChevronUp" at bounding box center [1258, 716] width 24 height 24
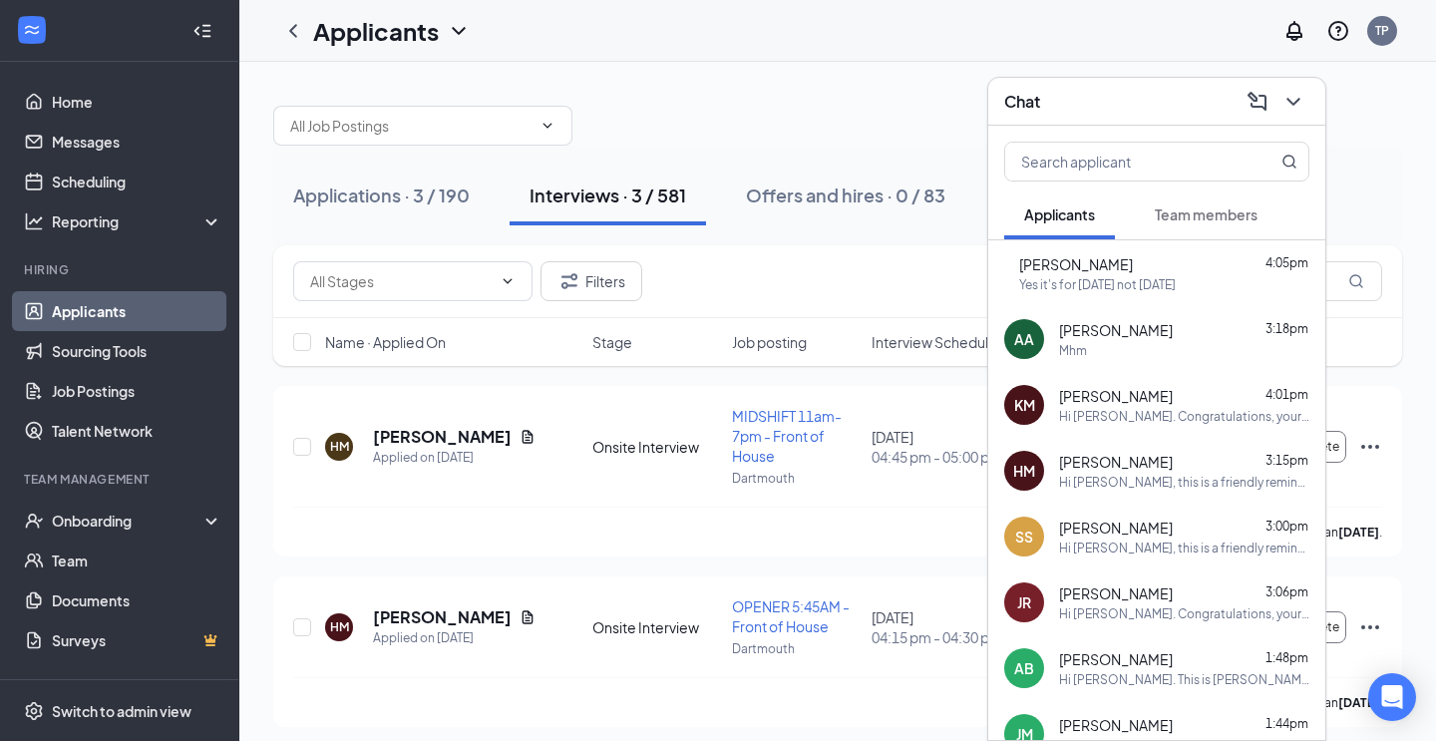
click at [1135, 460] on span "[PERSON_NAME]" at bounding box center [1116, 462] width 114 height 20
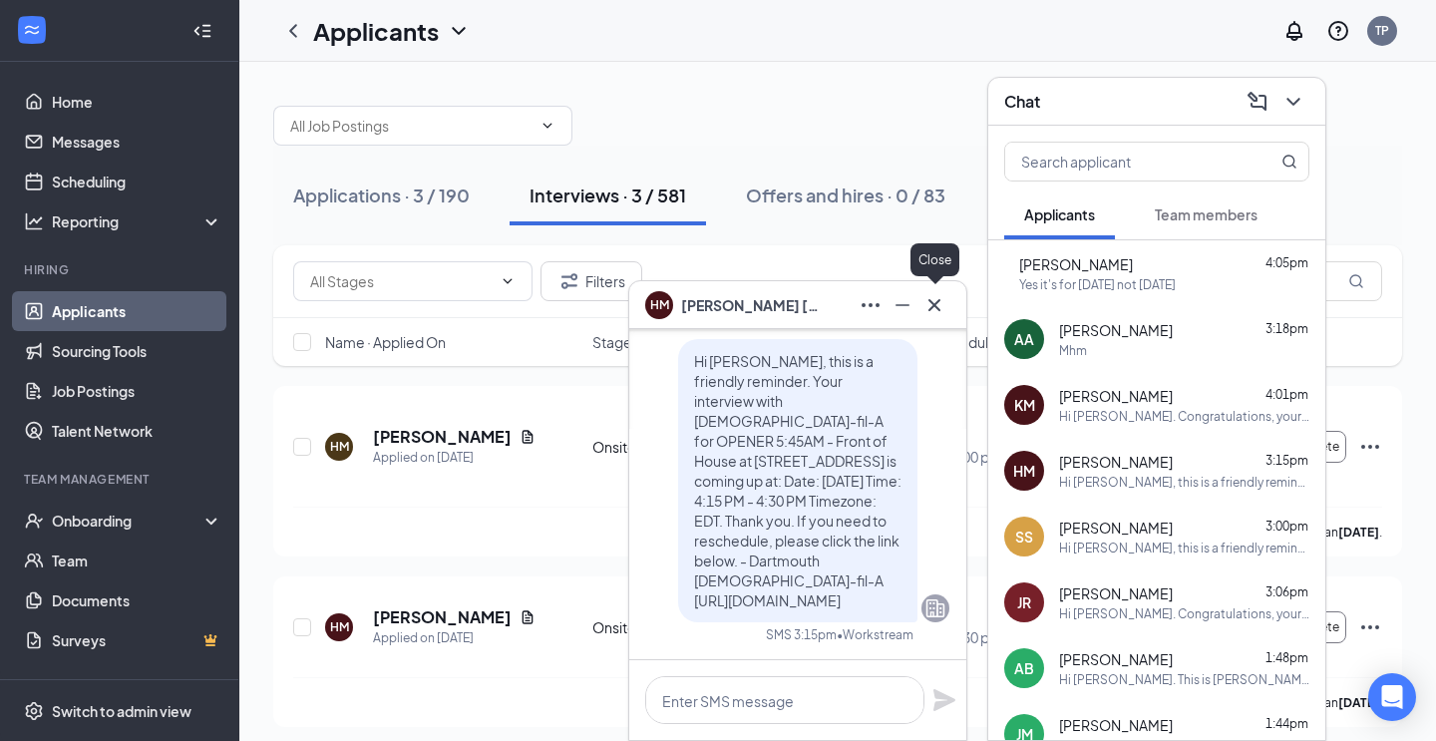
click at [932, 309] on icon "Cross" at bounding box center [935, 305] width 24 height 24
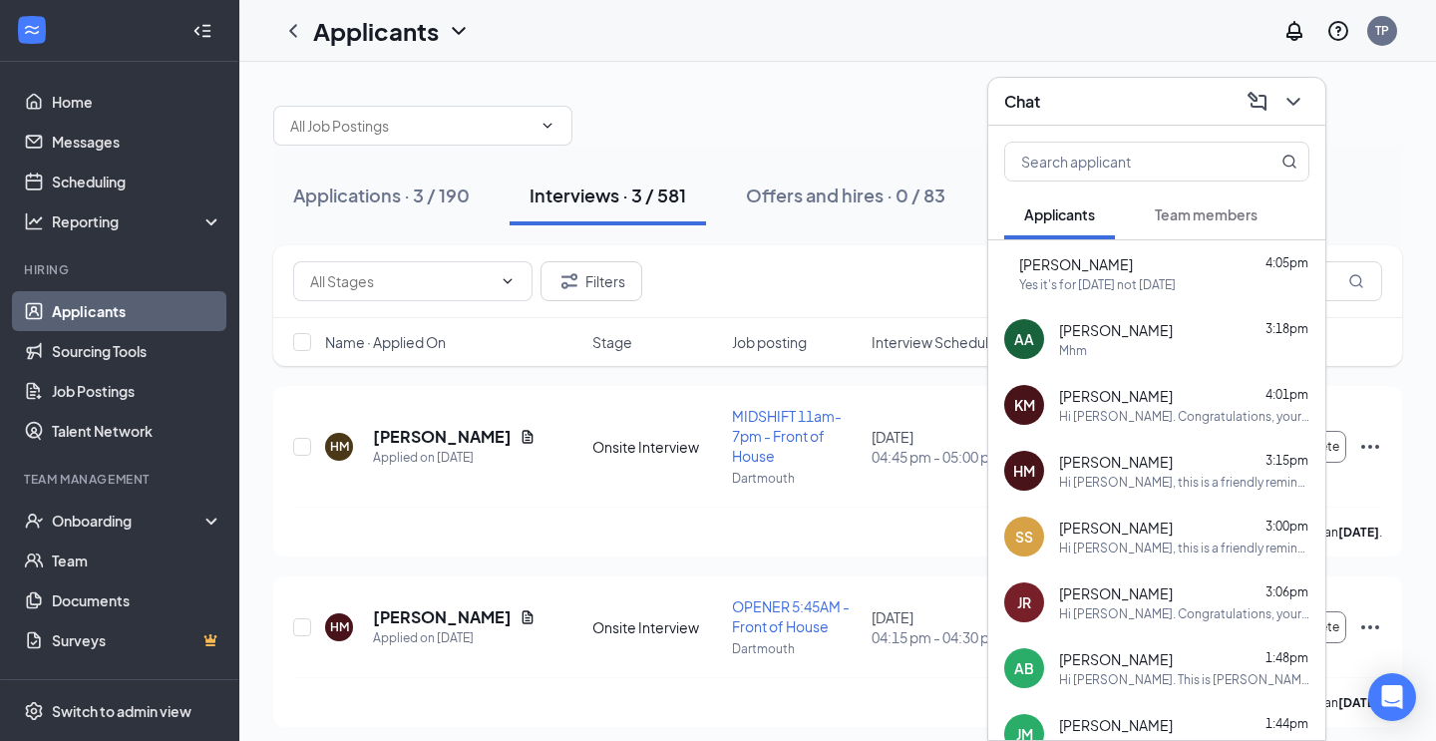
click at [1175, 217] on span "Team members" at bounding box center [1206, 214] width 103 height 18
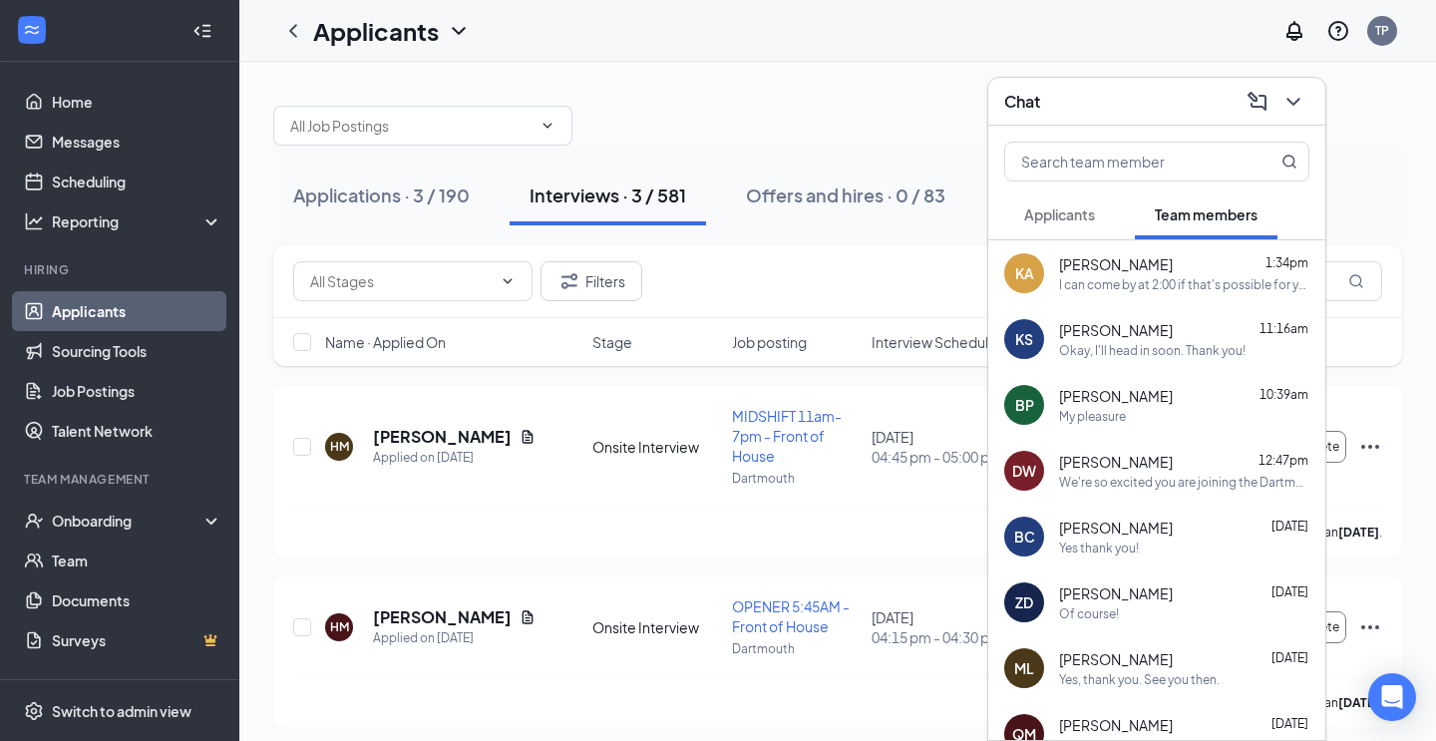
click at [1080, 213] on span "Applicants" at bounding box center [1059, 214] width 71 height 18
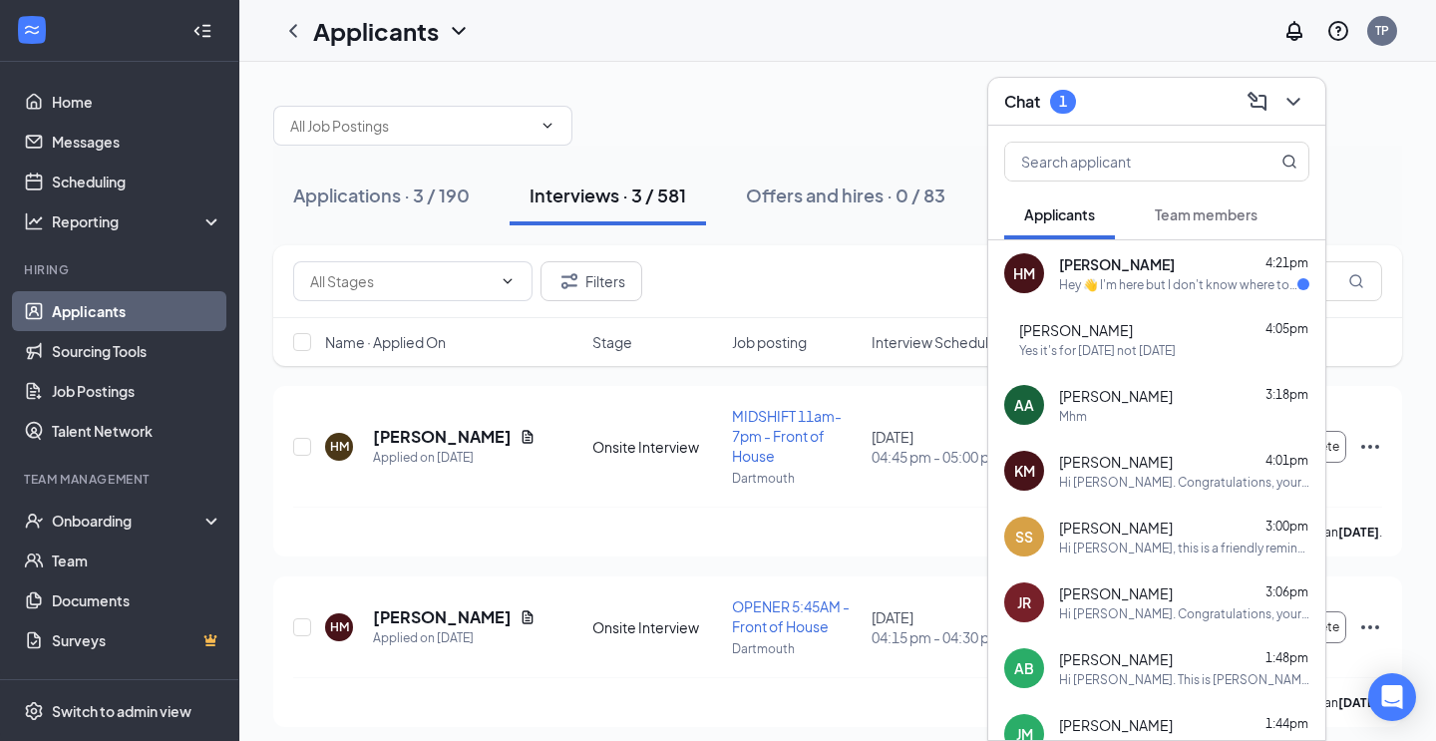
click at [1177, 268] on div "[PERSON_NAME] 4:21pm" at bounding box center [1184, 264] width 250 height 20
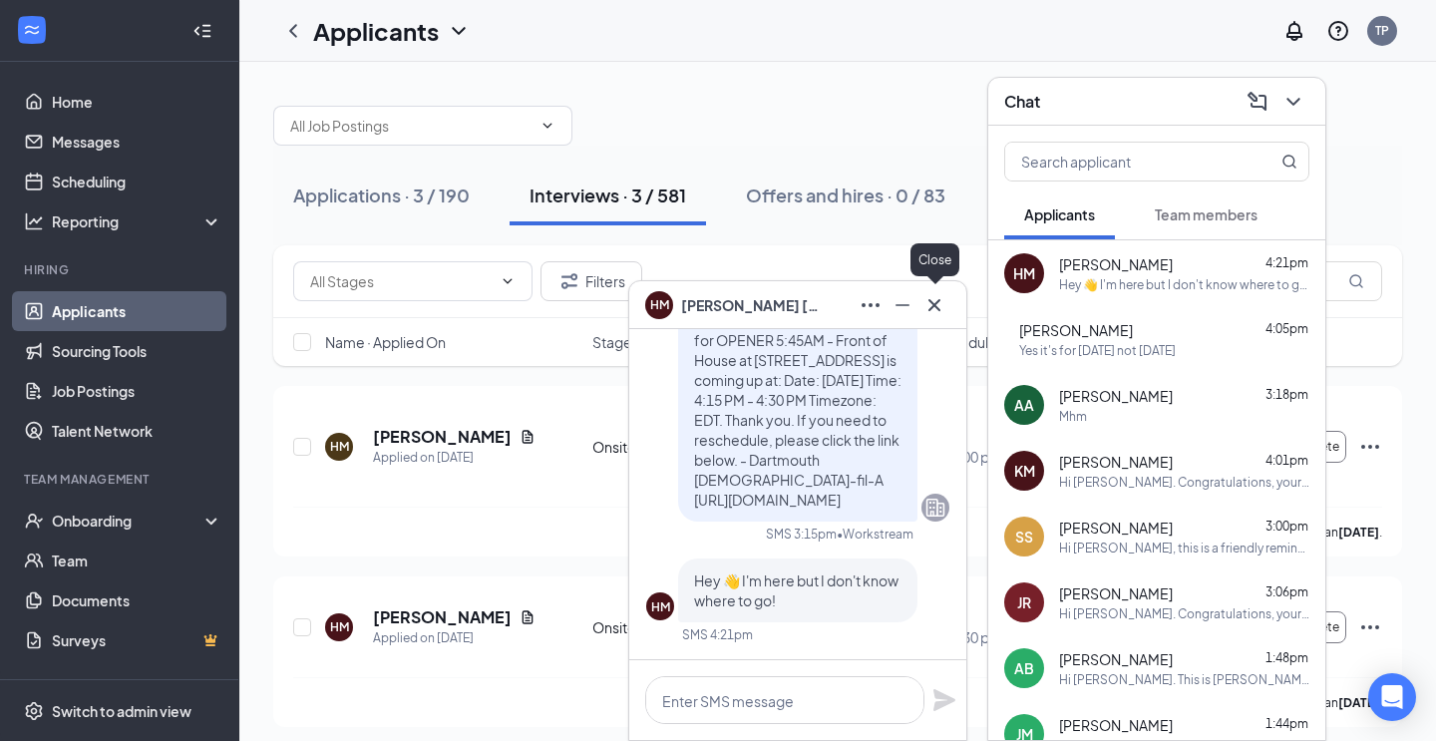
click at [930, 303] on icon "Cross" at bounding box center [935, 305] width 24 height 24
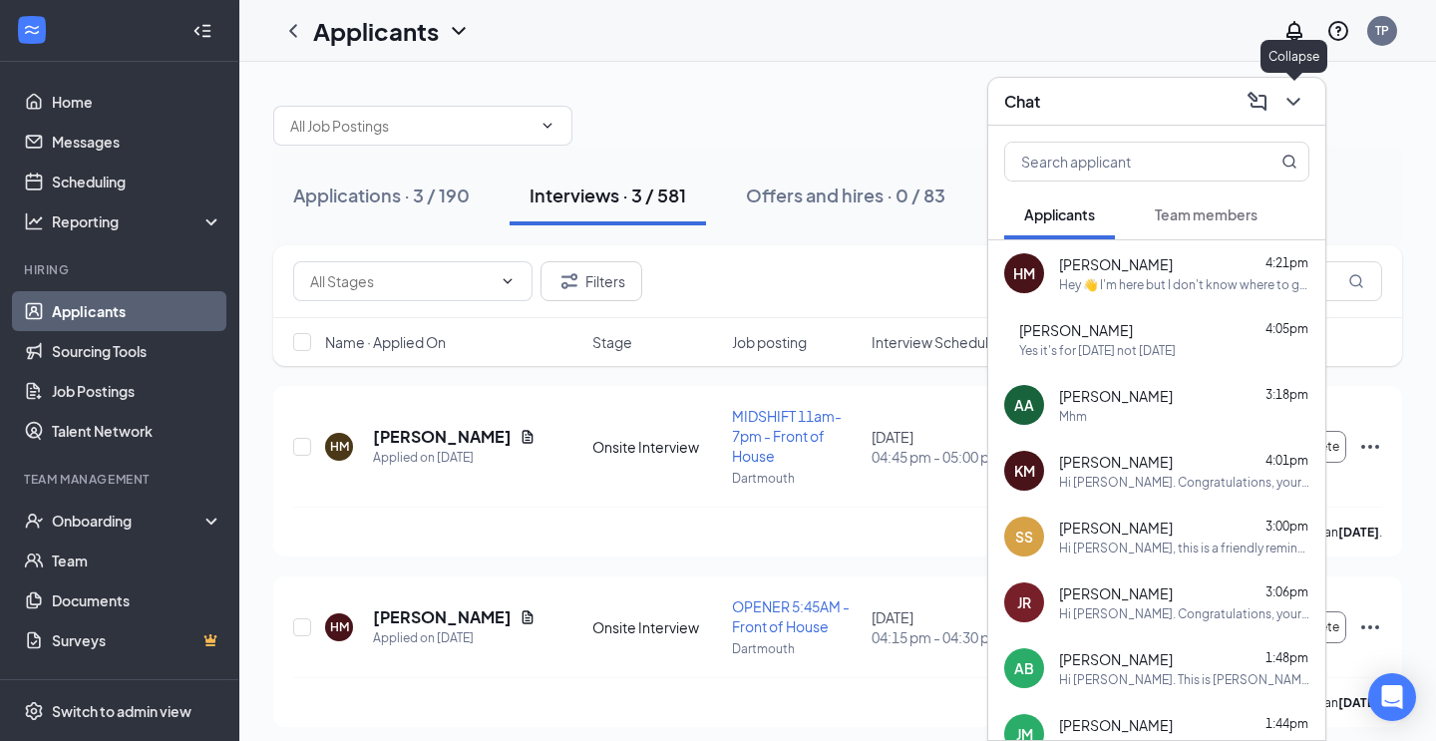
click at [1298, 106] on icon "ChevronDown" at bounding box center [1294, 102] width 24 height 24
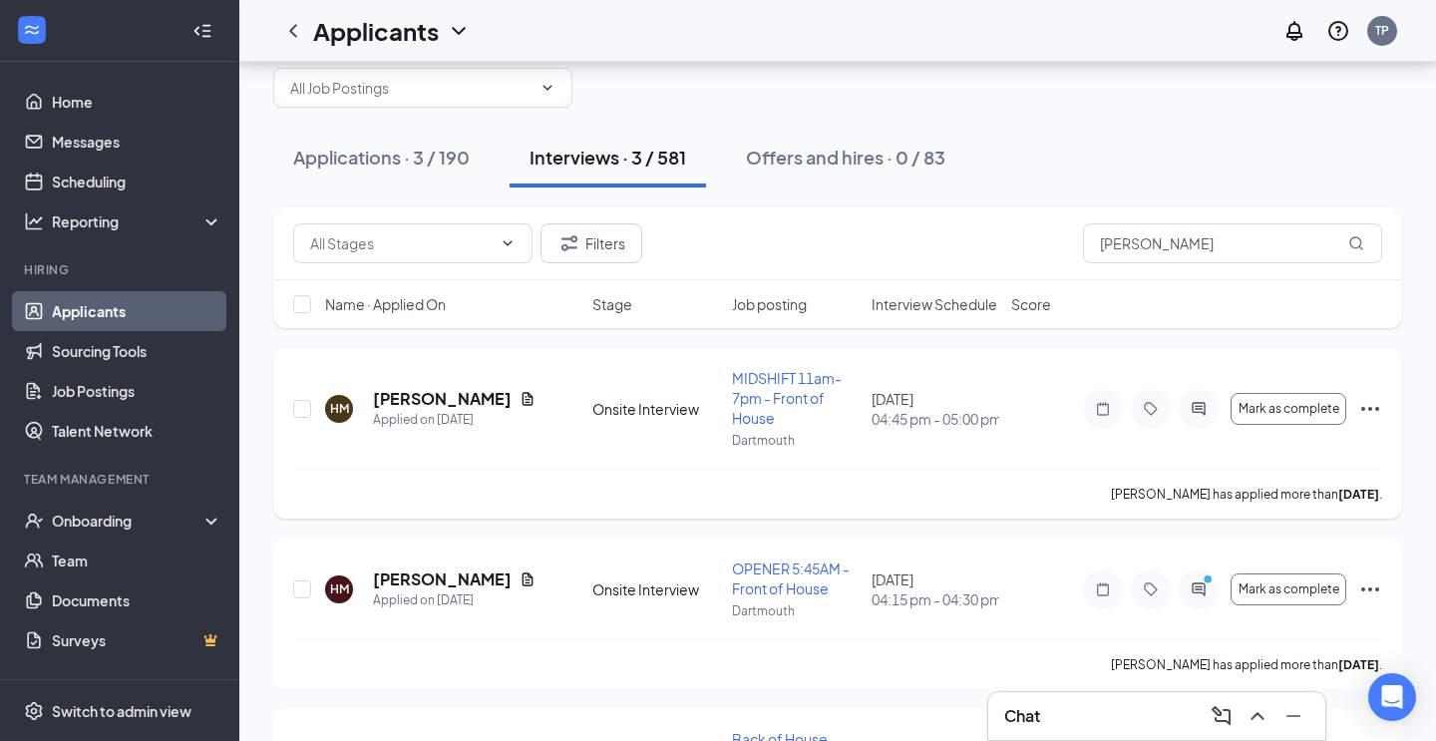
scroll to position [25, 0]
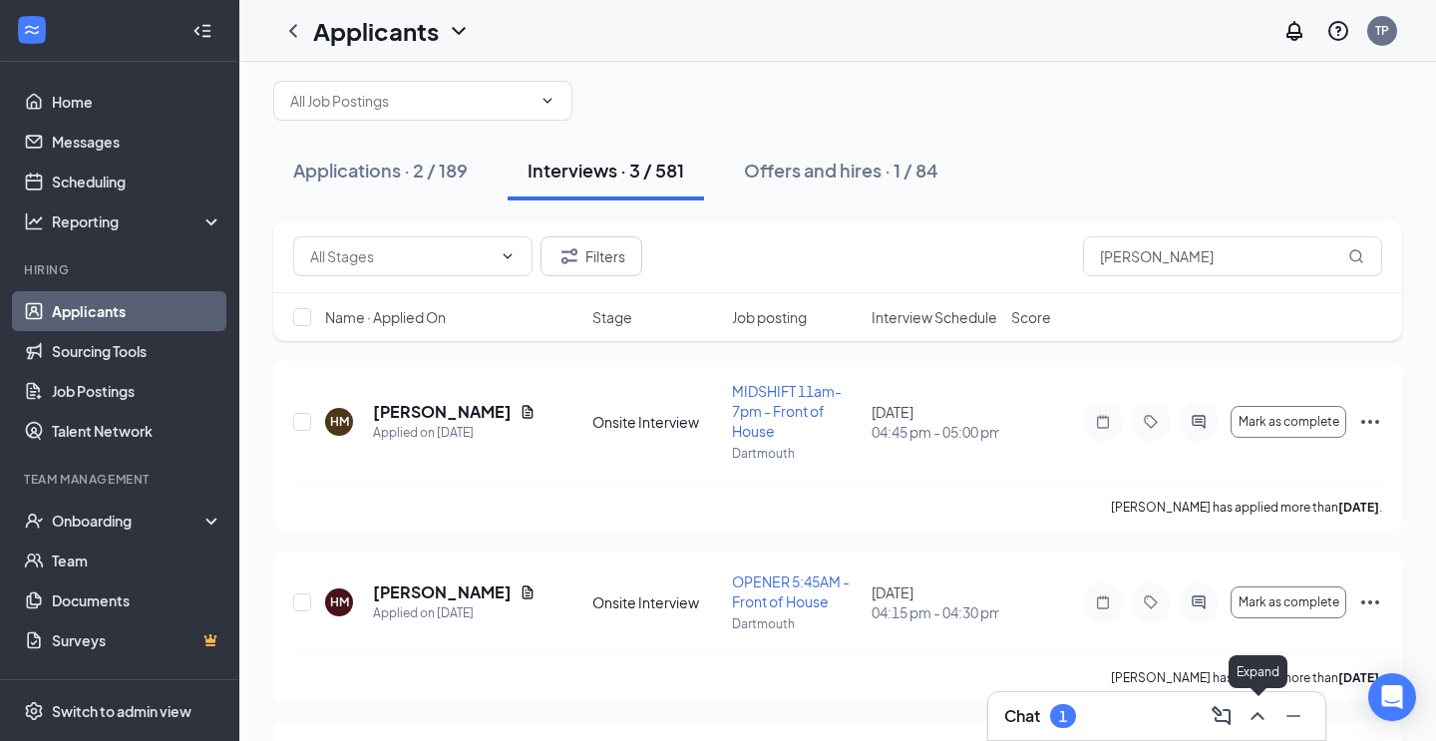
click at [1264, 711] on icon "ChevronUp" at bounding box center [1258, 716] width 24 height 24
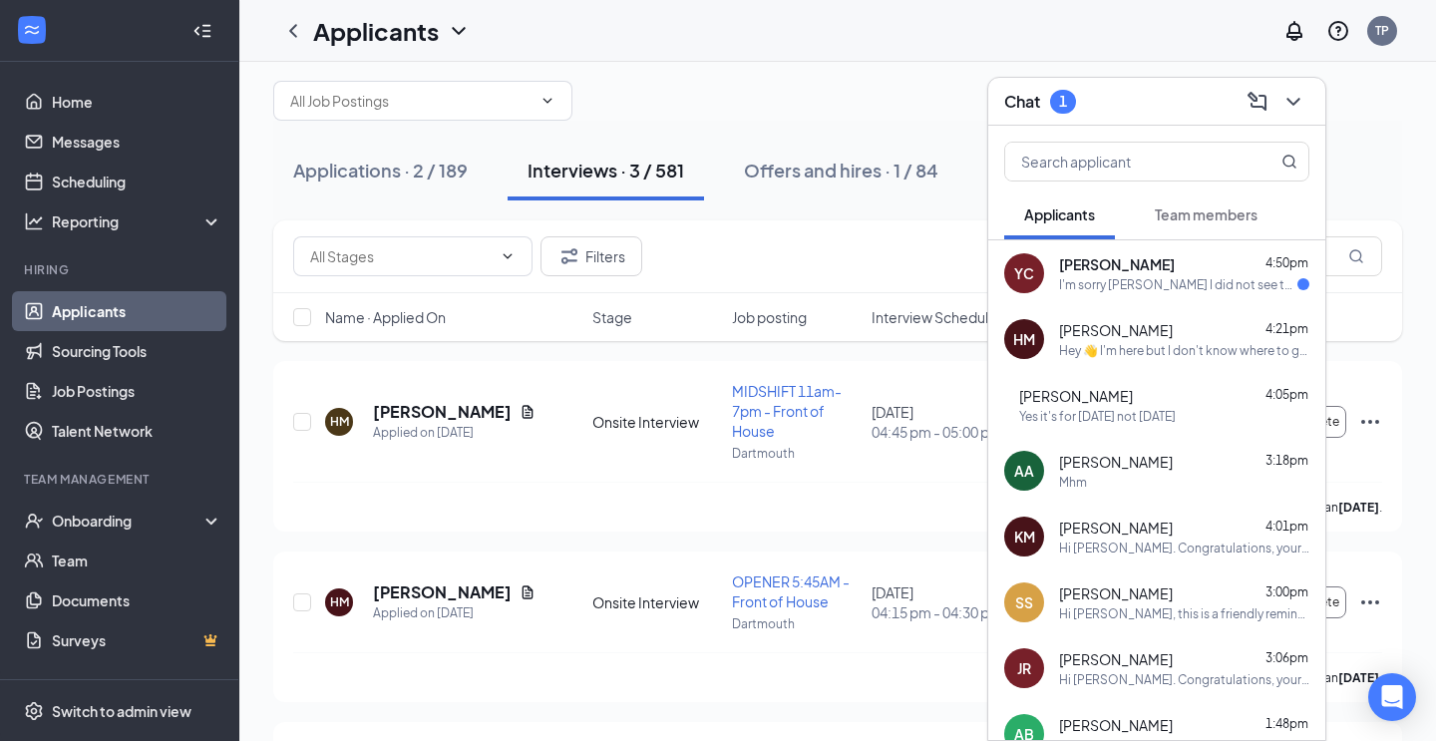
click at [1156, 283] on div "I'm sorry [PERSON_NAME] I did not see this I'm also not in [GEOGRAPHIC_DATA] wo…" at bounding box center [1178, 284] width 238 height 17
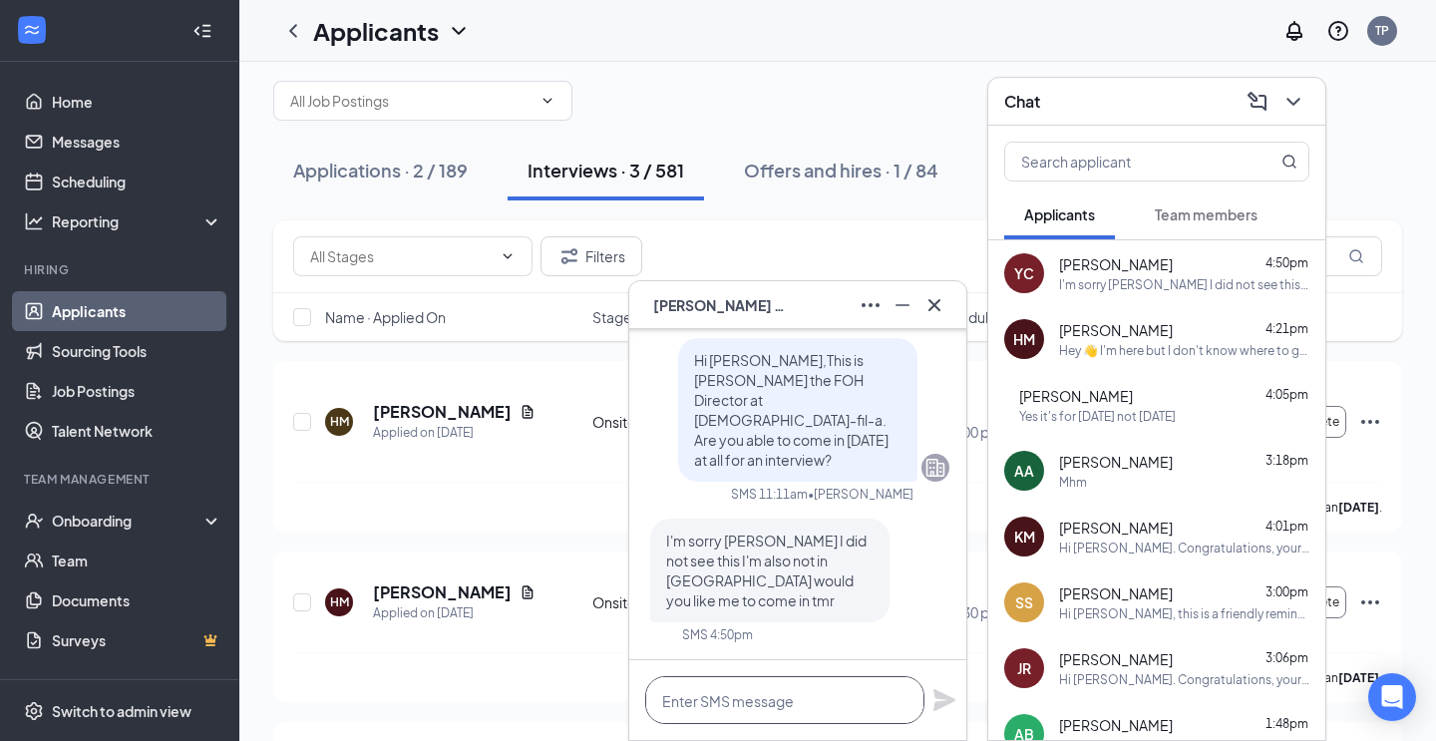
click at [811, 697] on textarea at bounding box center [784, 700] width 279 height 48
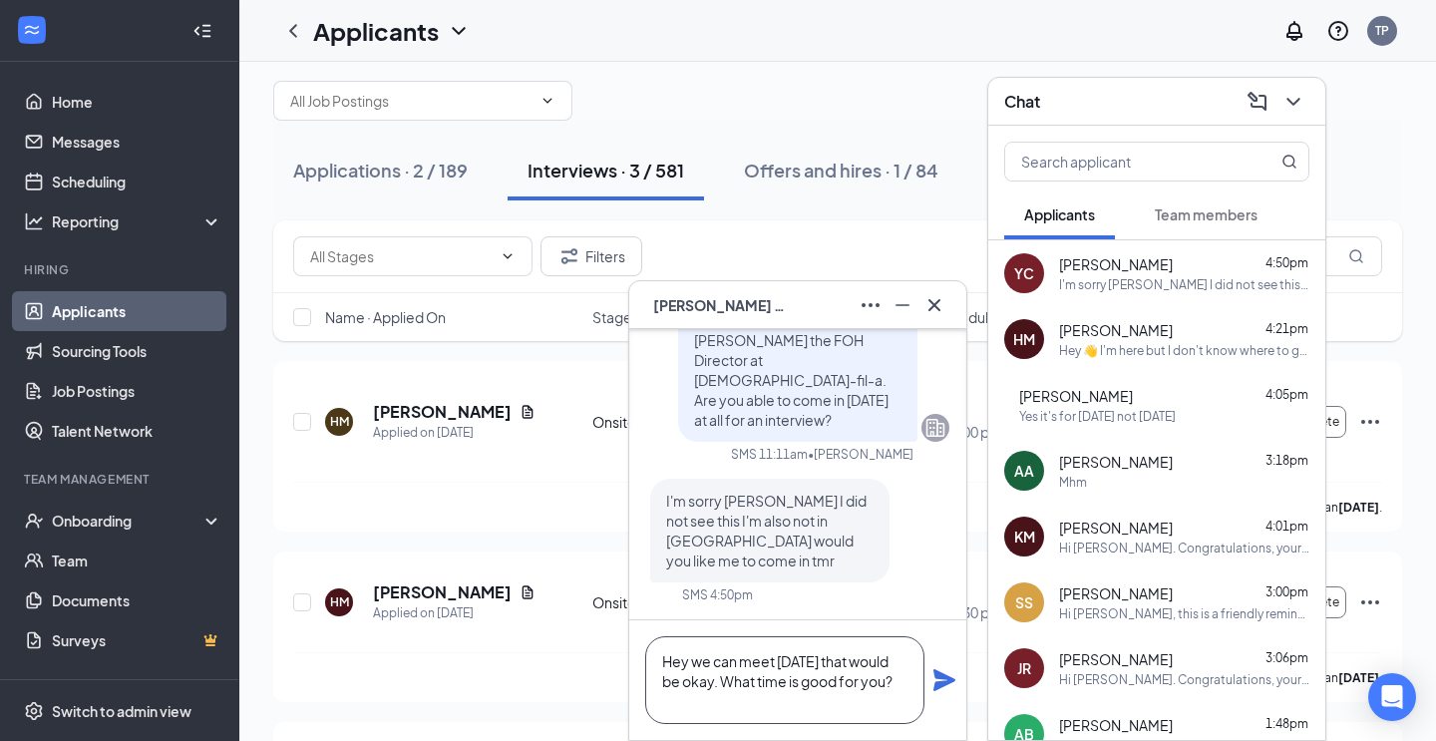
type textarea "Hey we can meet [DATE] that would be okay. What time is good for you?"
click at [946, 678] on icon "Plane" at bounding box center [945, 680] width 22 height 22
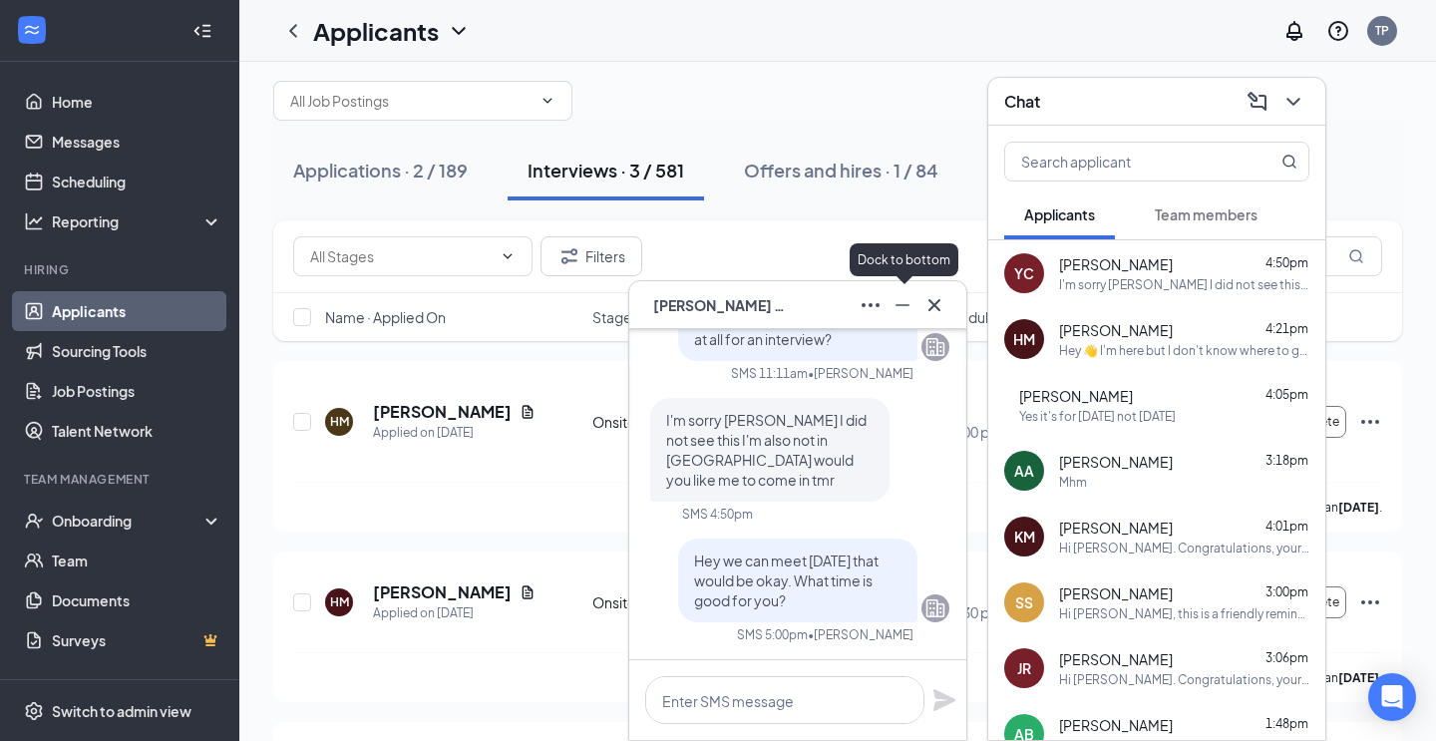
click at [908, 302] on icon "Minimize" at bounding box center [903, 305] width 24 height 24
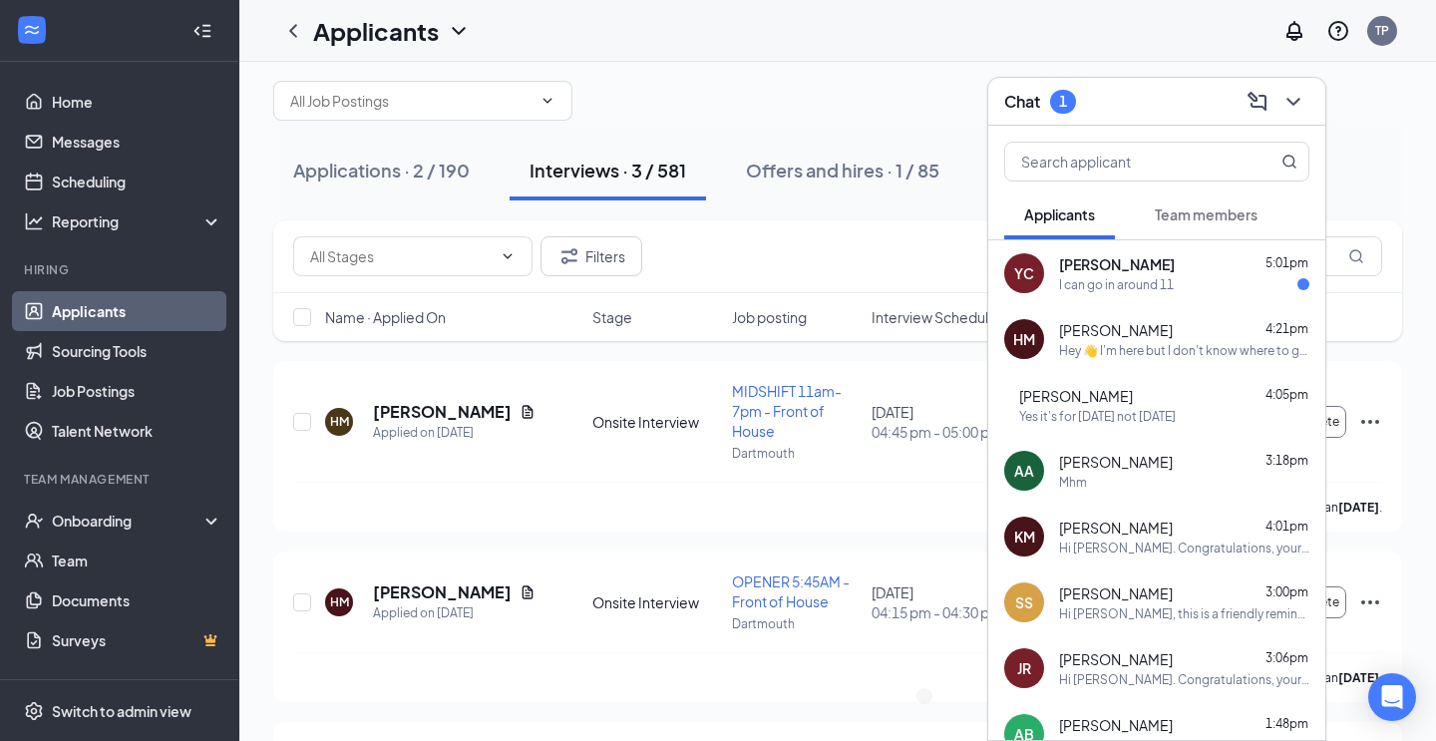
click at [1165, 278] on div "I can go in around 11" at bounding box center [1116, 284] width 115 height 17
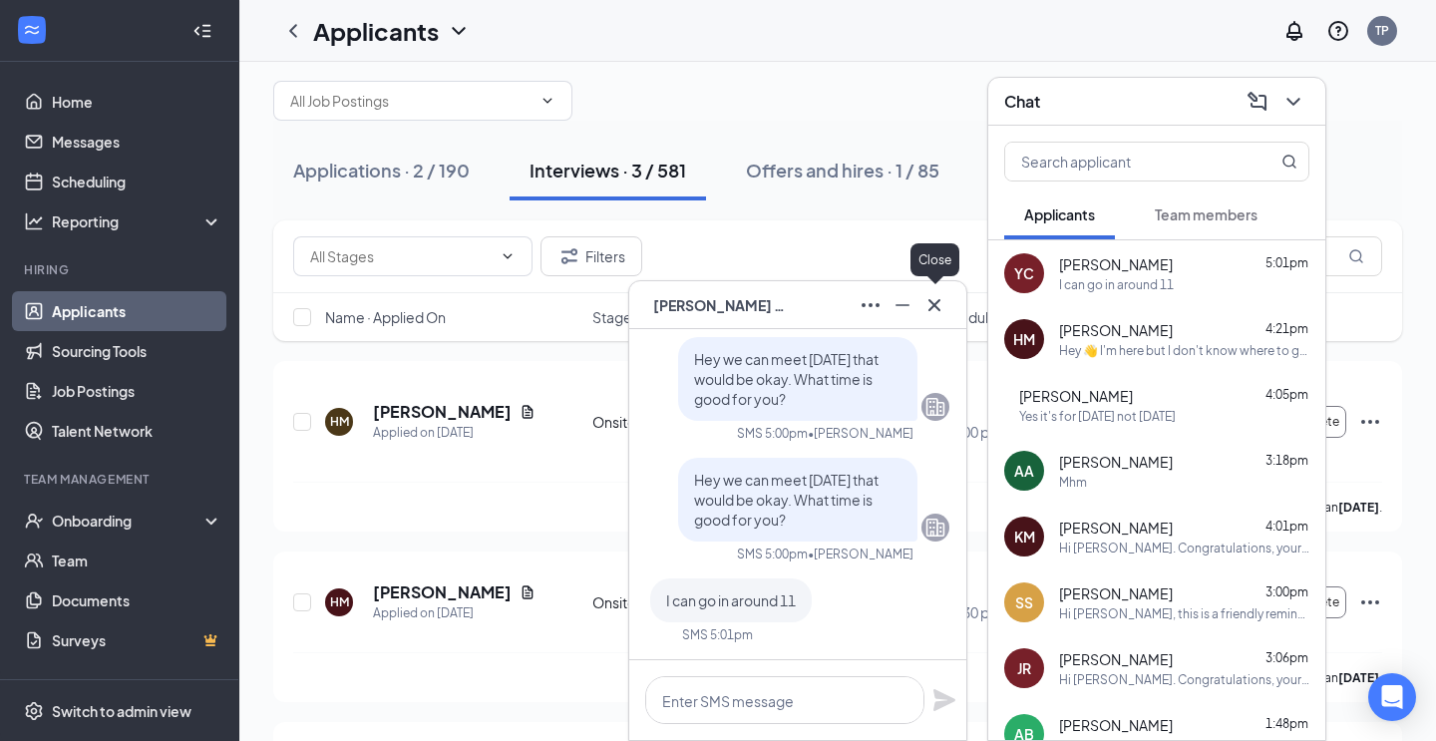
click at [933, 310] on icon "Cross" at bounding box center [935, 305] width 24 height 24
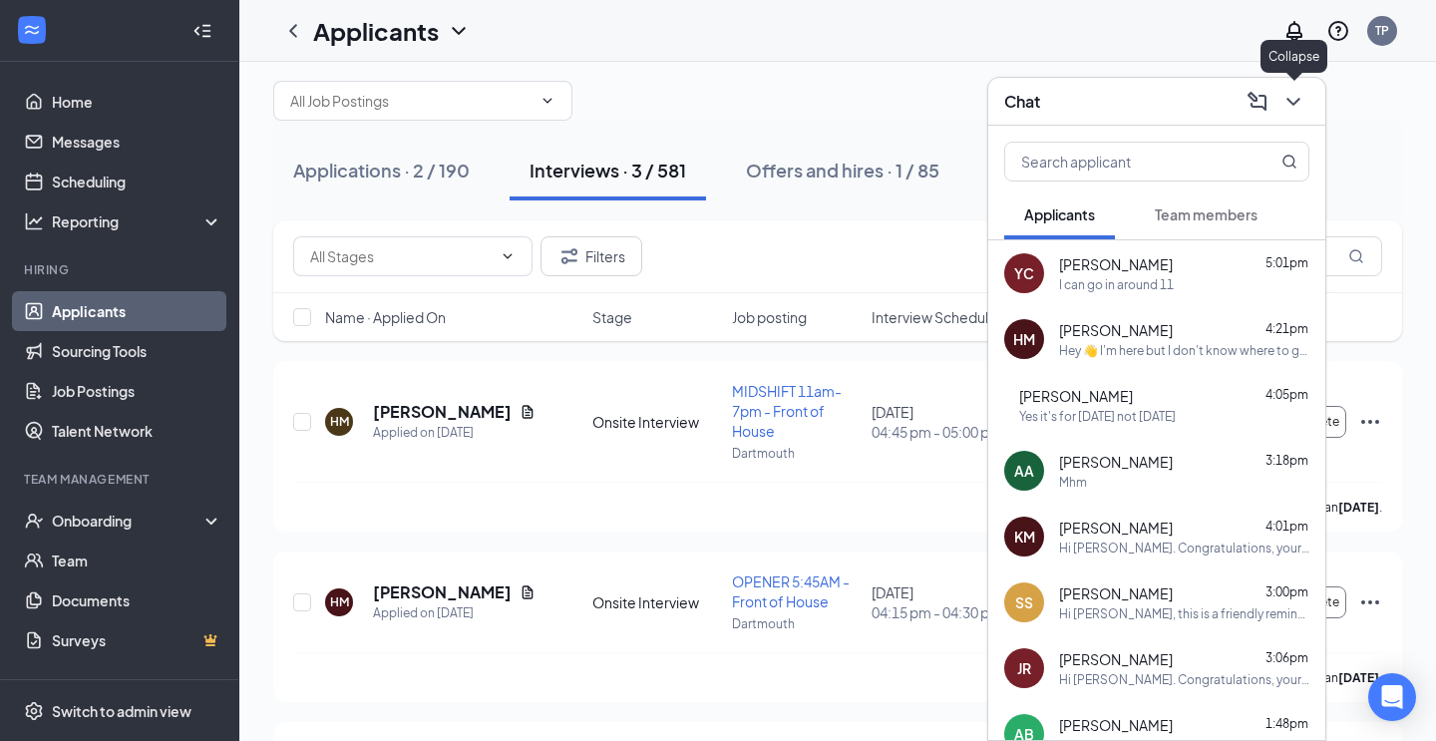
click at [1302, 105] on icon "ChevronDown" at bounding box center [1294, 102] width 24 height 24
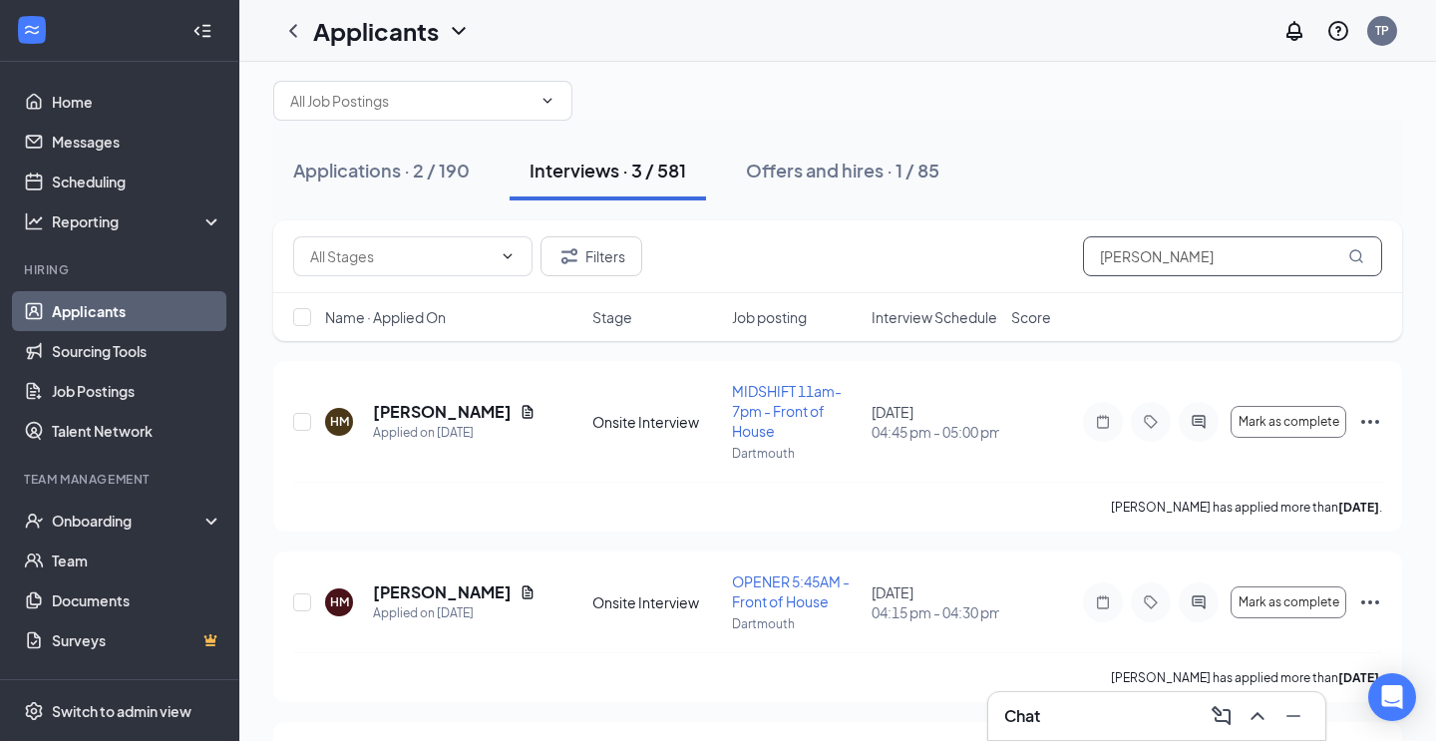
click at [1184, 264] on input "[PERSON_NAME]" at bounding box center [1232, 256] width 299 height 40
type input "h"
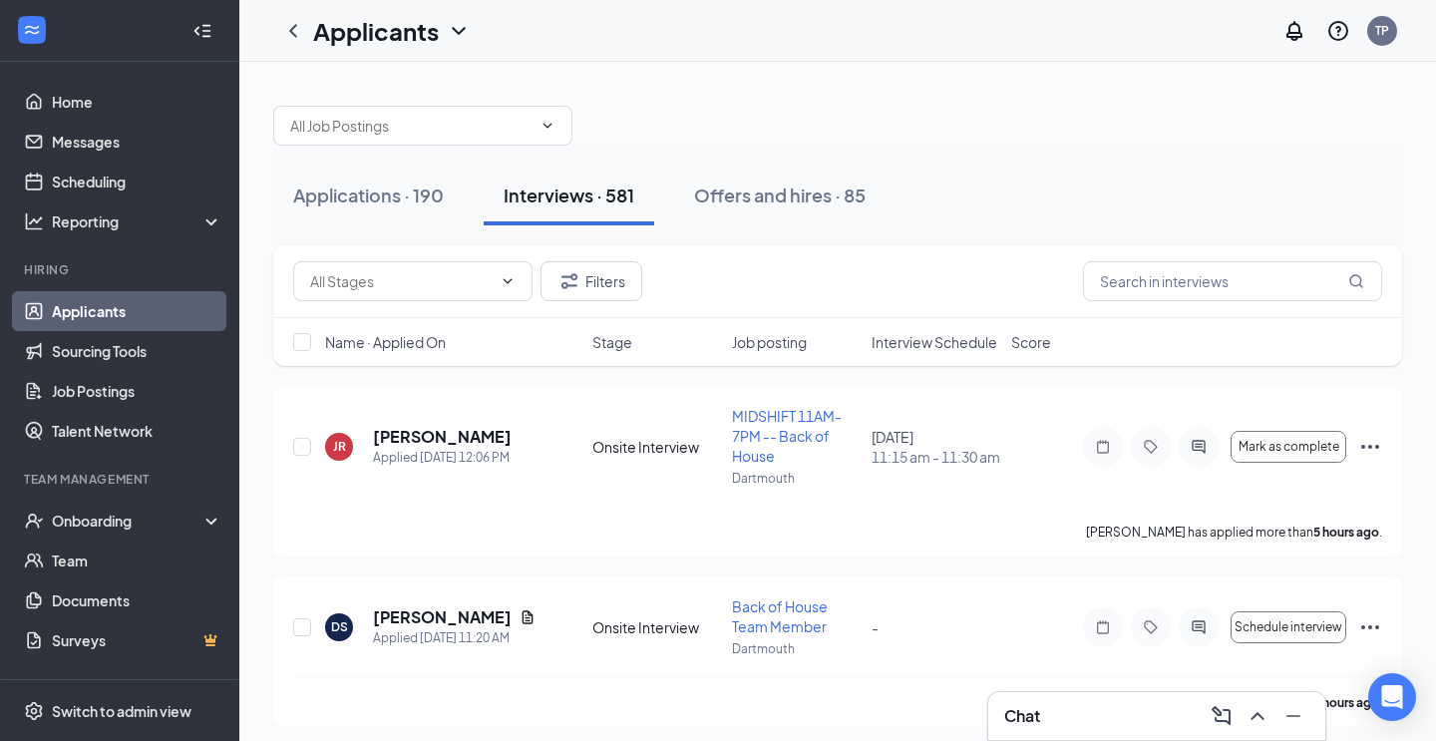
click at [948, 338] on span "Interview Schedule" at bounding box center [935, 342] width 126 height 20
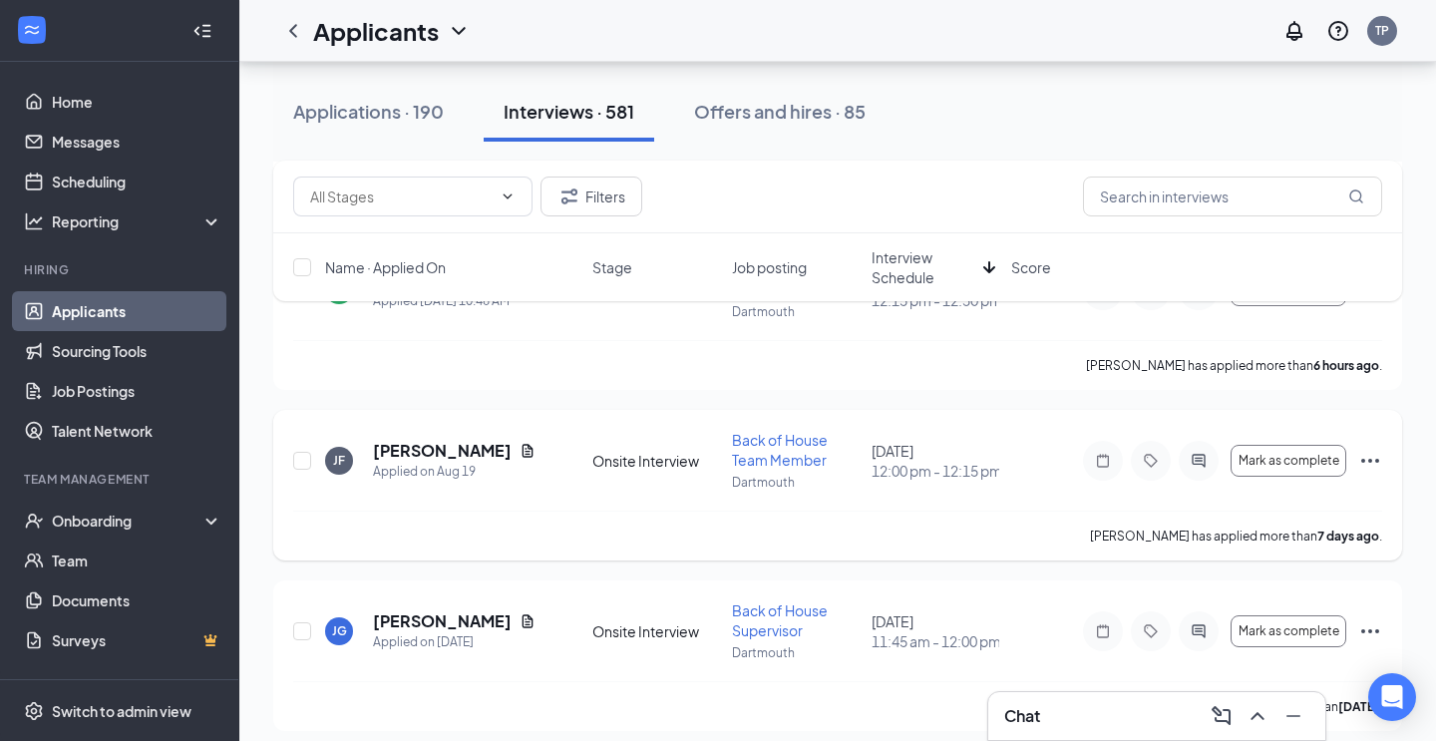
scroll to position [10161, 0]
click at [1255, 711] on icon "ChevronUp" at bounding box center [1258, 716] width 24 height 24
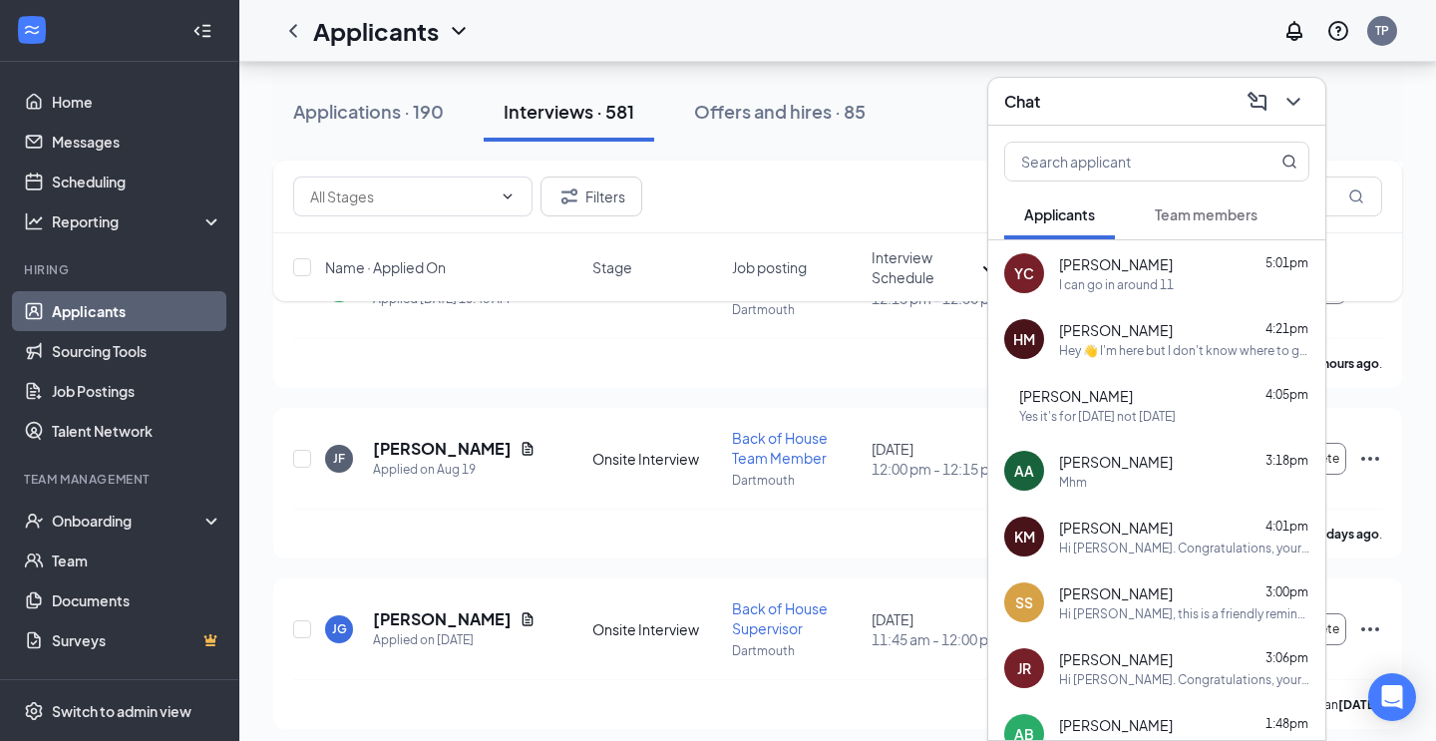
click at [1153, 265] on div "[PERSON_NAME] 5:01pm" at bounding box center [1184, 264] width 250 height 20
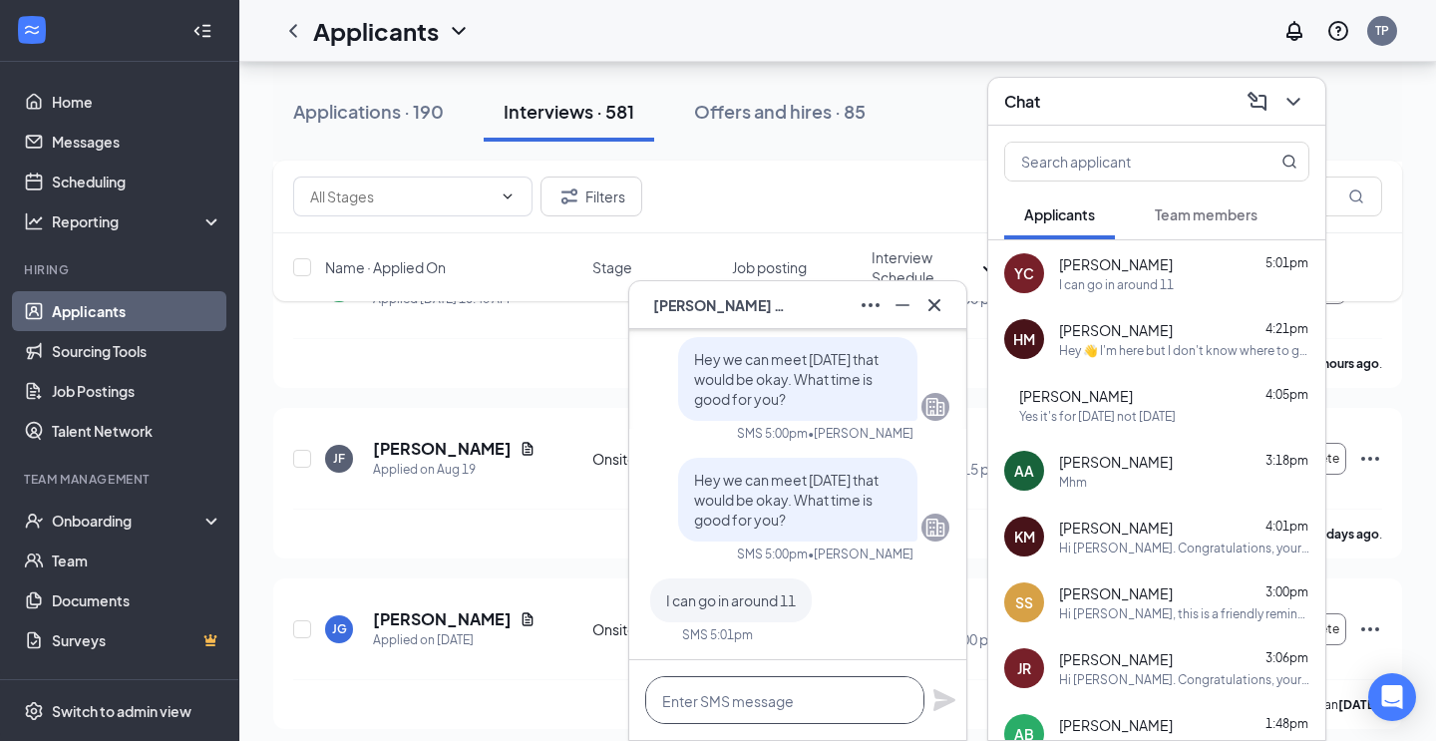
click at [803, 694] on textarea at bounding box center [784, 700] width 279 height 48
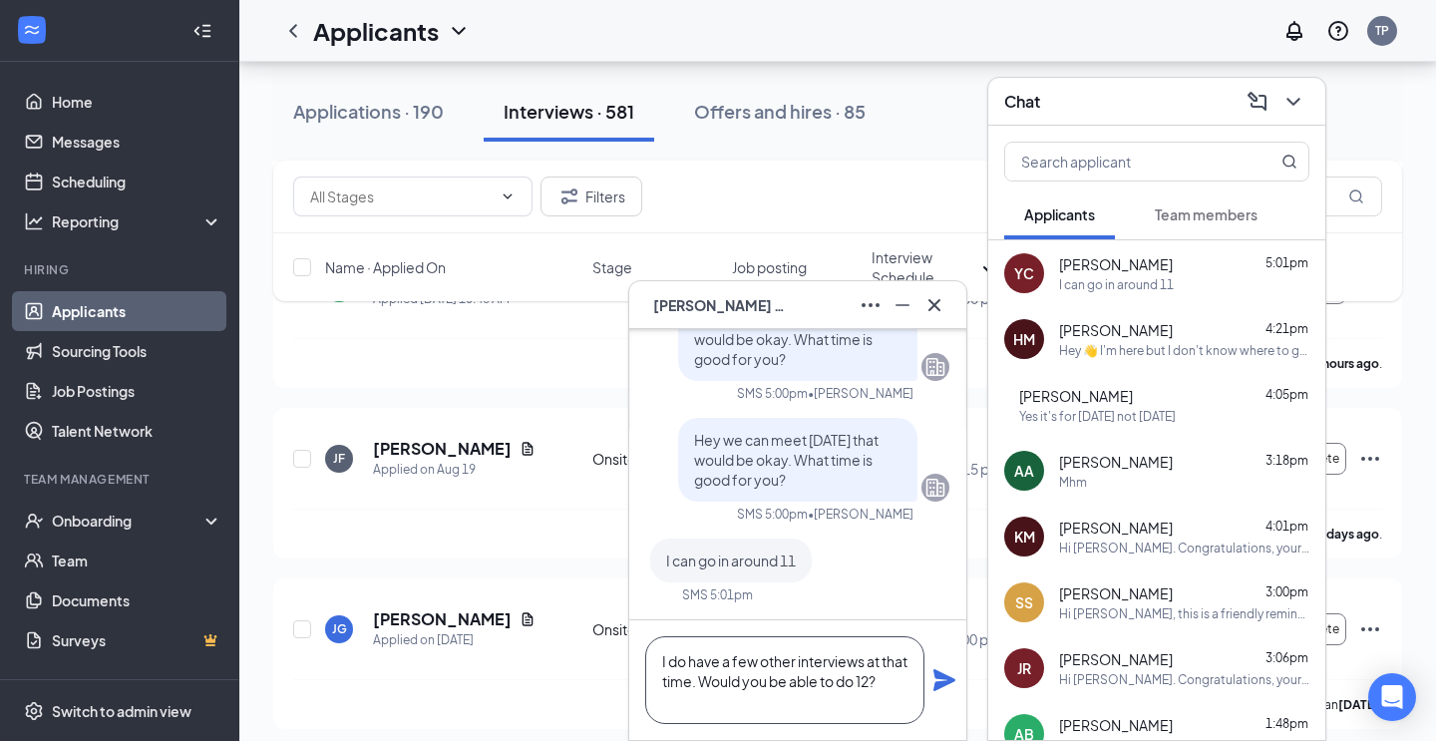
type textarea "I do have a few other interviews at that time. Would you be able to do 12?"
click at [943, 684] on icon "Plane" at bounding box center [945, 680] width 22 height 22
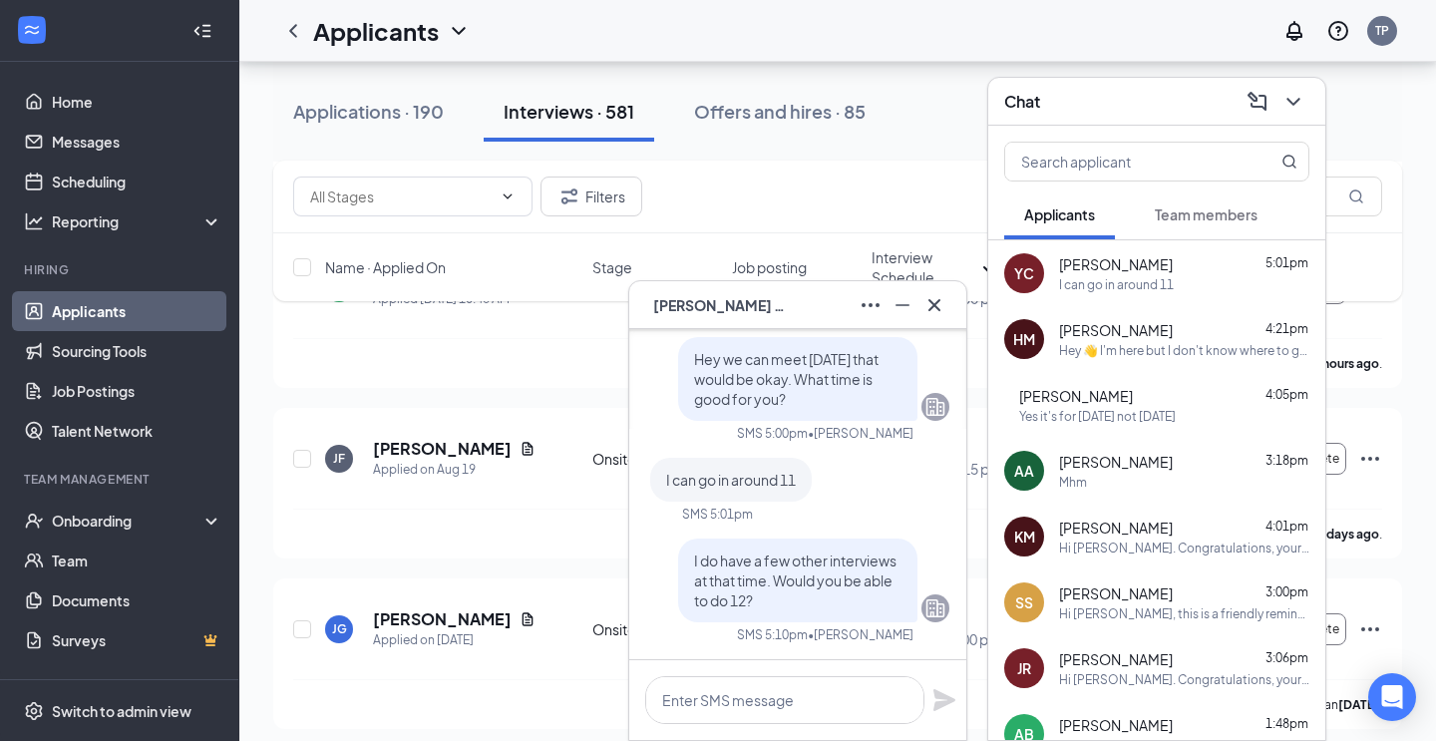
scroll to position [0, 0]
click at [938, 307] on icon "Cross" at bounding box center [935, 304] width 12 height 12
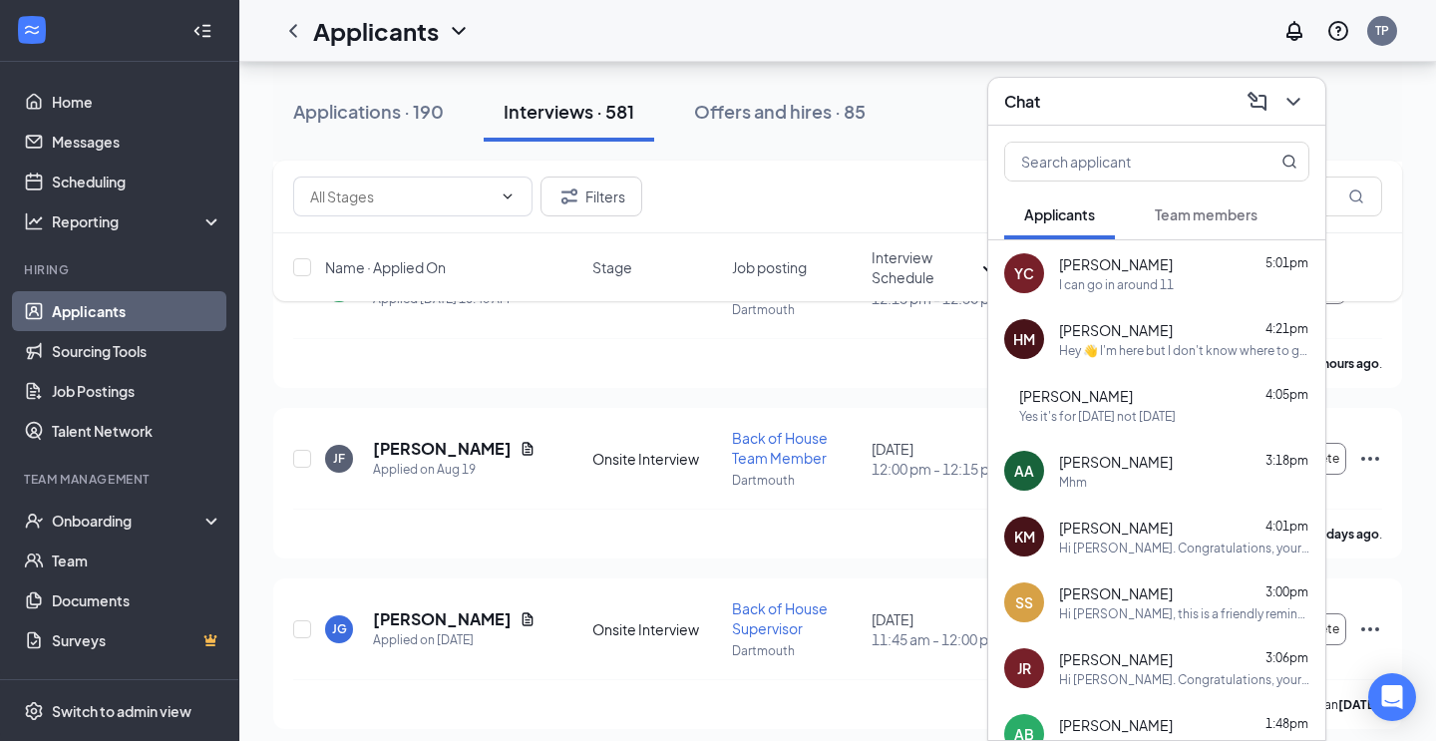
click at [1291, 100] on icon "ChevronDown" at bounding box center [1293, 102] width 13 height 8
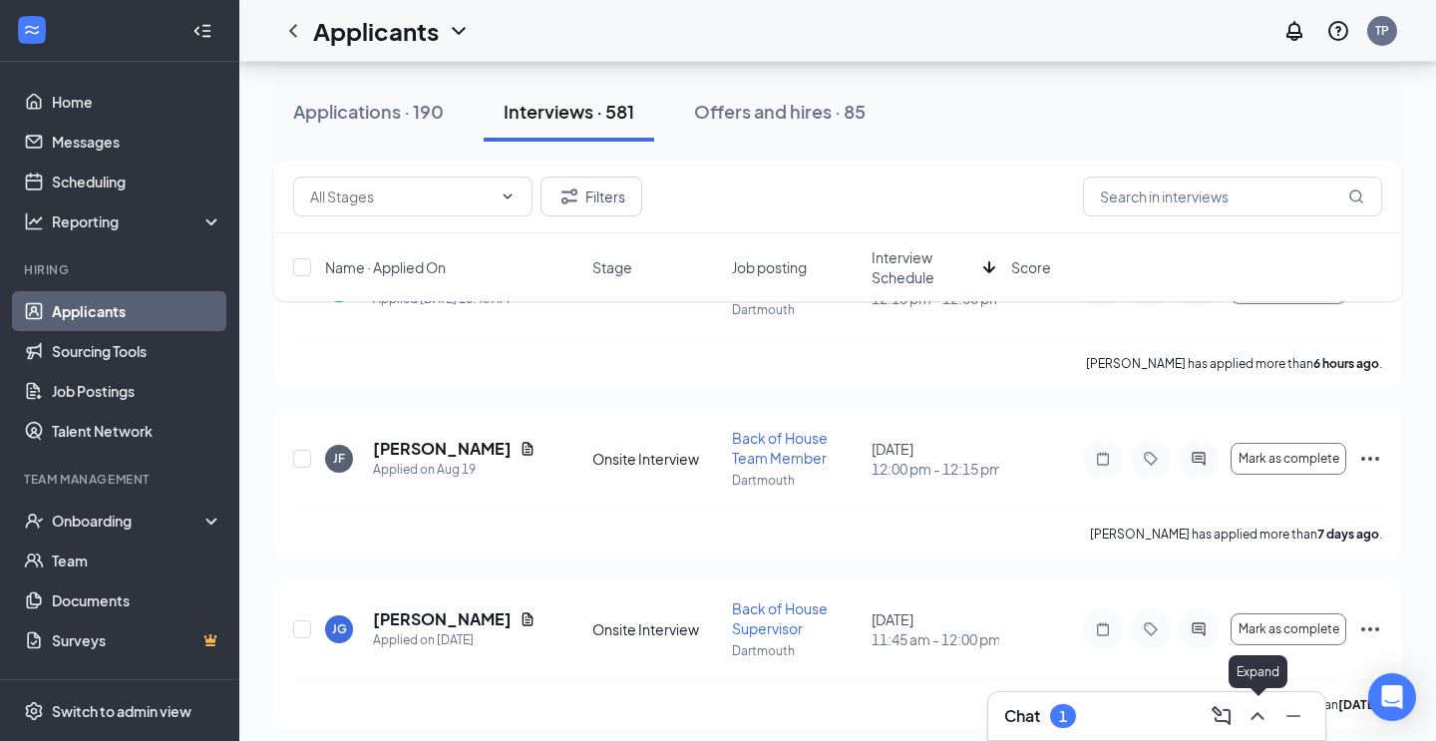
click at [1262, 717] on icon "ChevronUp" at bounding box center [1257, 716] width 13 height 8
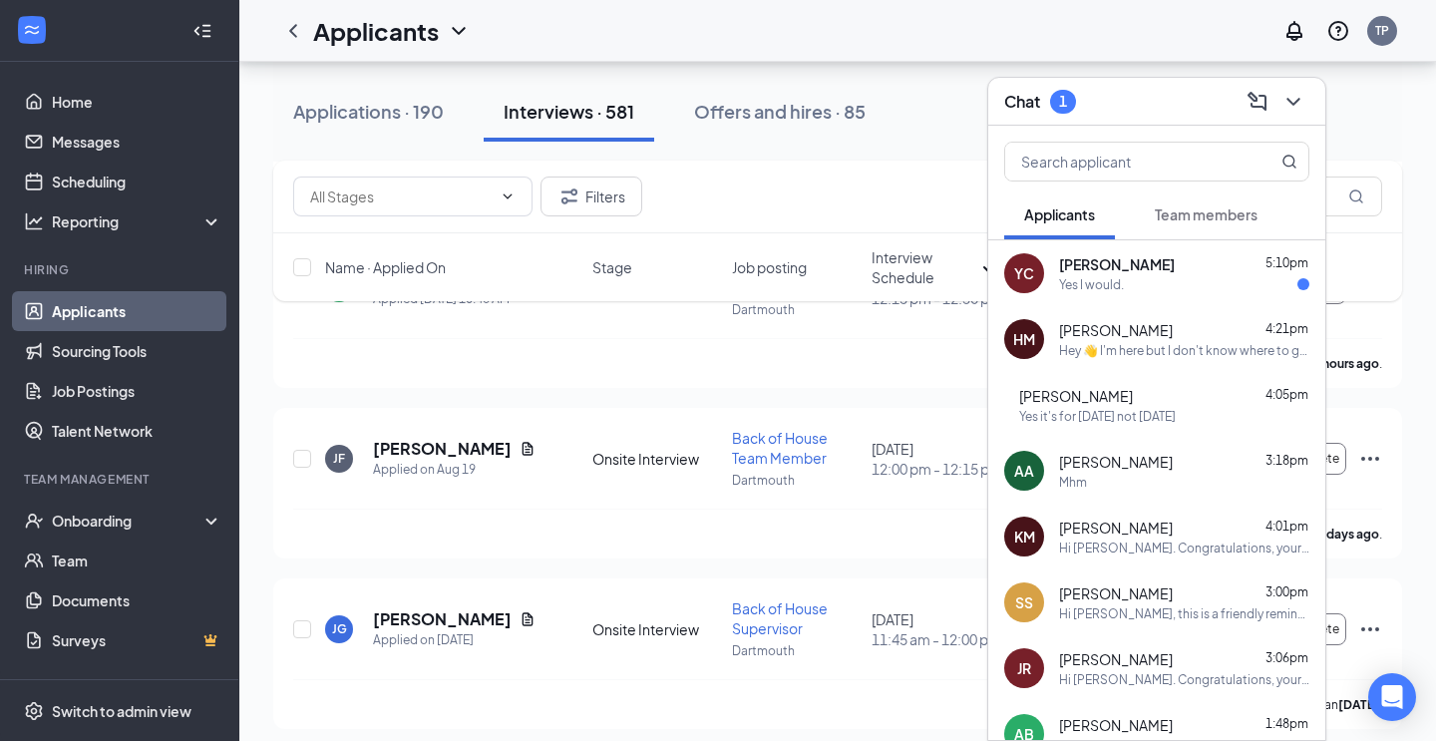
click at [1168, 269] on div "[PERSON_NAME] 5:10pm" at bounding box center [1184, 264] width 250 height 20
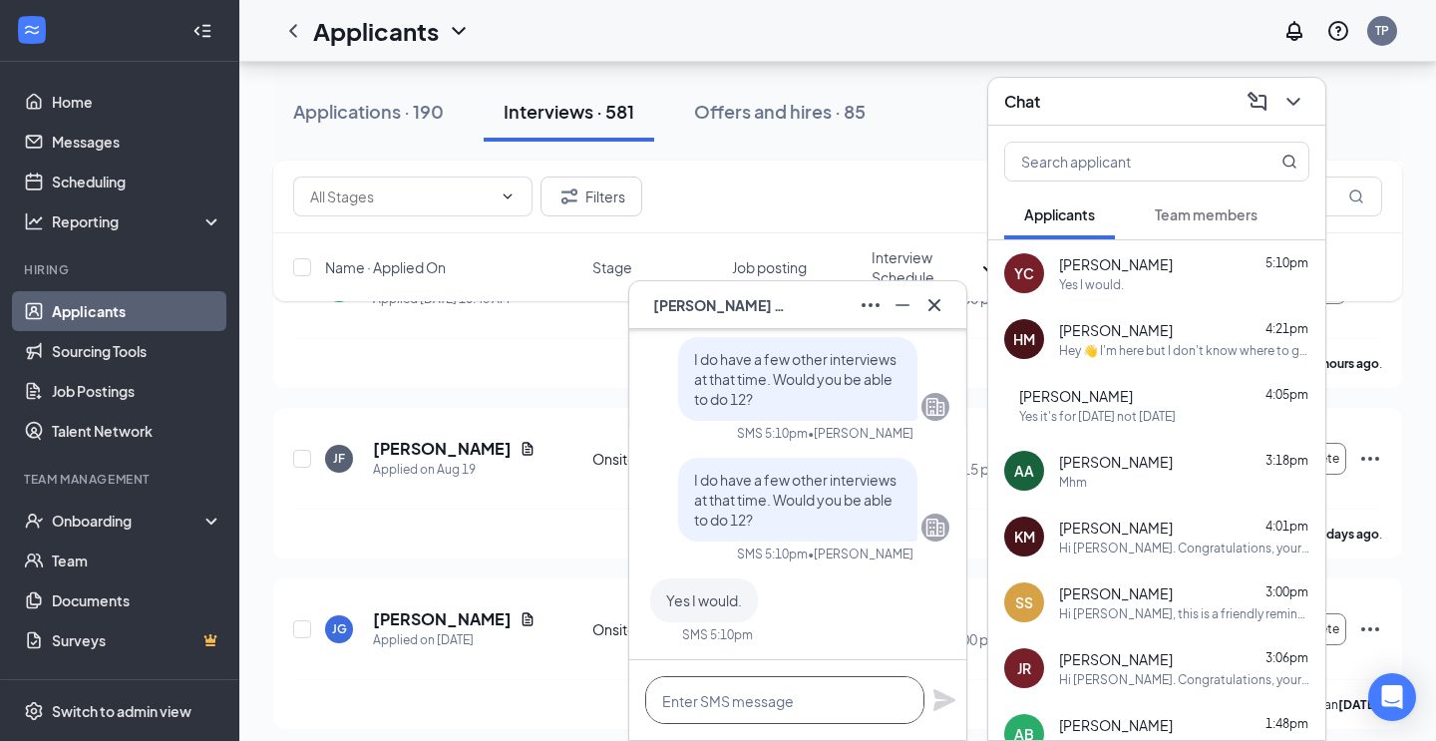
click at [816, 694] on textarea at bounding box center [784, 700] width 279 height 48
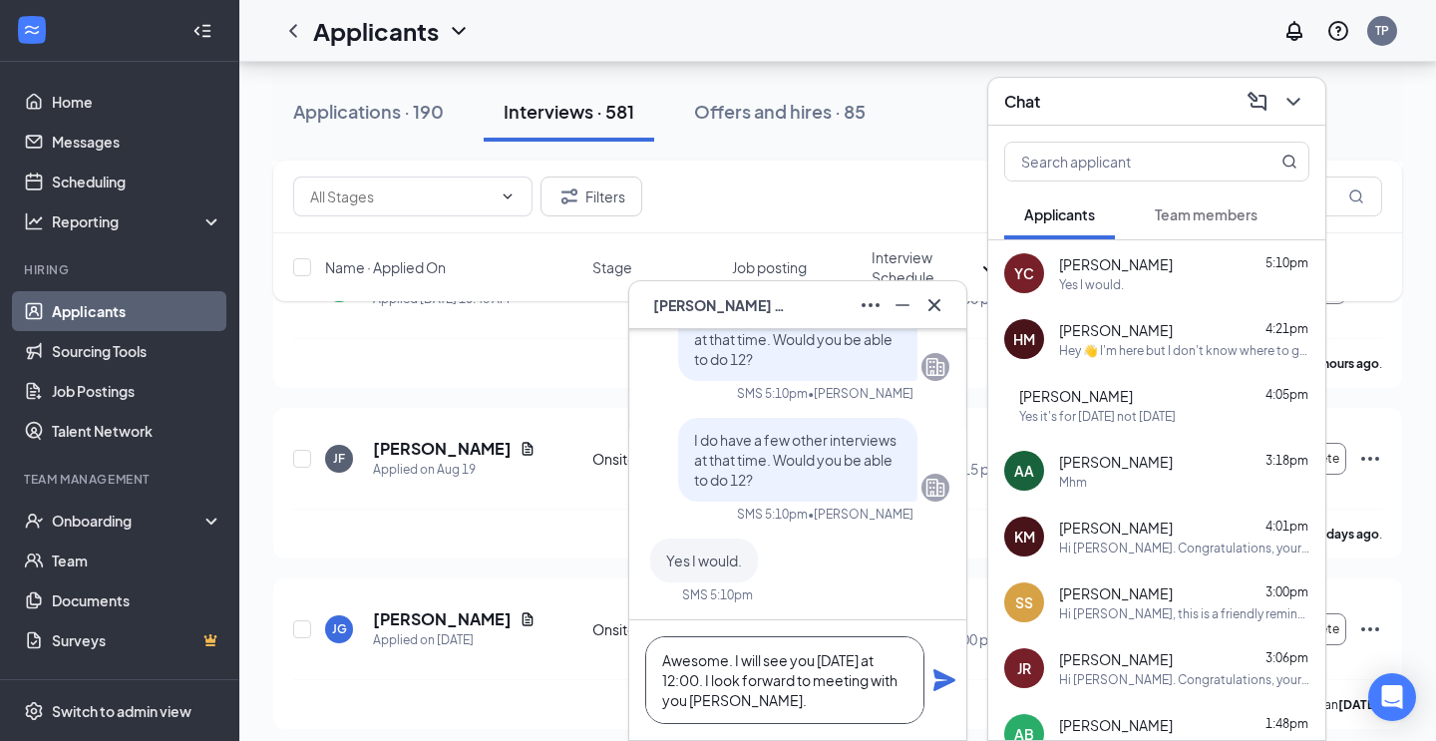
type textarea "Awesome. I will see you [DATE] at 12:00. I look forward to meeting with you [PE…"
click at [943, 683] on icon "Plane" at bounding box center [945, 680] width 22 height 22
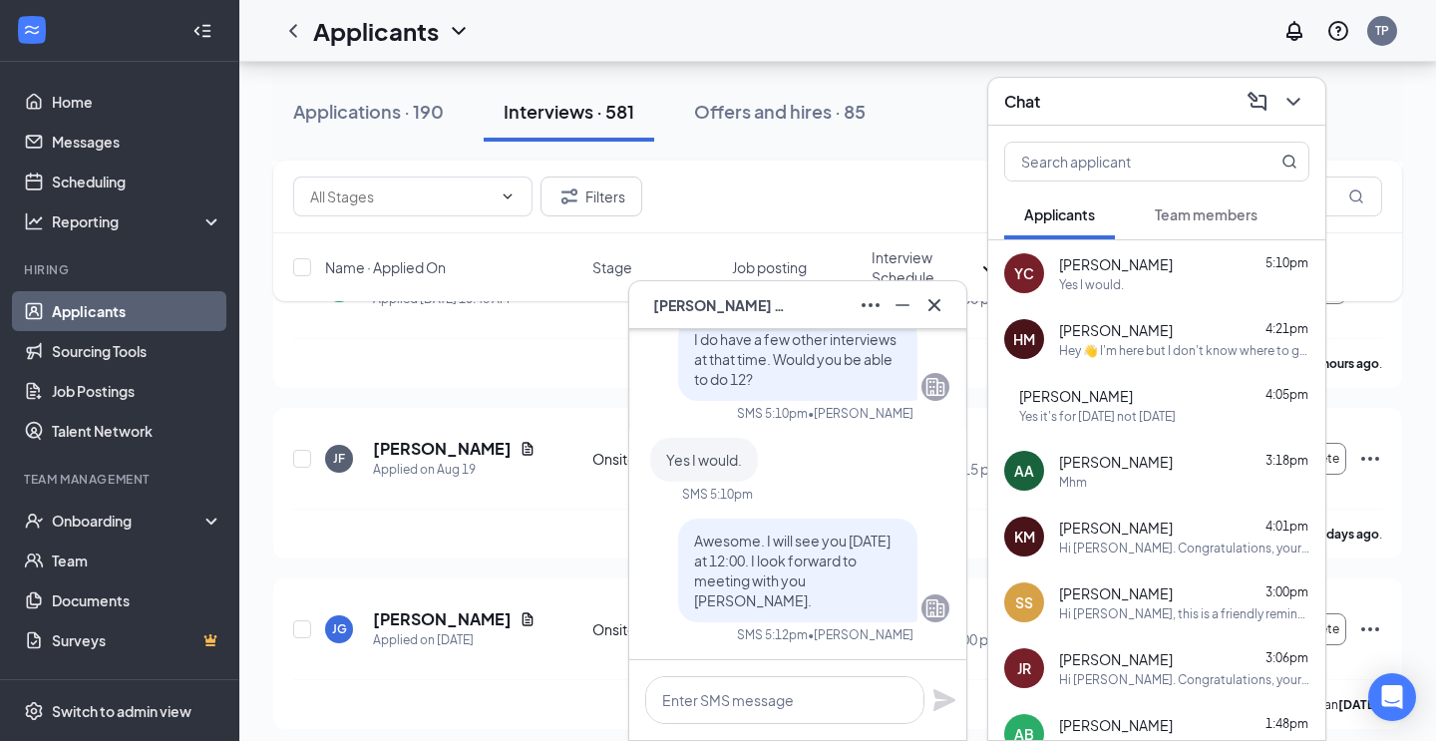
scroll to position [0, 0]
click at [935, 310] on icon "Cross" at bounding box center [935, 305] width 24 height 24
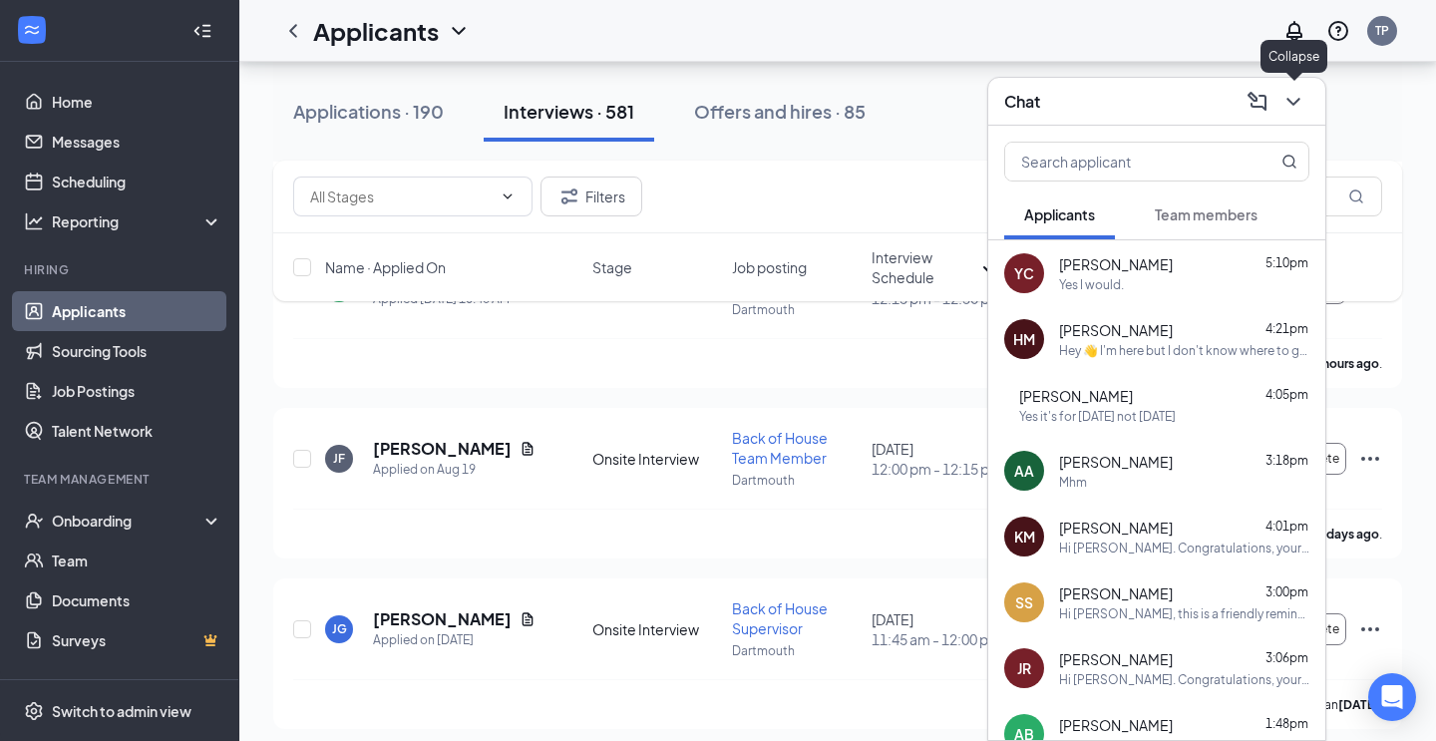
click at [1294, 96] on icon "ChevronDown" at bounding box center [1294, 102] width 24 height 24
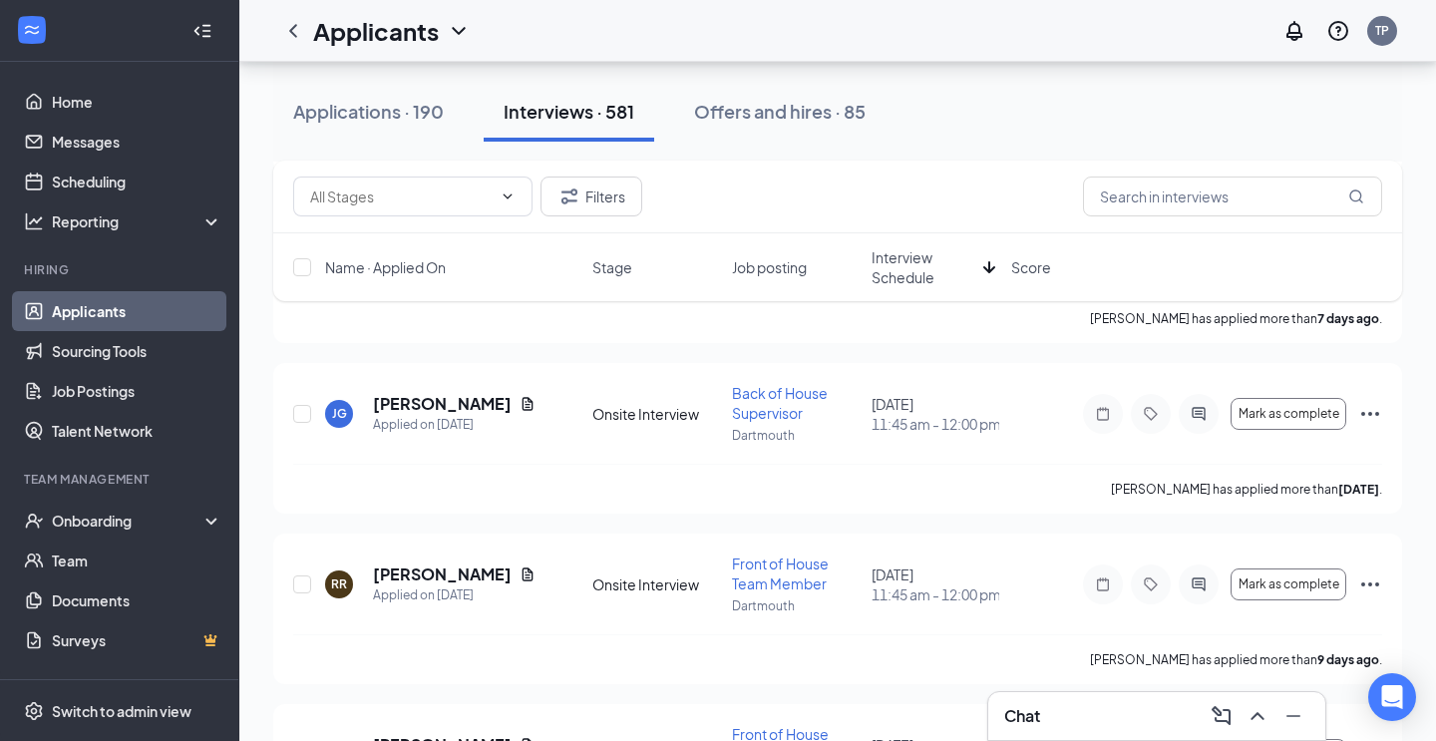
scroll to position [7985, 0]
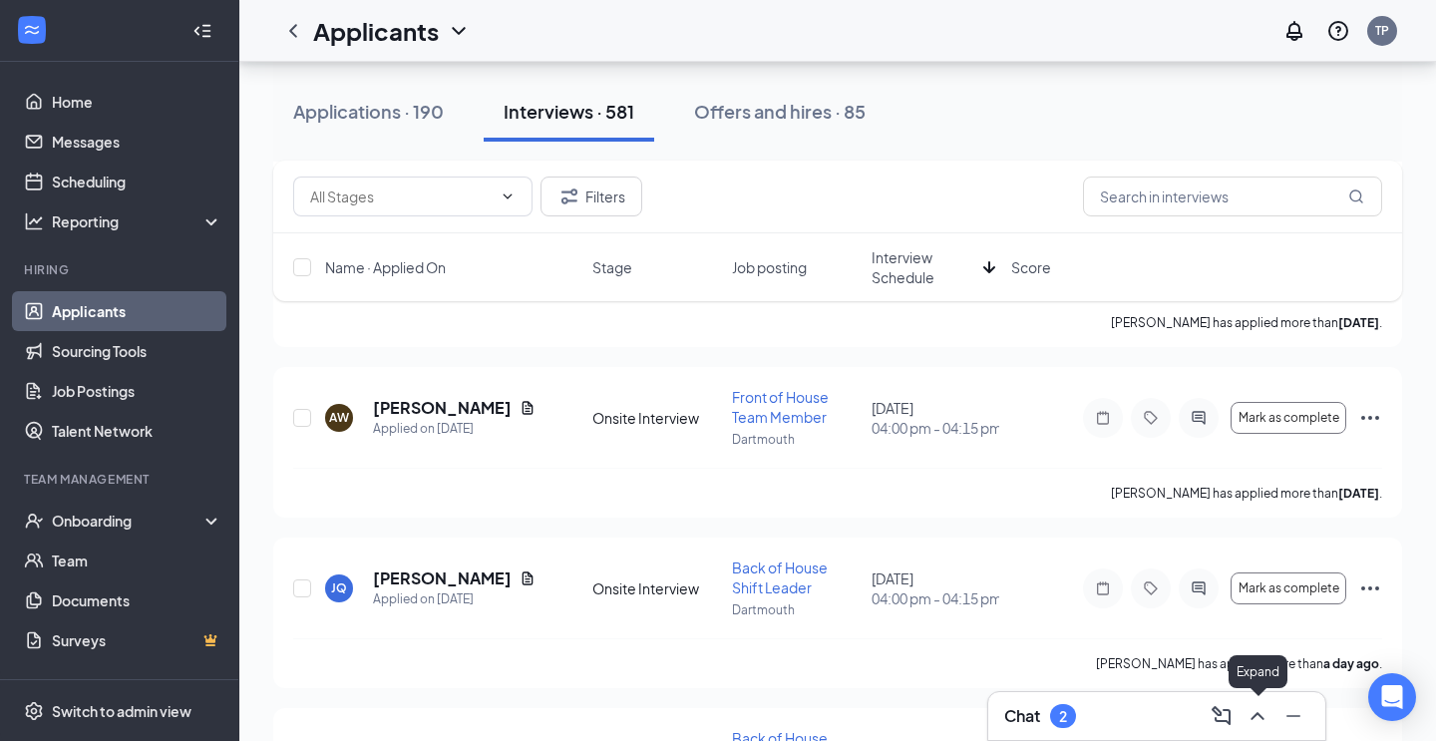
click at [1257, 721] on icon "ChevronUp" at bounding box center [1258, 716] width 24 height 24
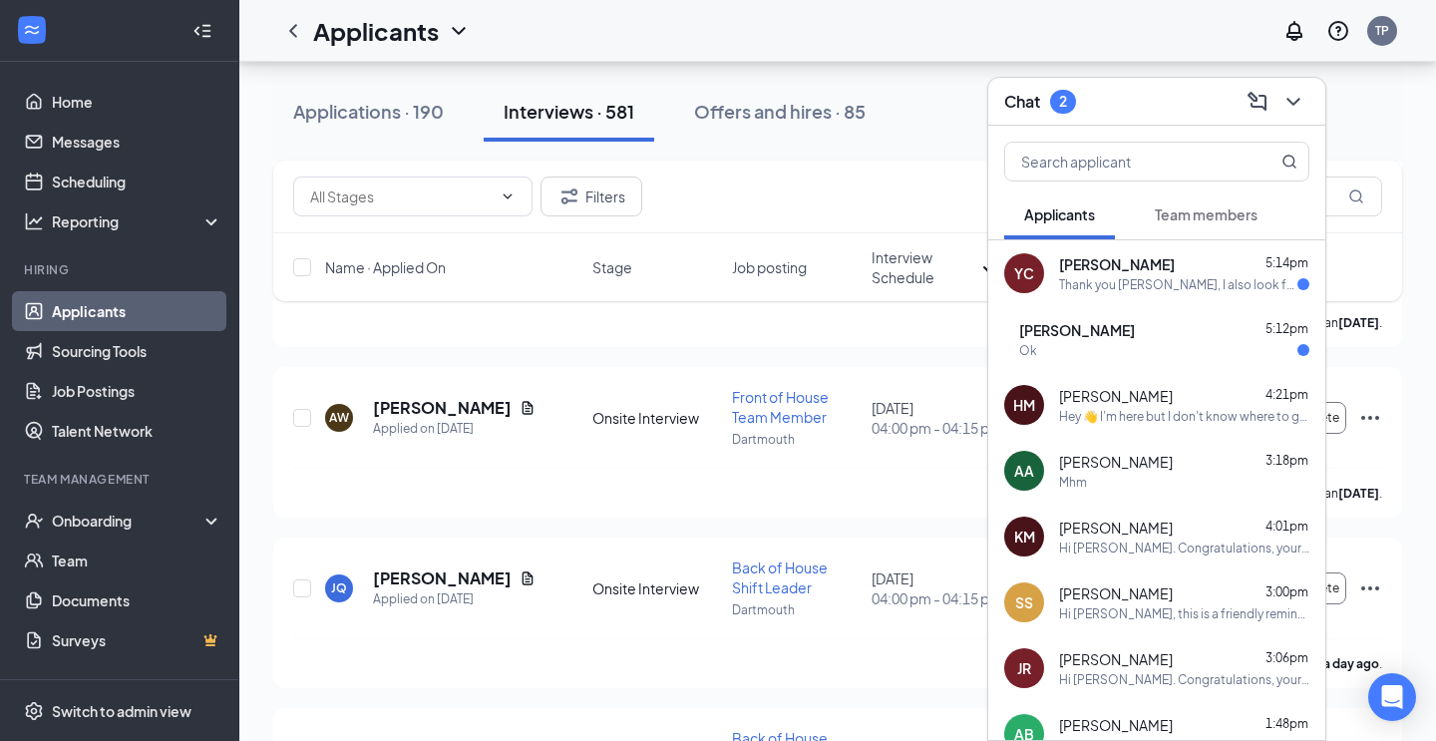
click at [1161, 297] on div "YC [PERSON_NAME] 5:14pm Thank you [PERSON_NAME], I also look forward to meeting…" at bounding box center [1157, 273] width 337 height 66
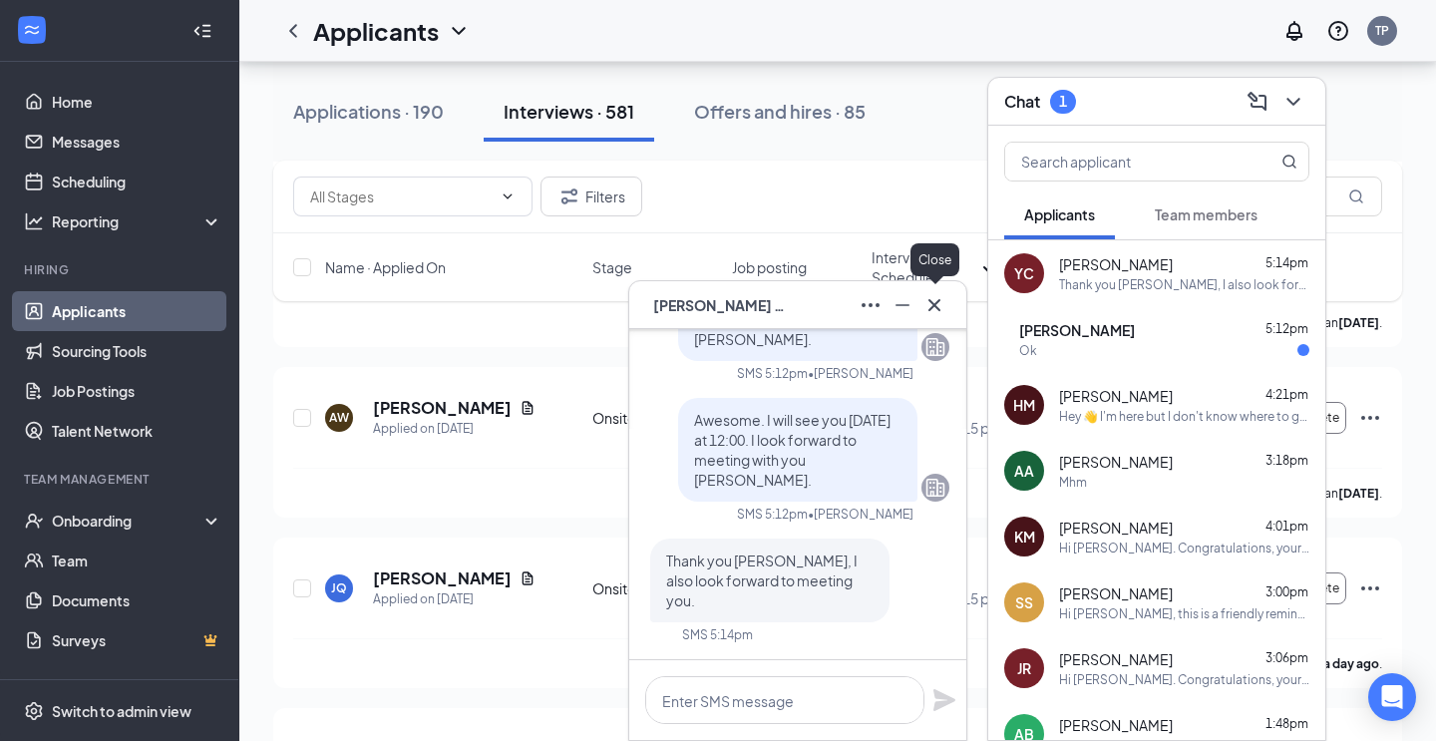
click at [930, 305] on icon "Cross" at bounding box center [935, 305] width 24 height 24
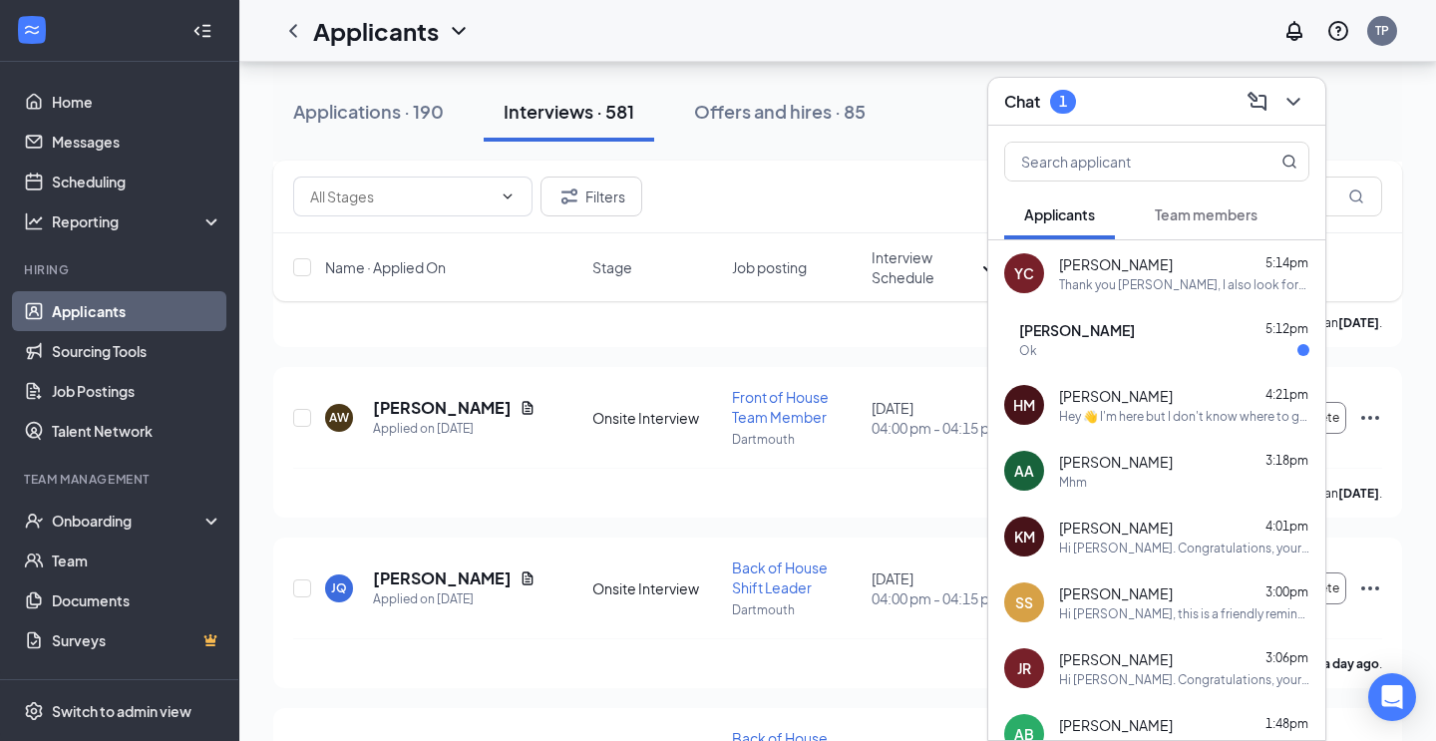
click at [1135, 324] on span "[PERSON_NAME]" at bounding box center [1077, 330] width 116 height 20
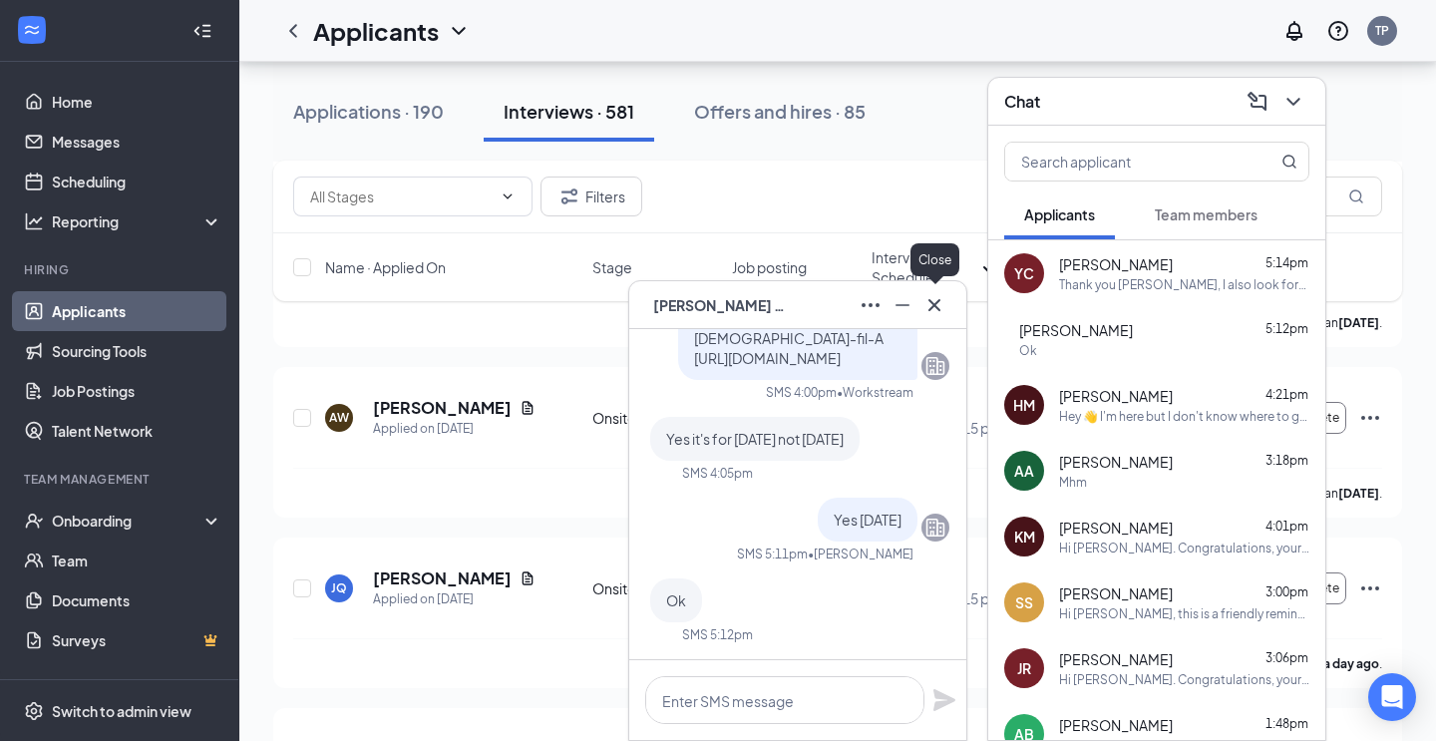
click at [937, 307] on icon "Cross" at bounding box center [935, 304] width 12 height 12
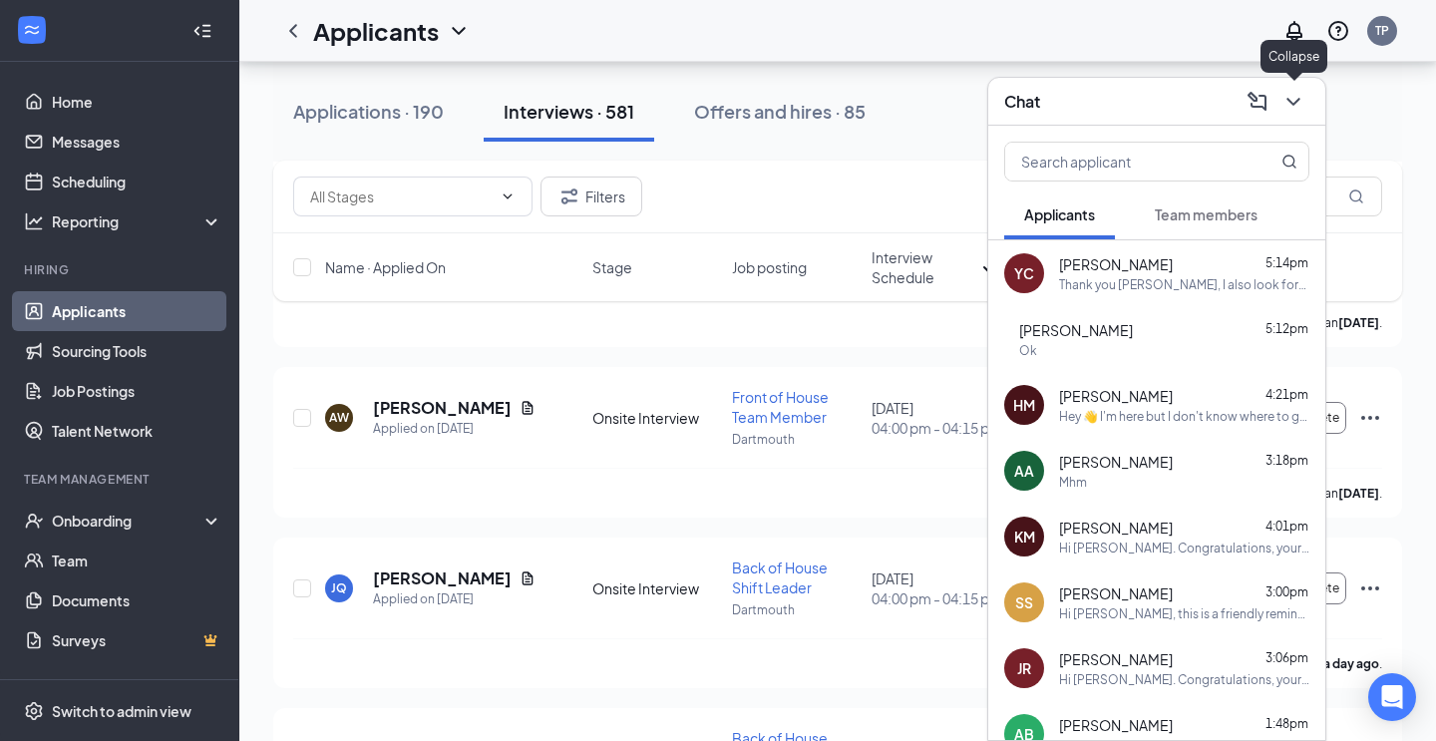
click at [1289, 95] on icon "ChevronDown" at bounding box center [1294, 102] width 24 height 24
